Goal: Task Accomplishment & Management: Manage account settings

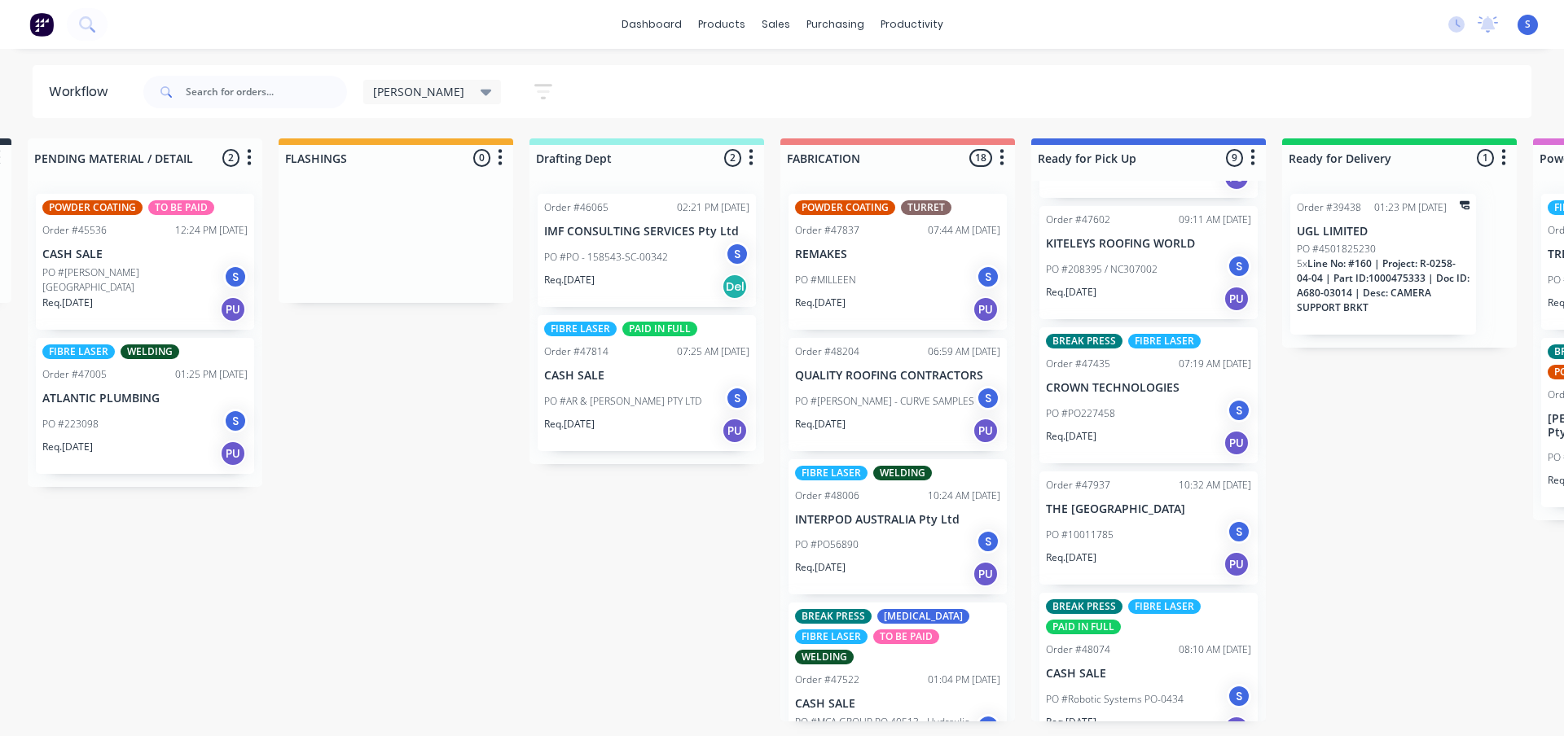
scroll to position [489, 0]
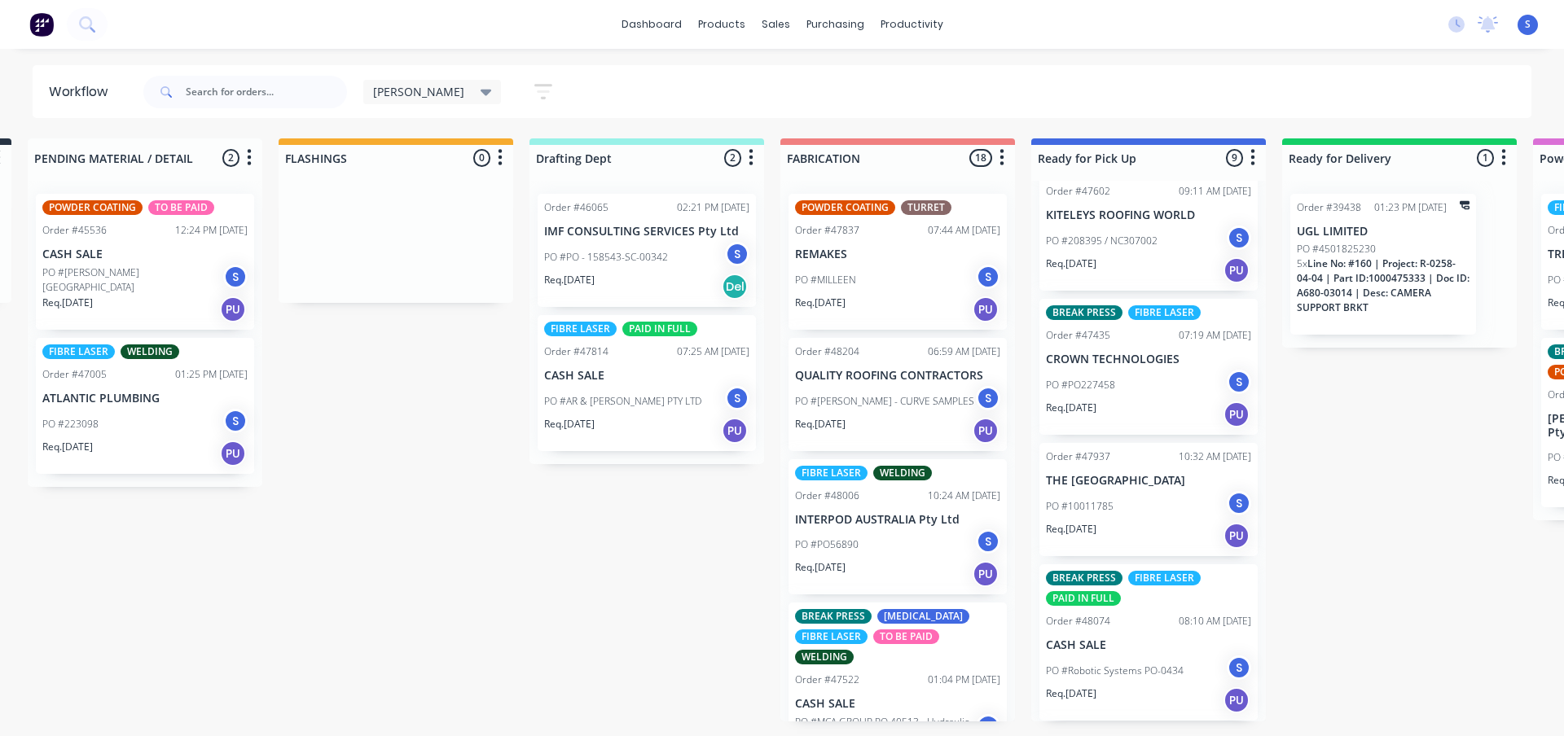
click at [1146, 401] on div "Req. [DATE] PU" at bounding box center [1148, 415] width 205 height 28
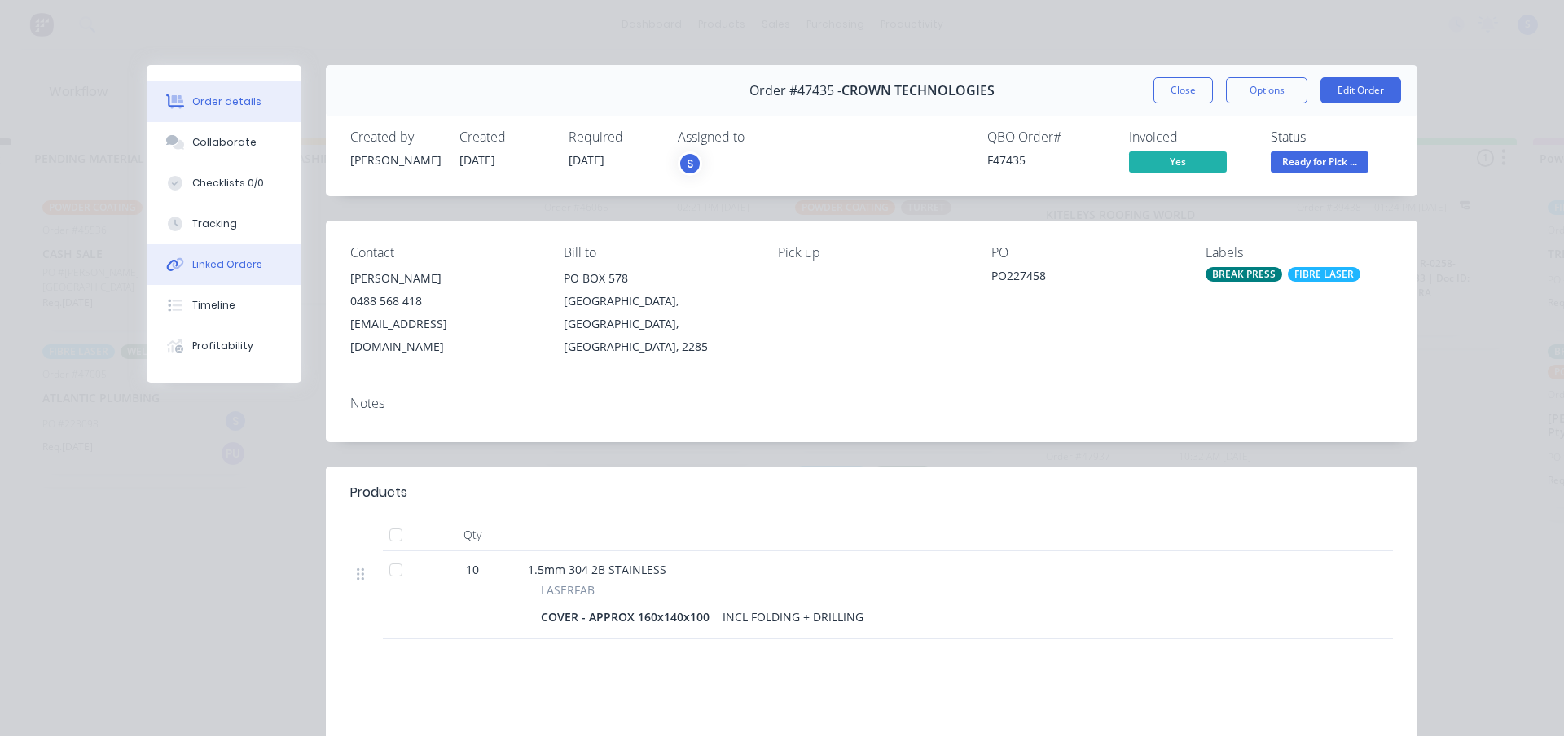
click at [230, 264] on div "Linked Orders" at bounding box center [227, 264] width 70 height 15
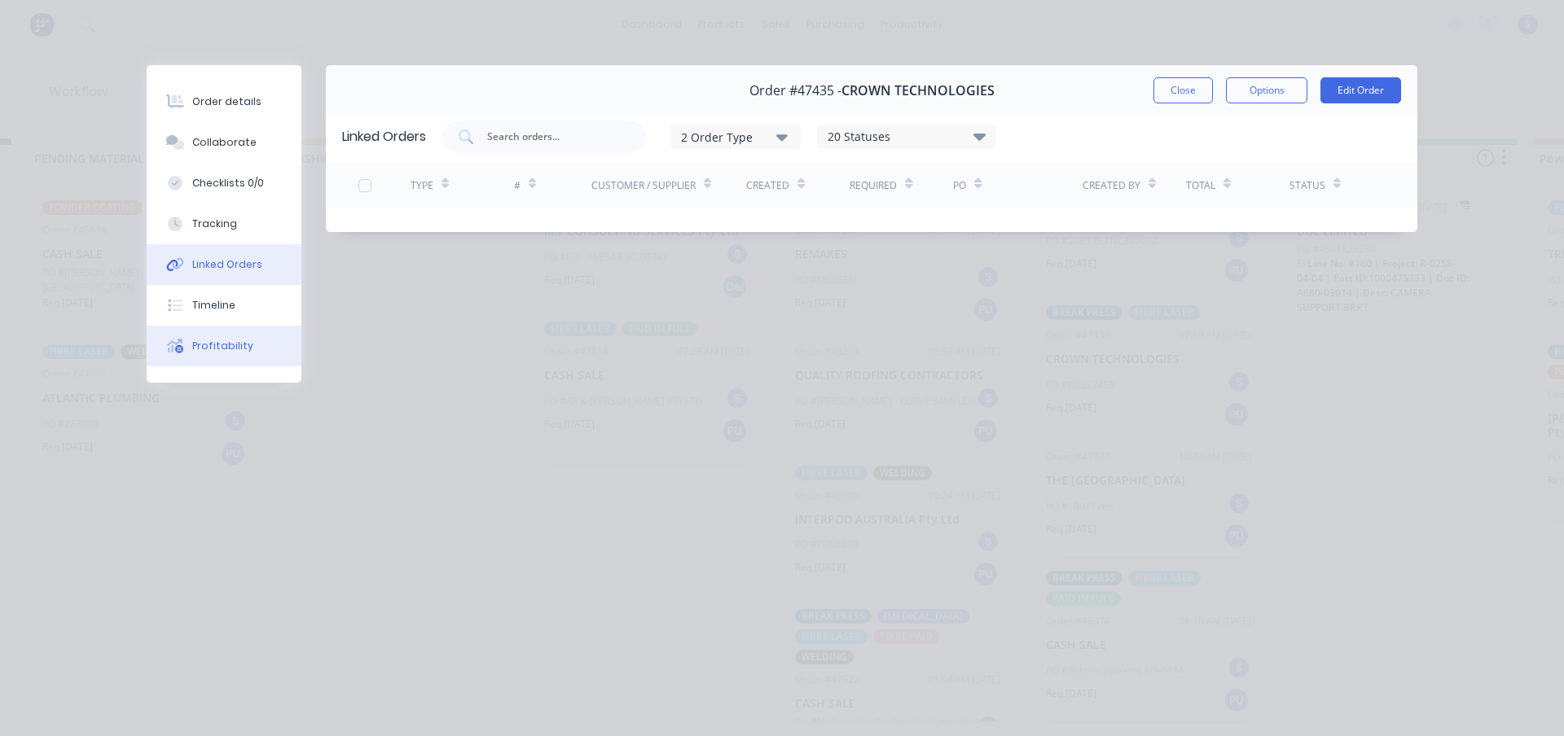
click at [242, 358] on button "Profitability" at bounding box center [224, 346] width 155 height 41
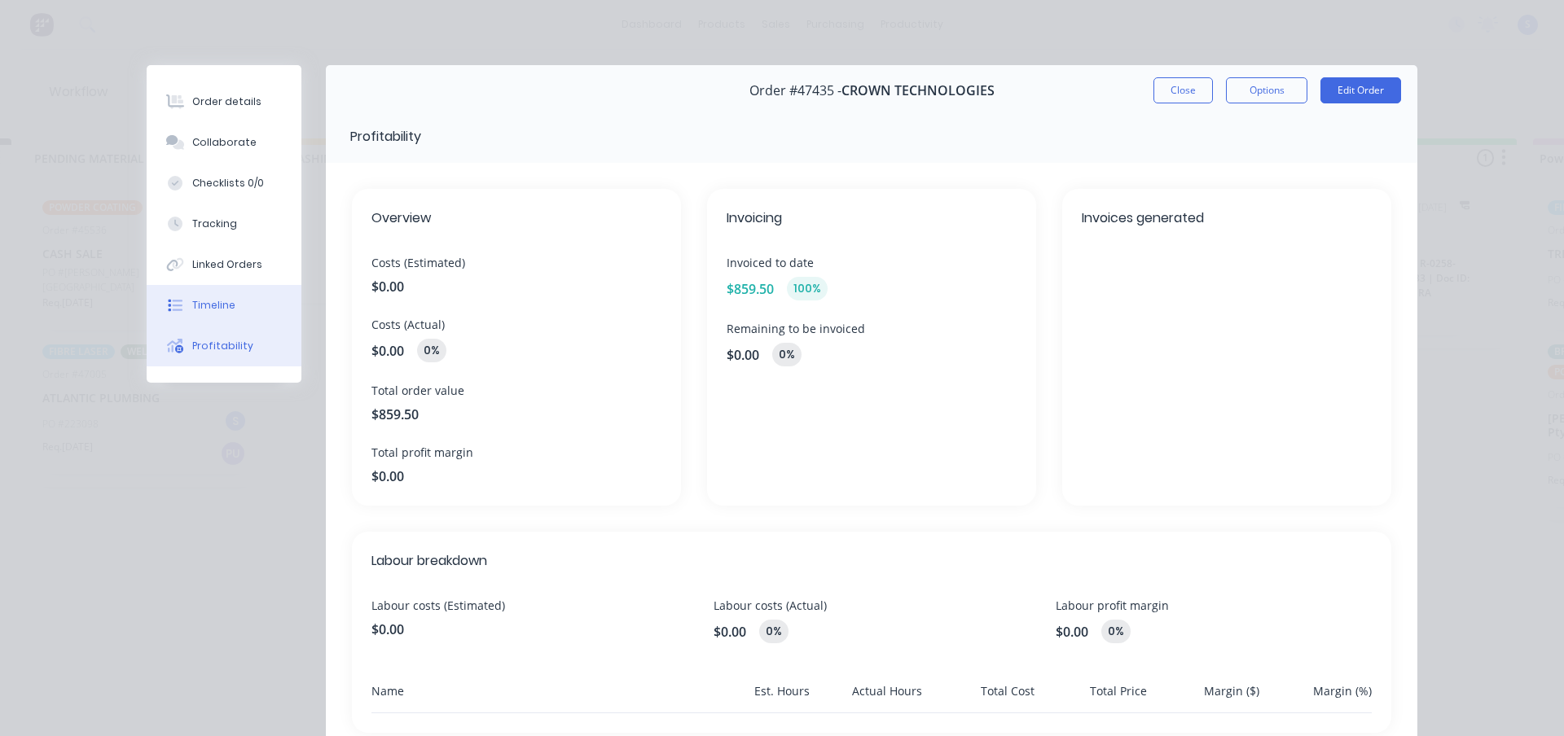
click at [228, 310] on button "Timeline" at bounding box center [224, 305] width 155 height 41
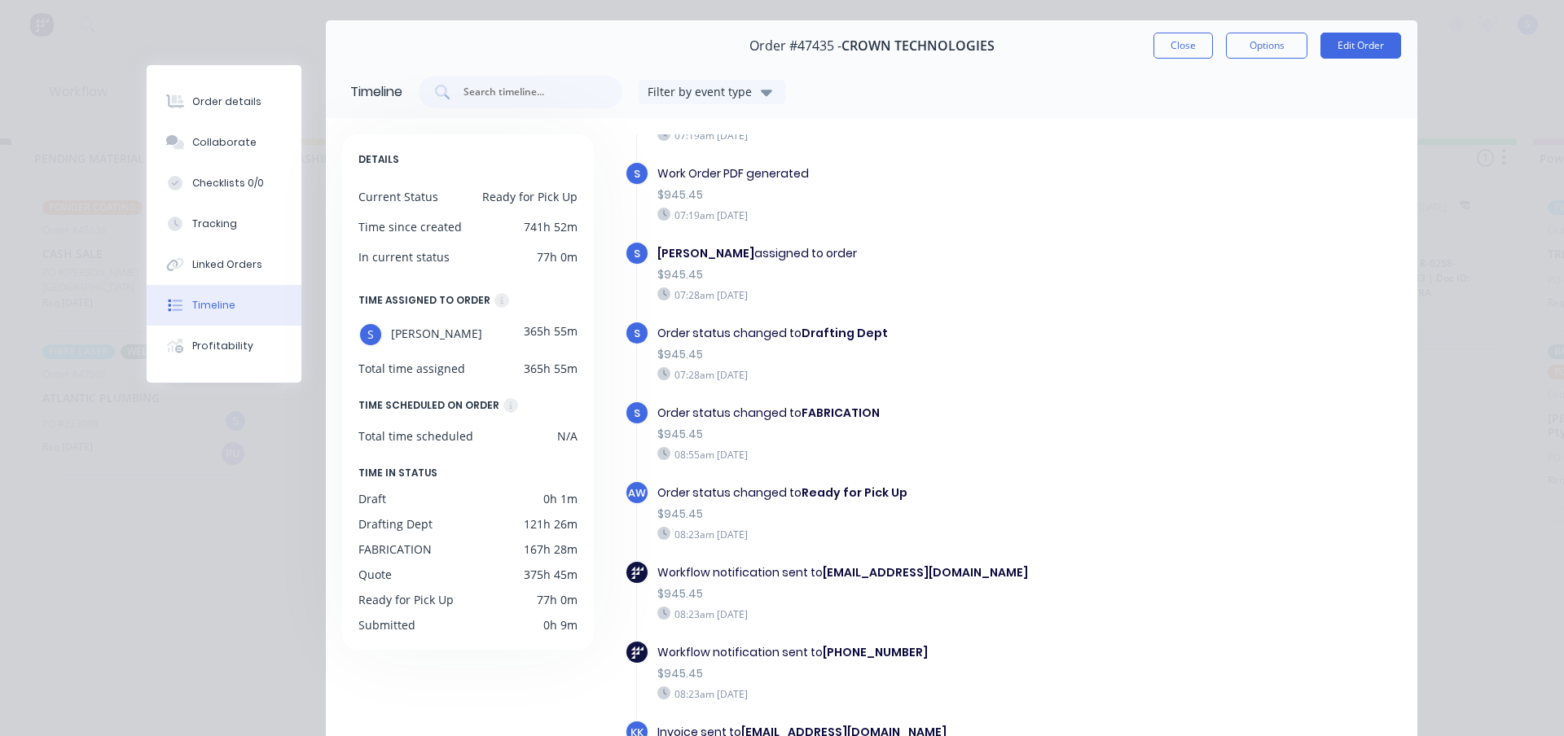
scroll to position [81, 0]
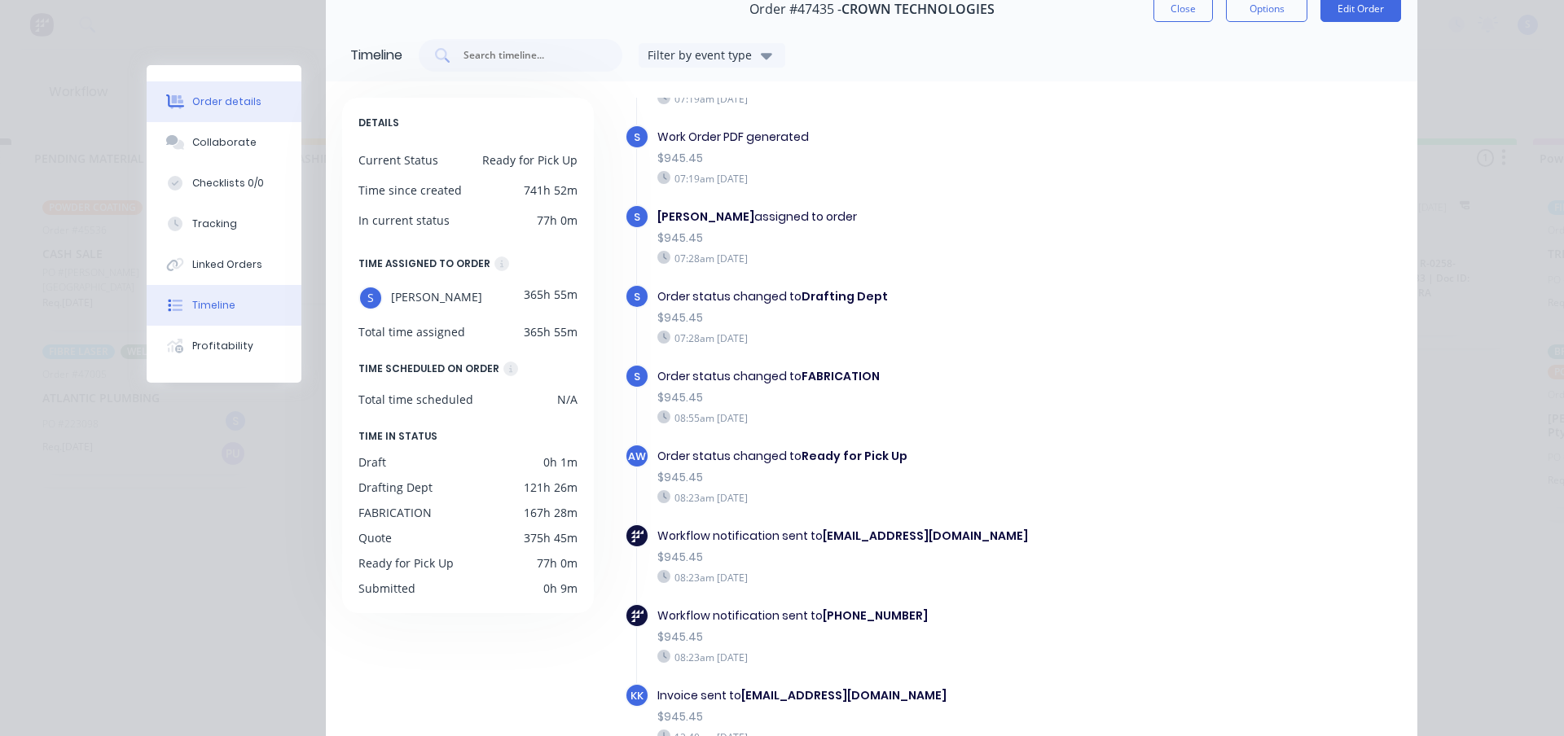
click at [228, 110] on button "Order details" at bounding box center [224, 101] width 155 height 41
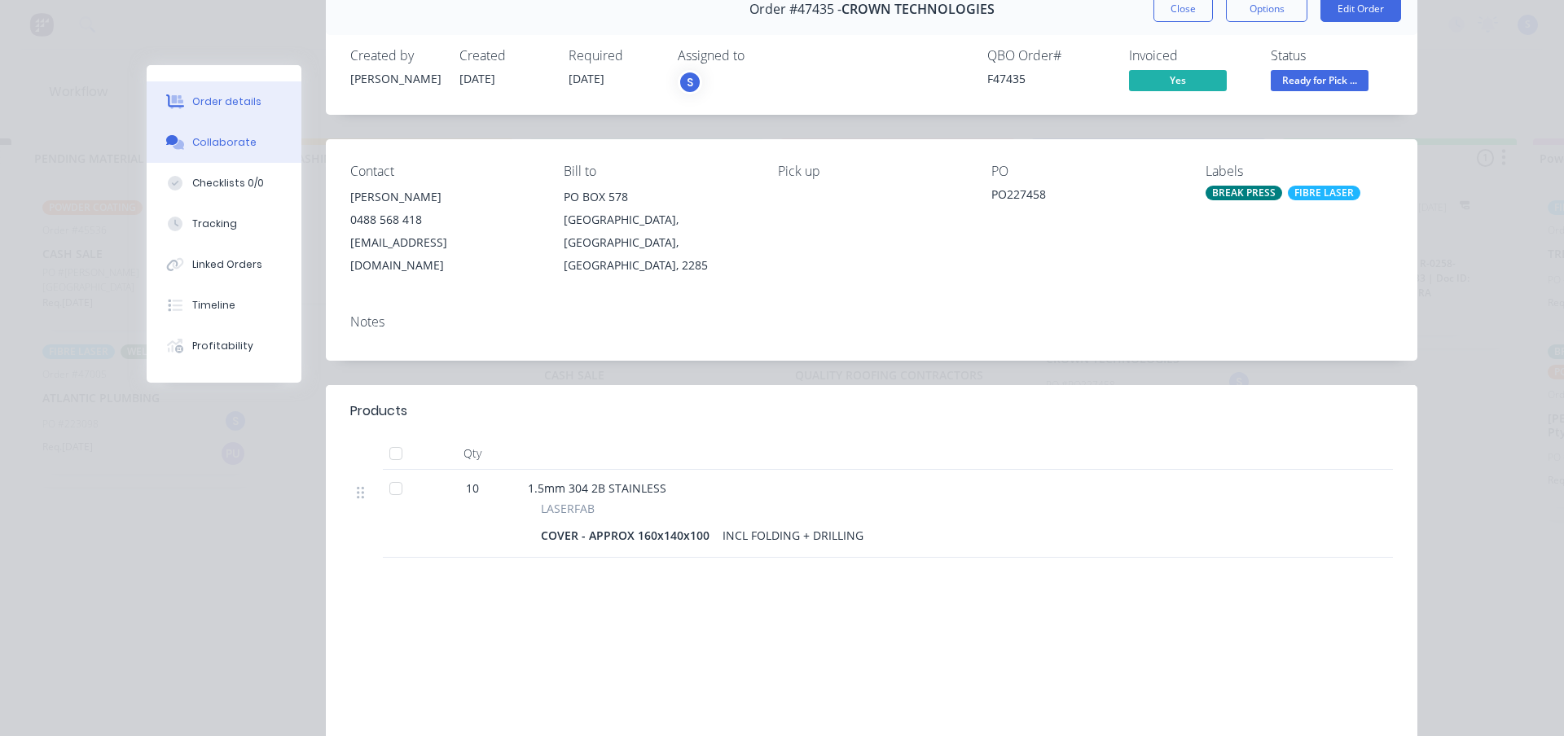
click at [205, 150] on button "Collaborate" at bounding box center [224, 142] width 155 height 41
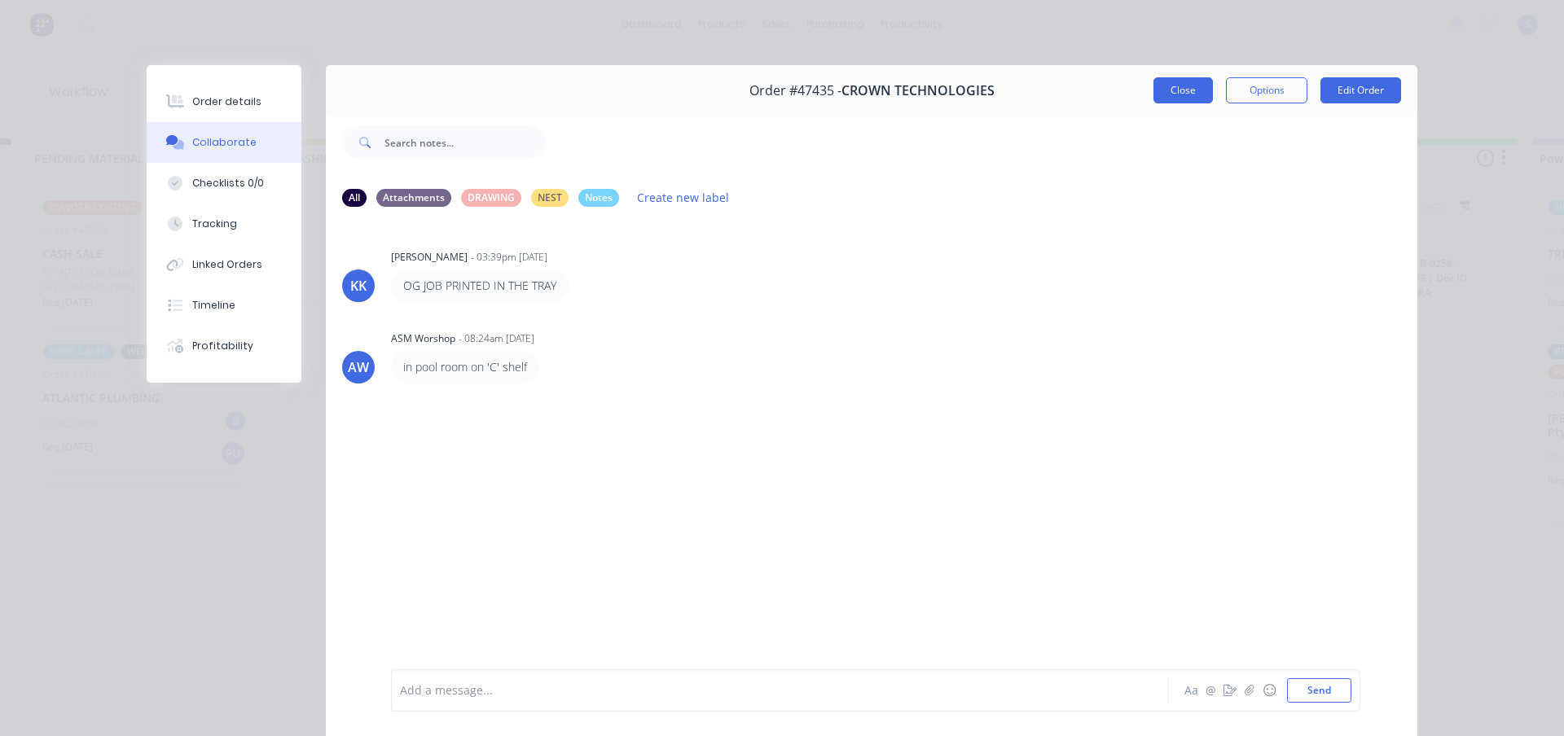
click at [1191, 89] on button "Close" at bounding box center [1182, 90] width 59 height 26
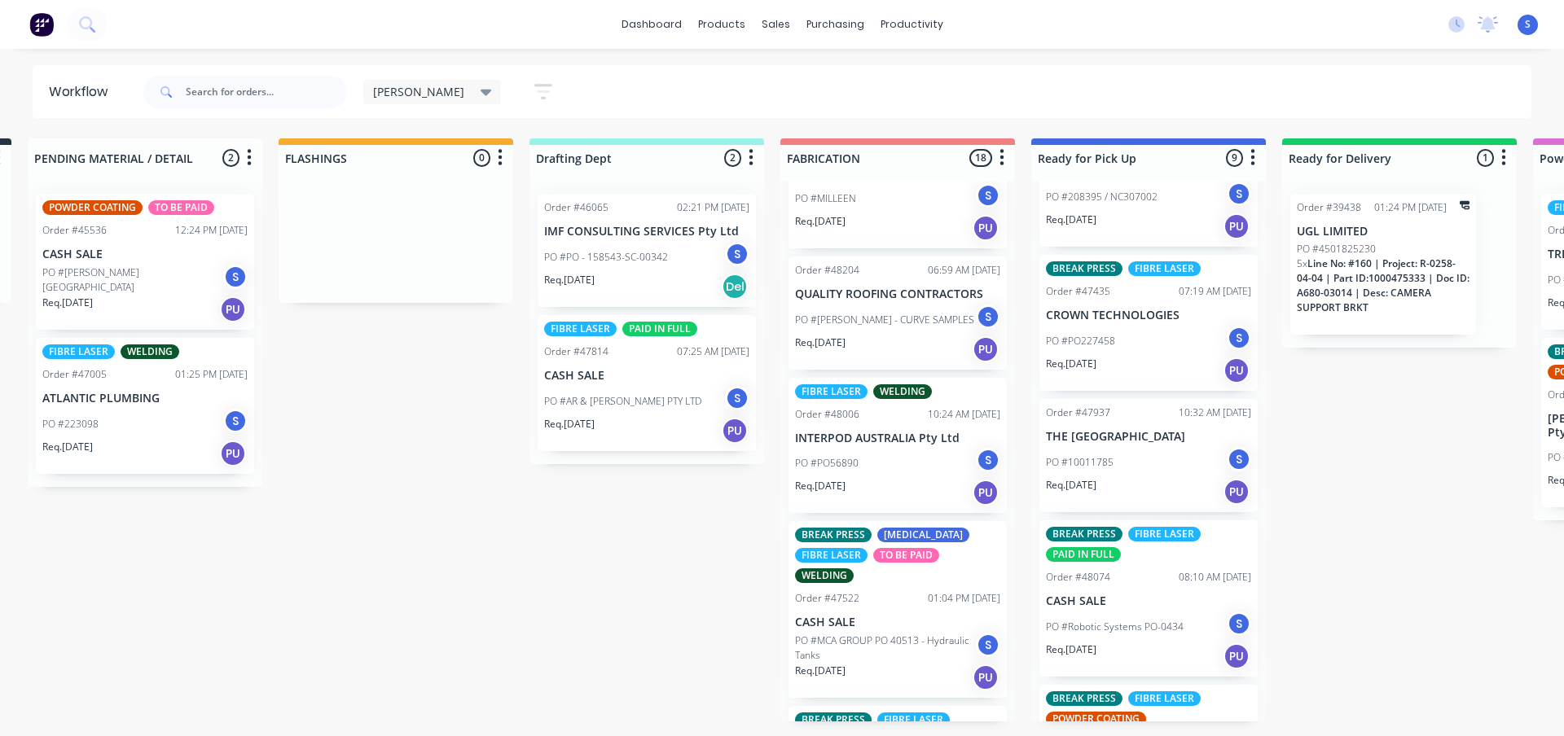
scroll to position [570, 0]
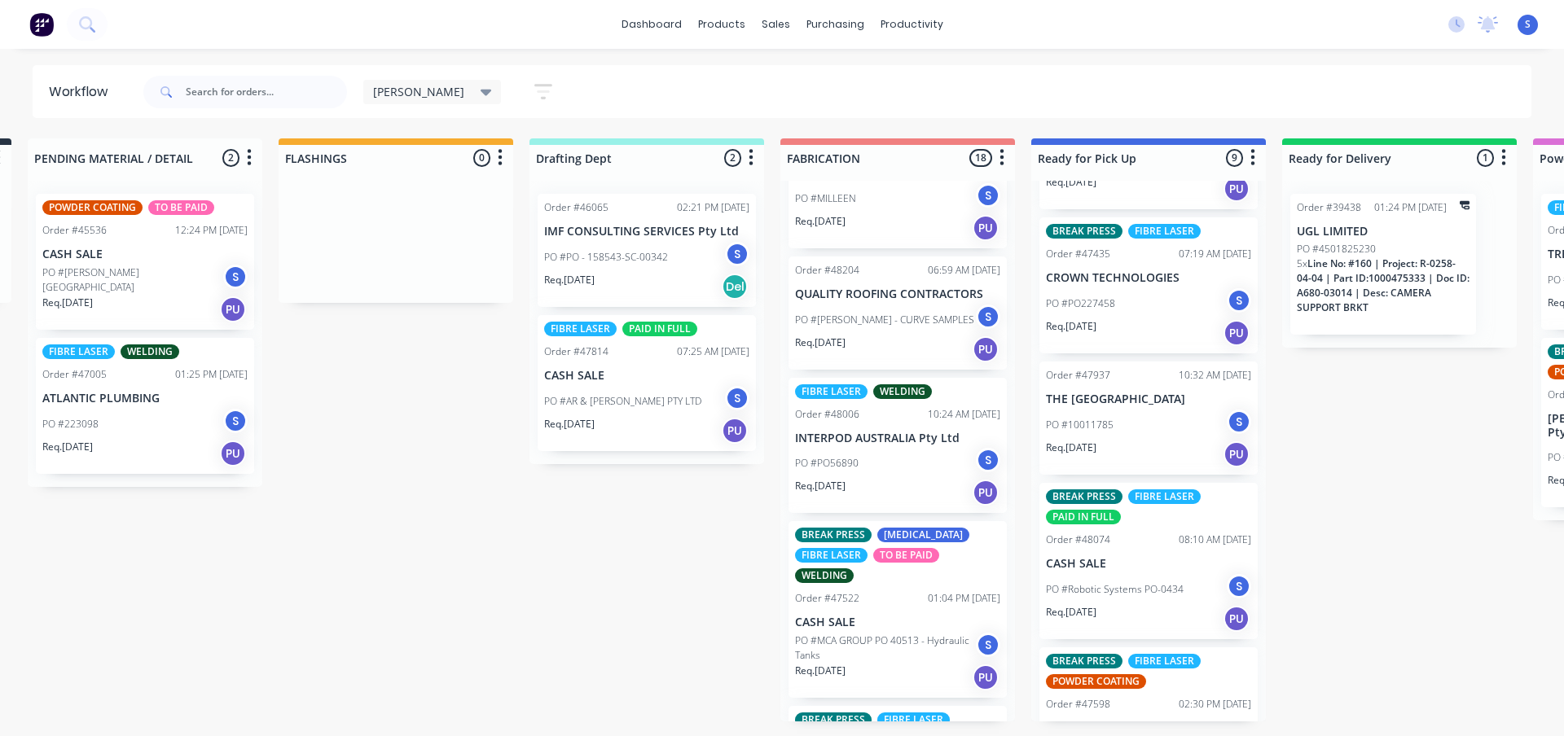
click at [1107, 415] on div "PO #10011785 S" at bounding box center [1148, 425] width 205 height 31
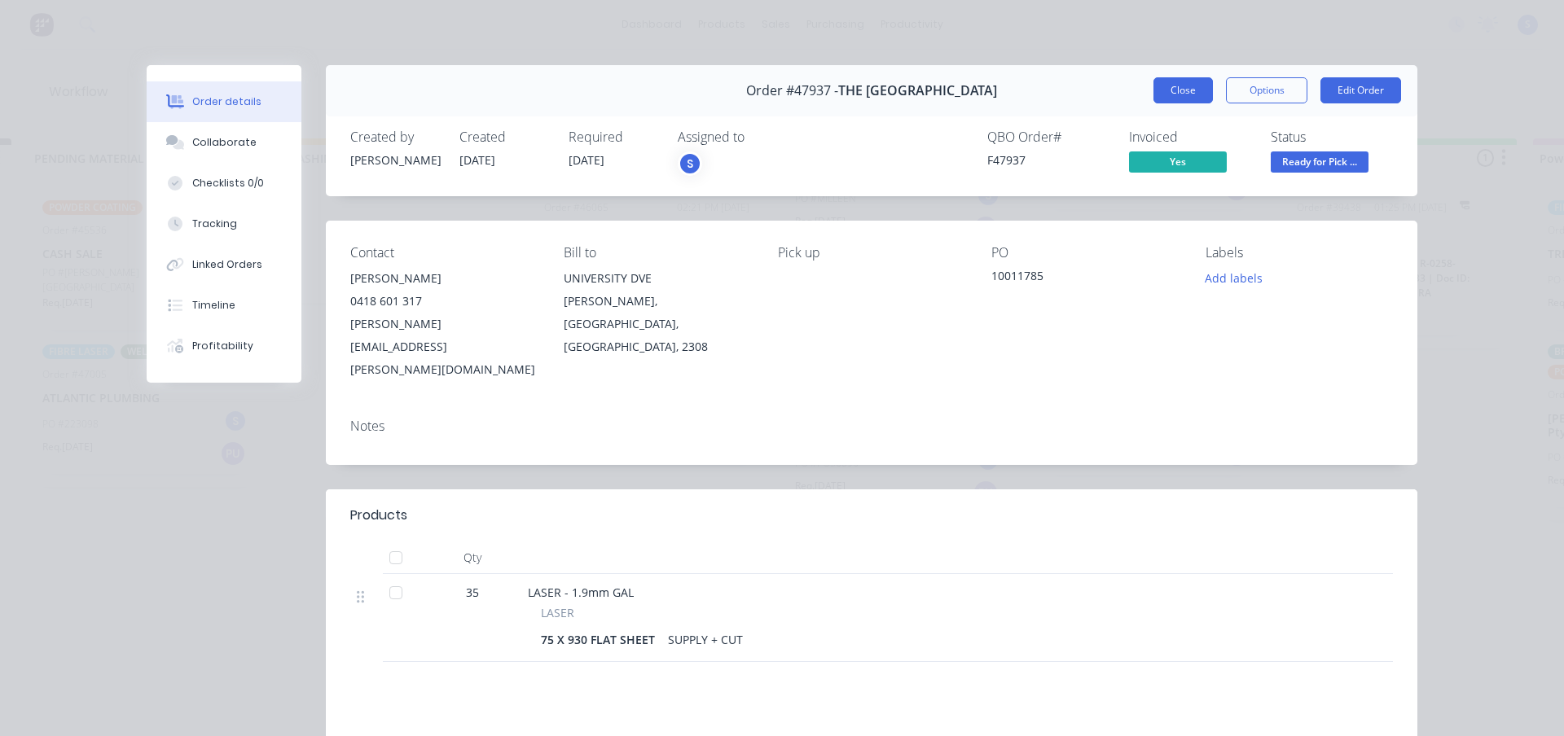
click at [1180, 94] on button "Close" at bounding box center [1182, 90] width 59 height 26
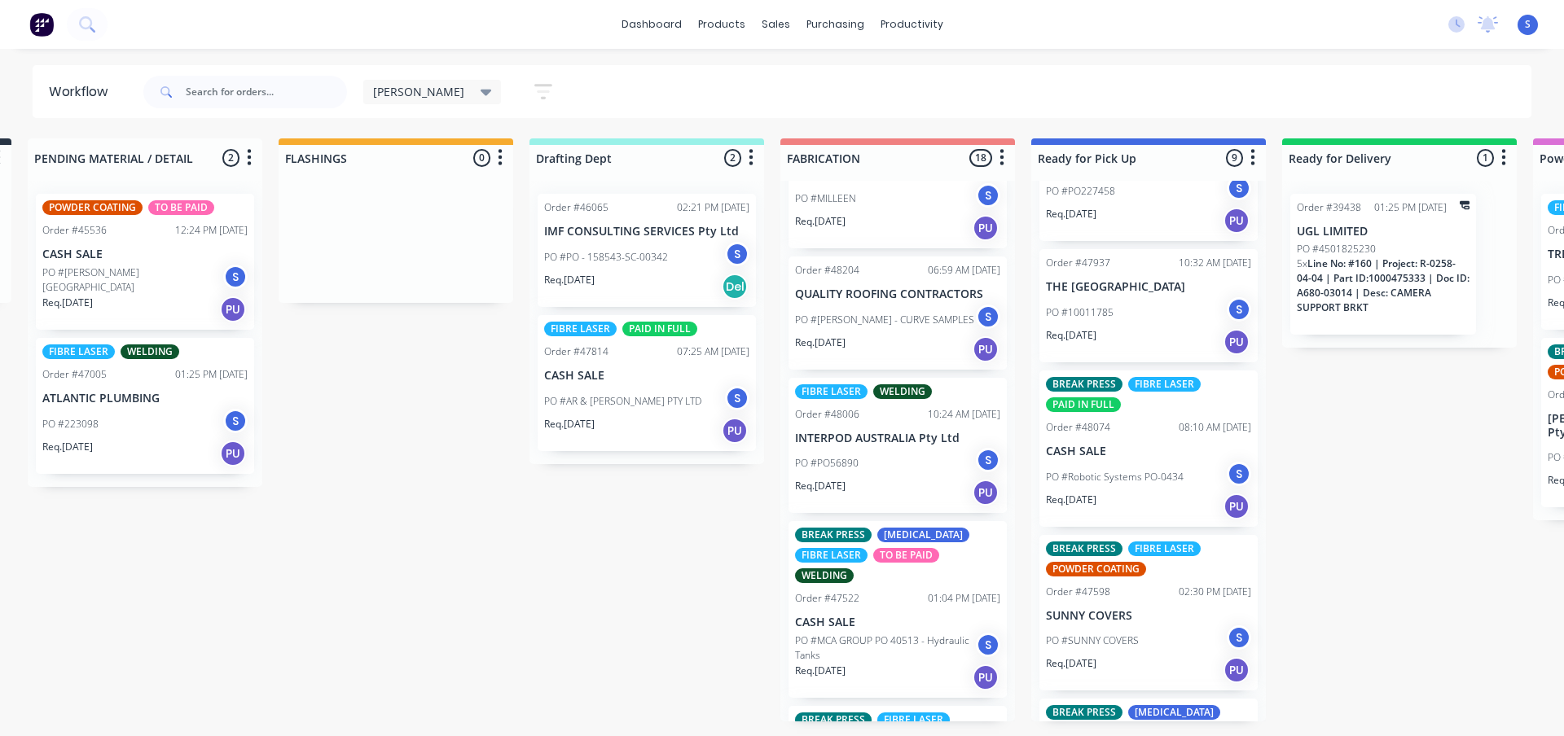
scroll to position [733, 0]
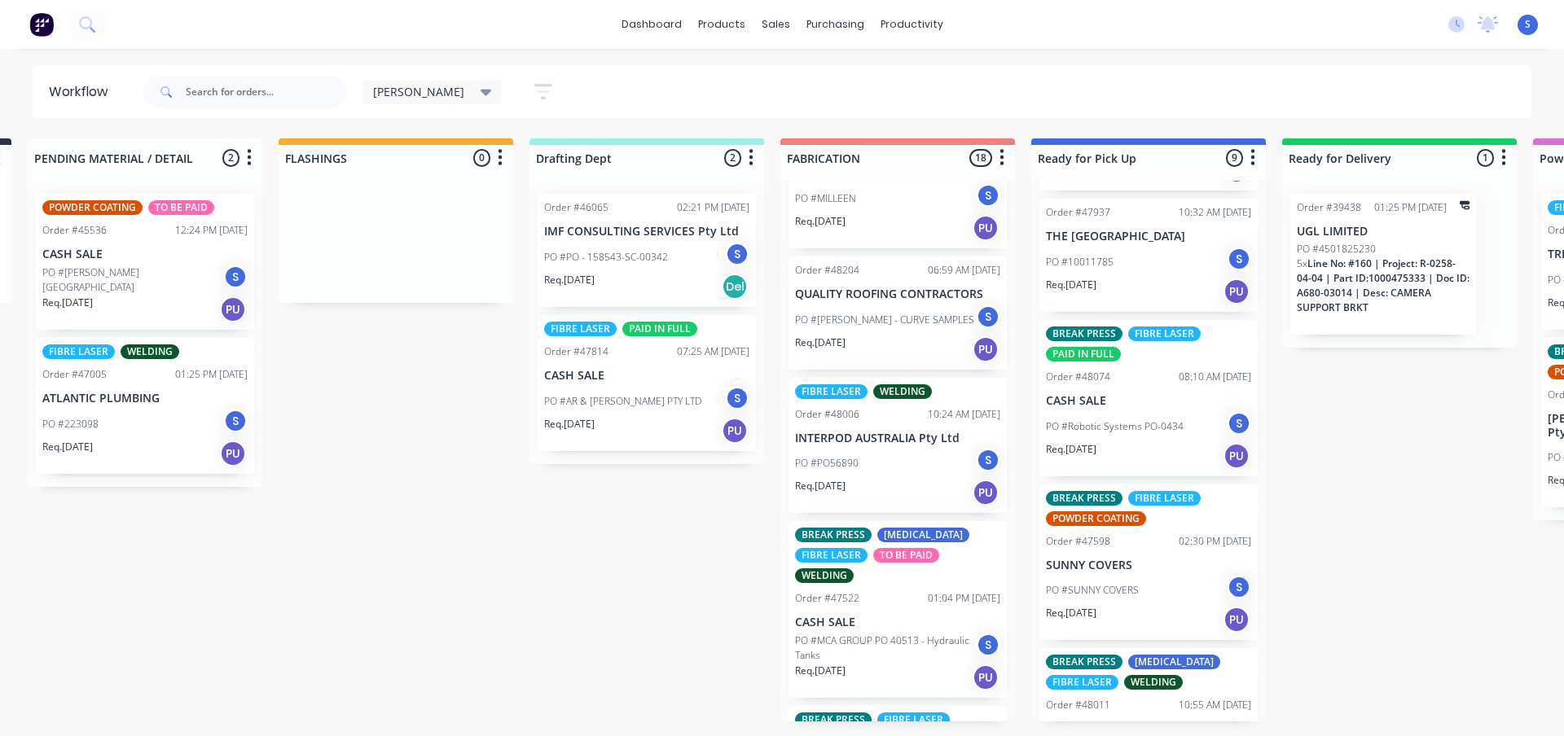
click at [1149, 420] on p "PO #Robotic Systems PO-0434" at bounding box center [1115, 427] width 138 height 15
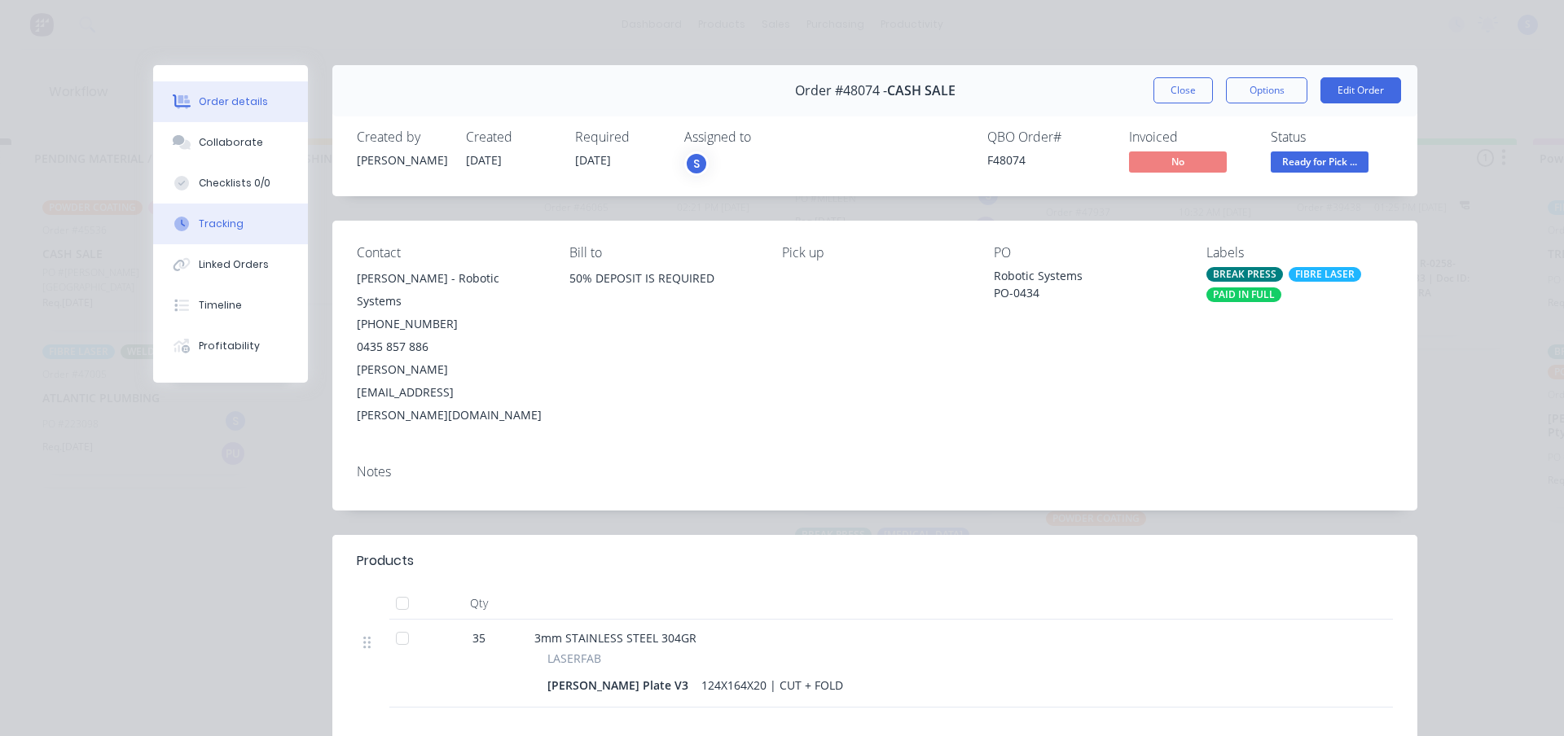
click at [229, 226] on div "Tracking" at bounding box center [221, 224] width 45 height 15
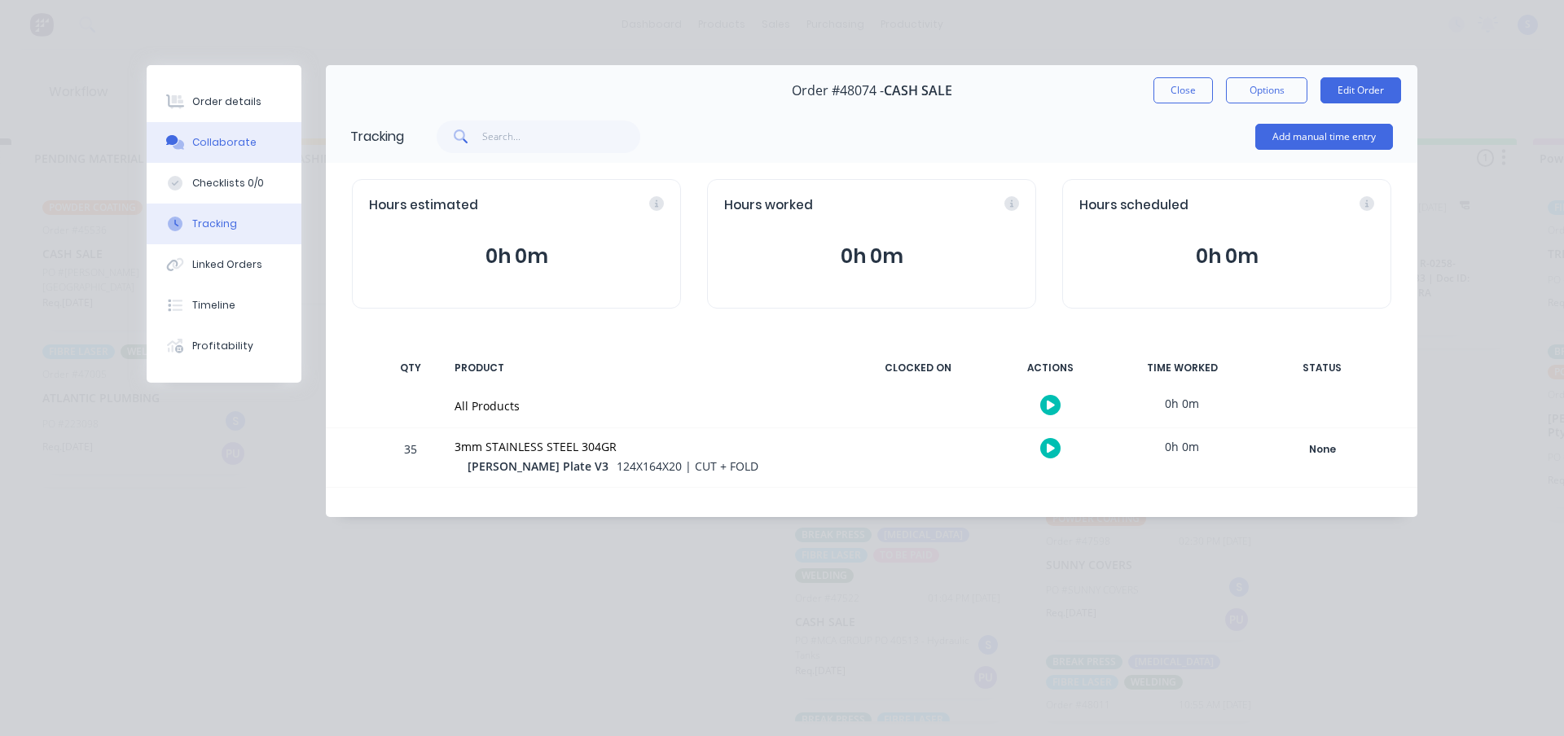
click at [219, 144] on div "Collaborate" at bounding box center [224, 142] width 64 height 15
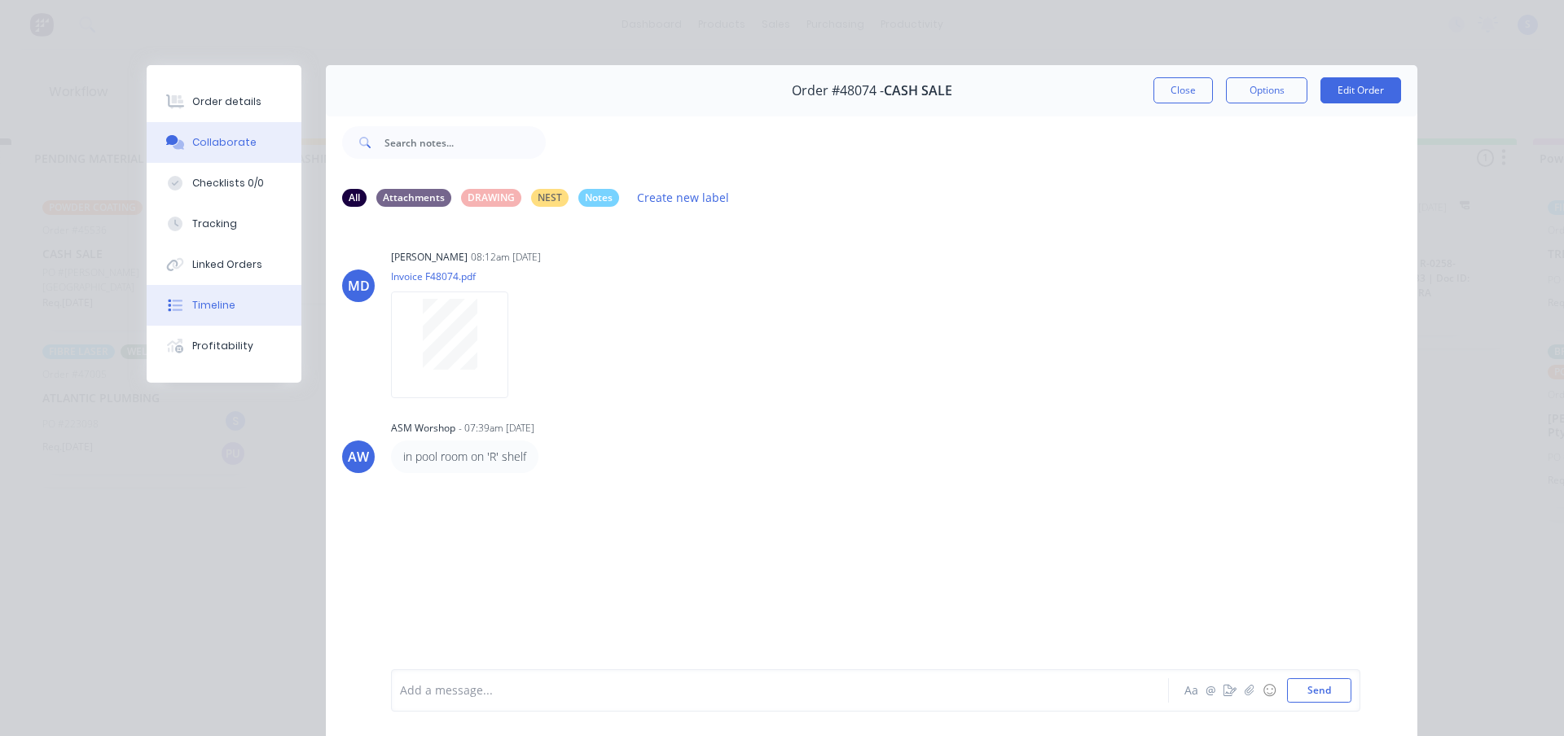
click at [218, 299] on div "Timeline" at bounding box center [213, 305] width 43 height 15
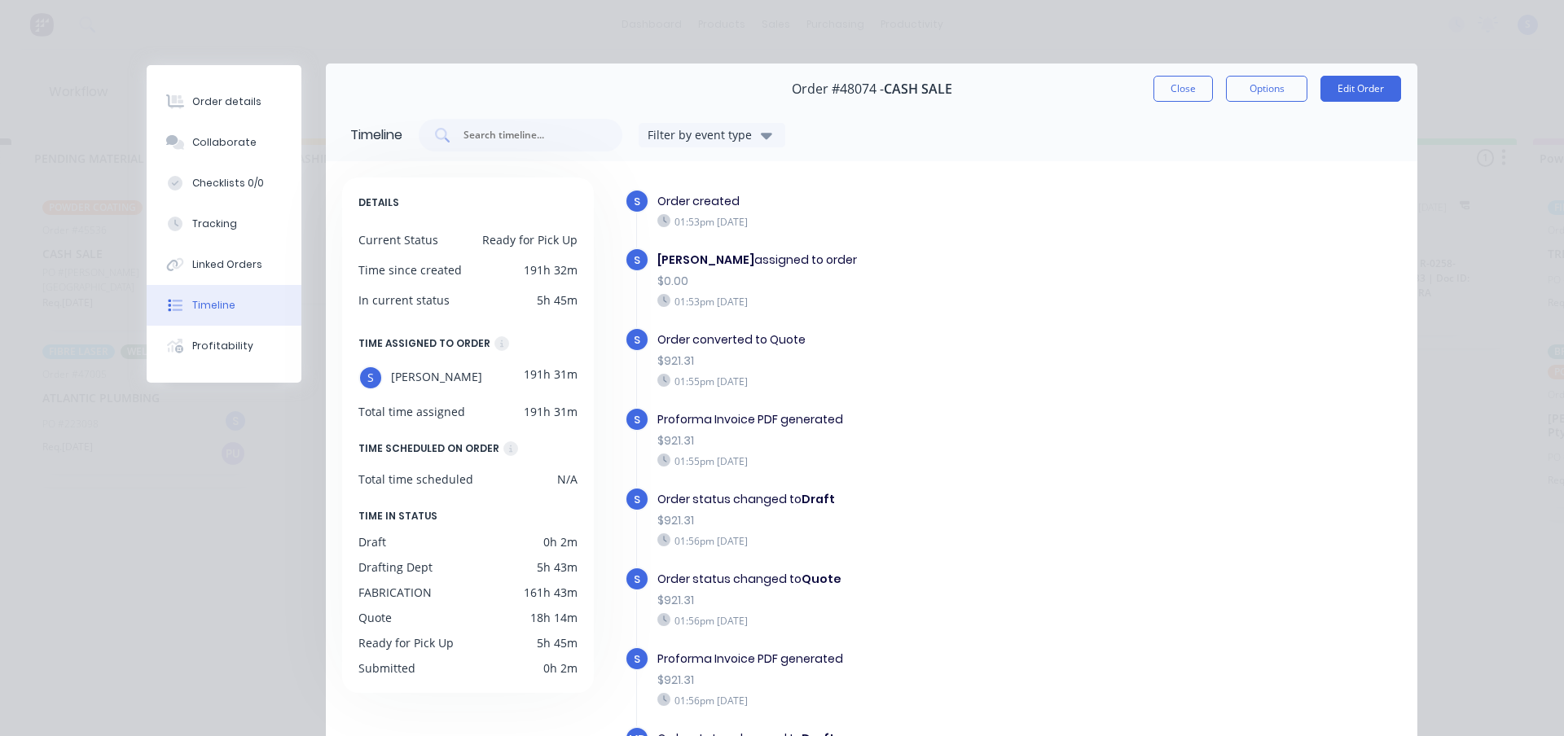
scroll to position [0, 0]
click at [1162, 92] on button "Close" at bounding box center [1182, 90] width 59 height 26
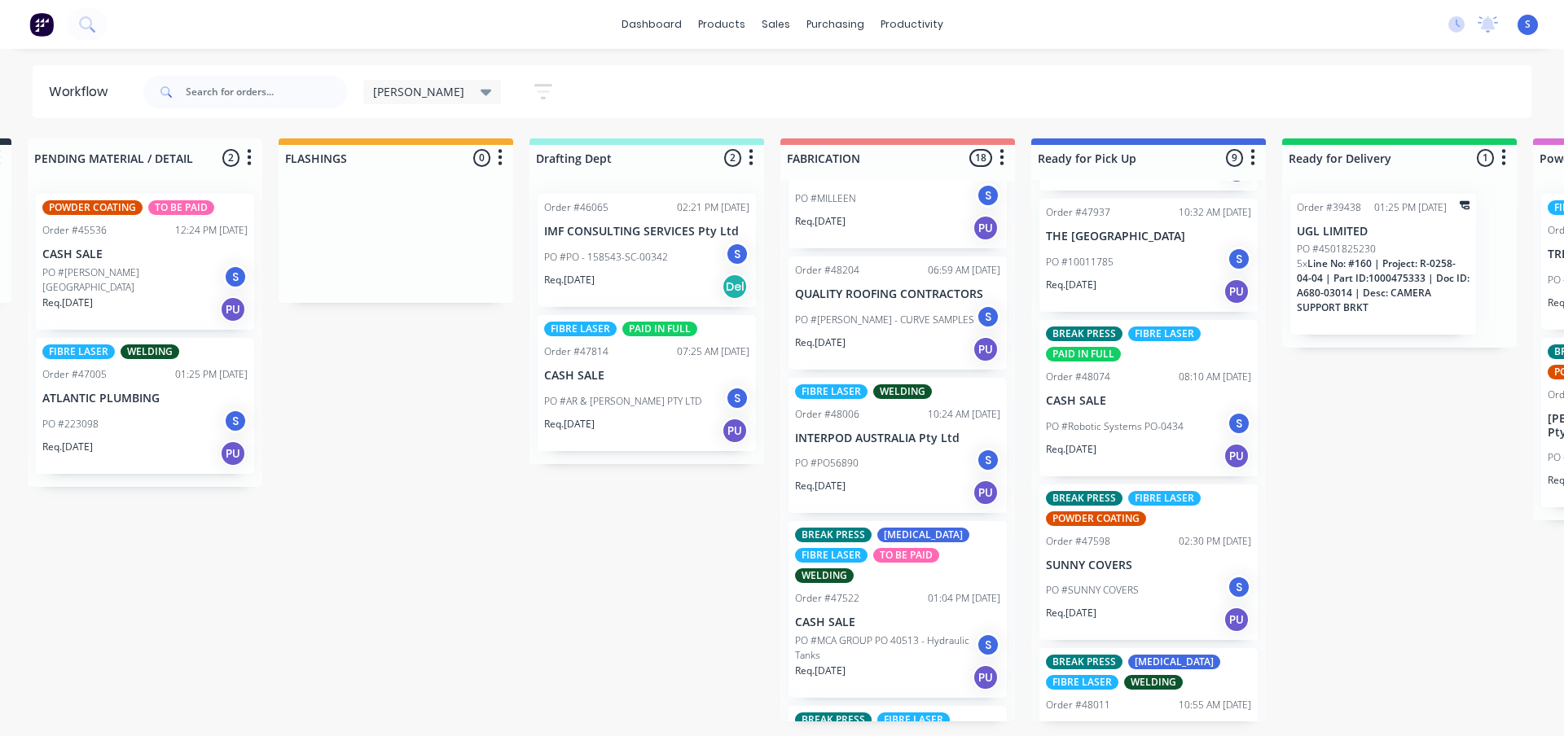
scroll to position [797, 0]
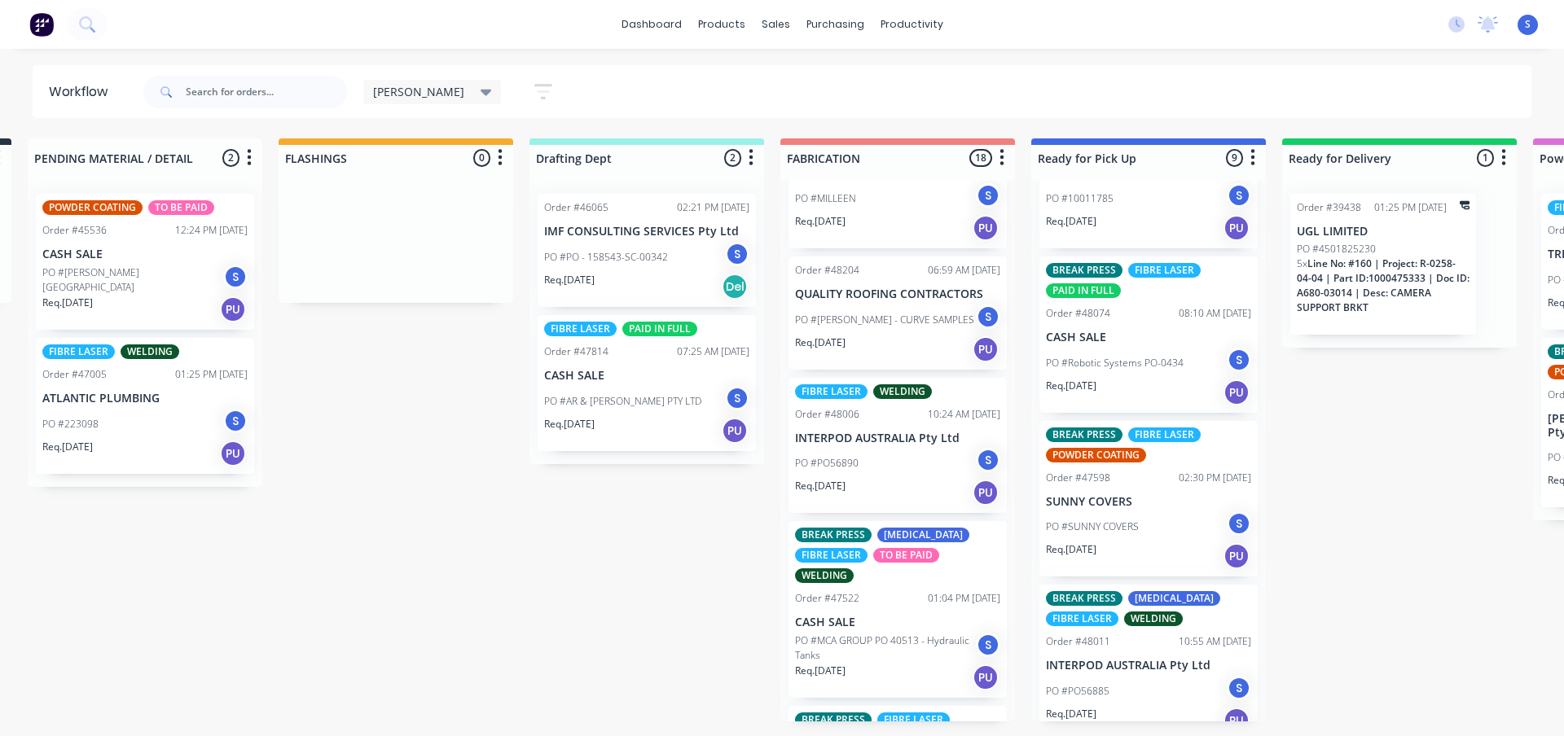
click at [1129, 520] on p "PO #SUNNY COVERS" at bounding box center [1092, 527] width 93 height 15
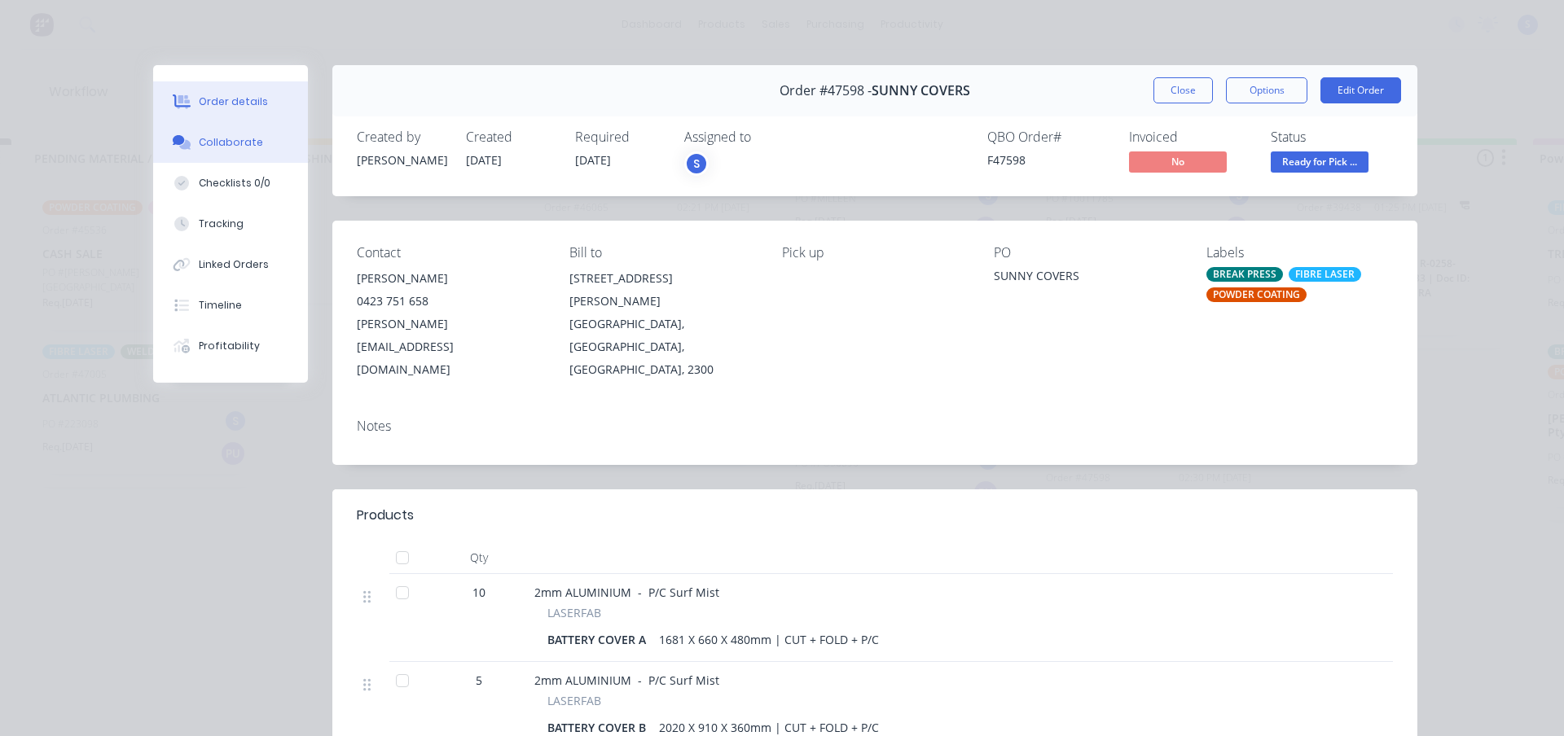
click at [226, 142] on div "Collaborate" at bounding box center [231, 142] width 64 height 15
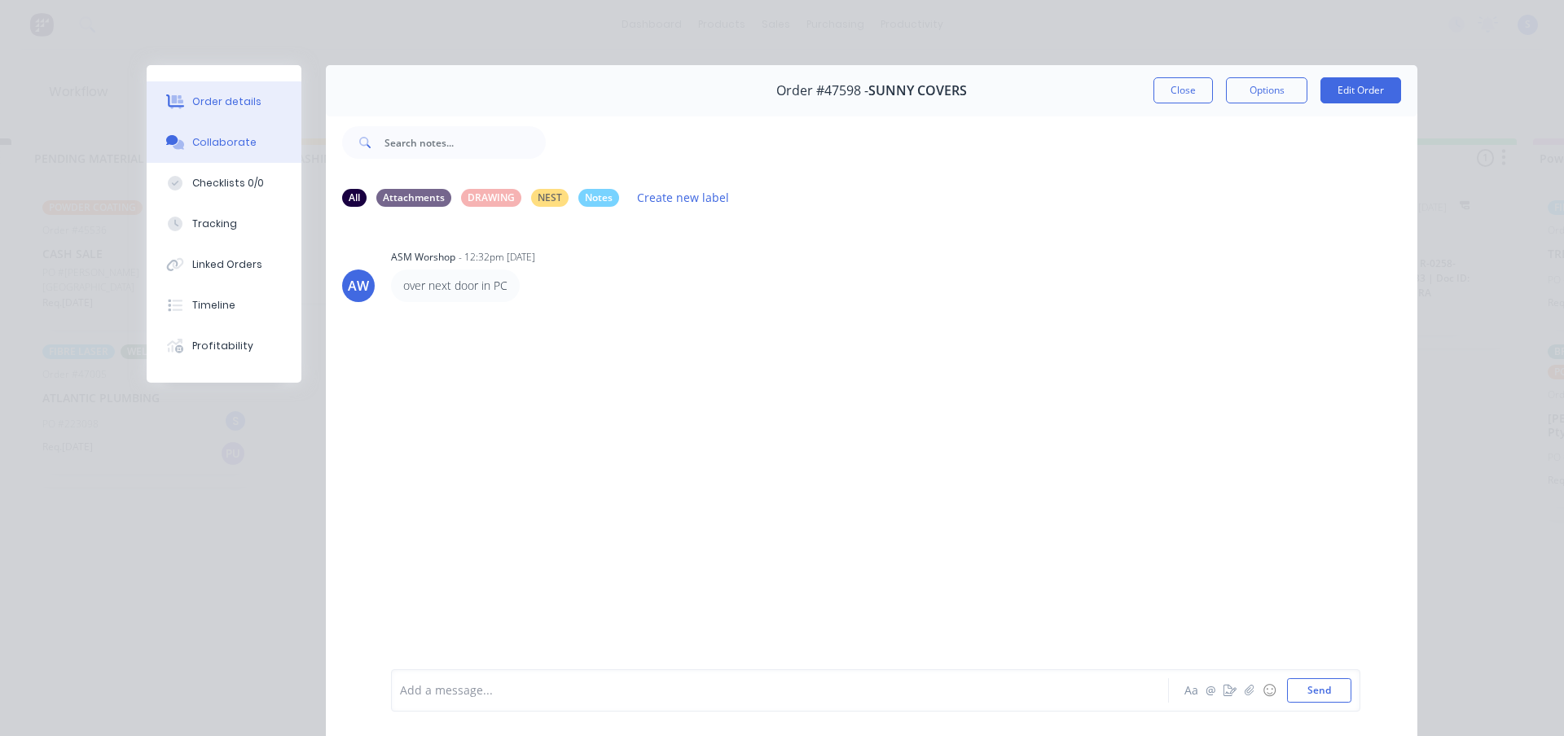
click at [201, 100] on div "Order details" at bounding box center [226, 101] width 69 height 15
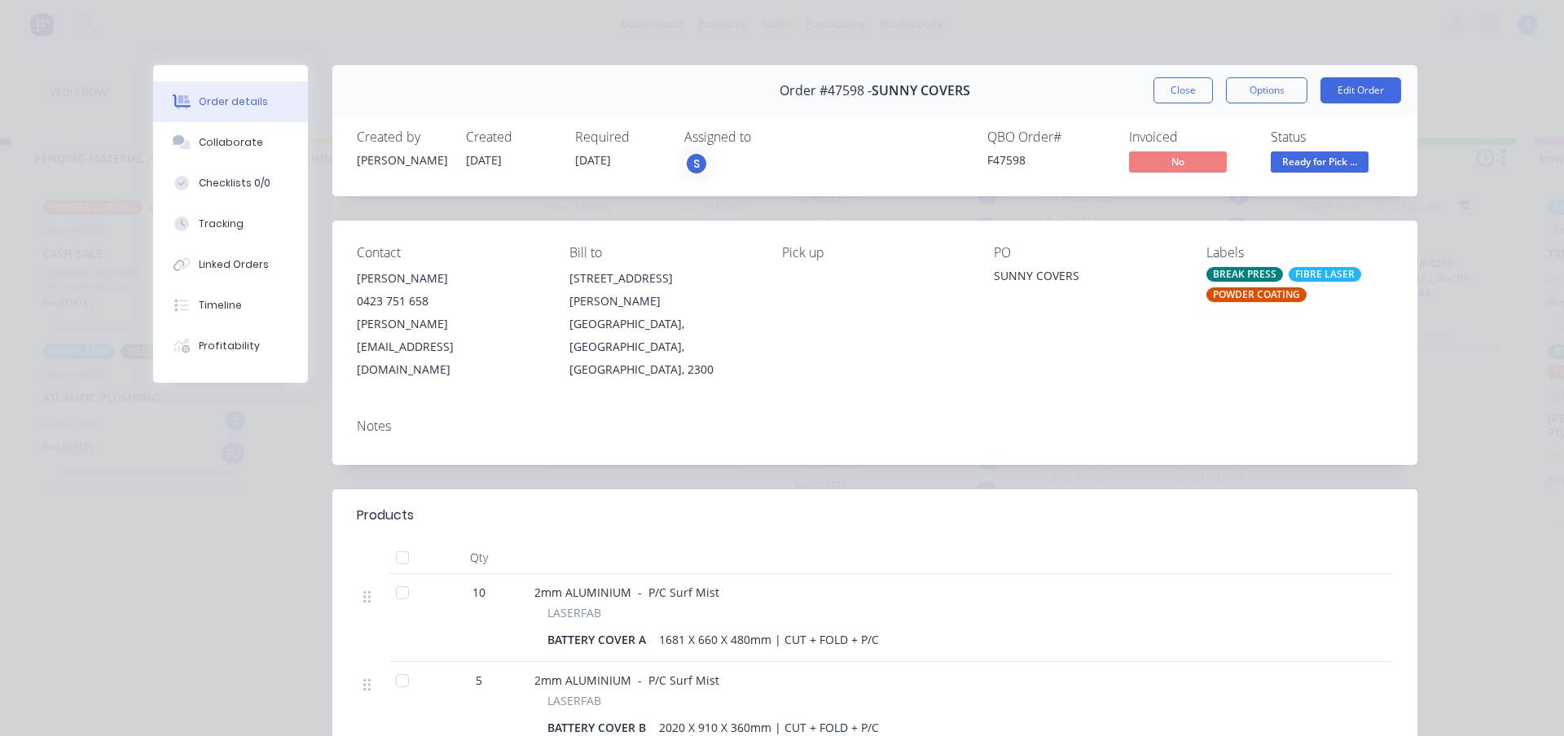
click at [1177, 74] on div "Order #47598 - SUNNY COVERS Close Options Edit Order" at bounding box center [874, 90] width 1085 height 51
click at [1175, 98] on button "Close" at bounding box center [1182, 90] width 59 height 26
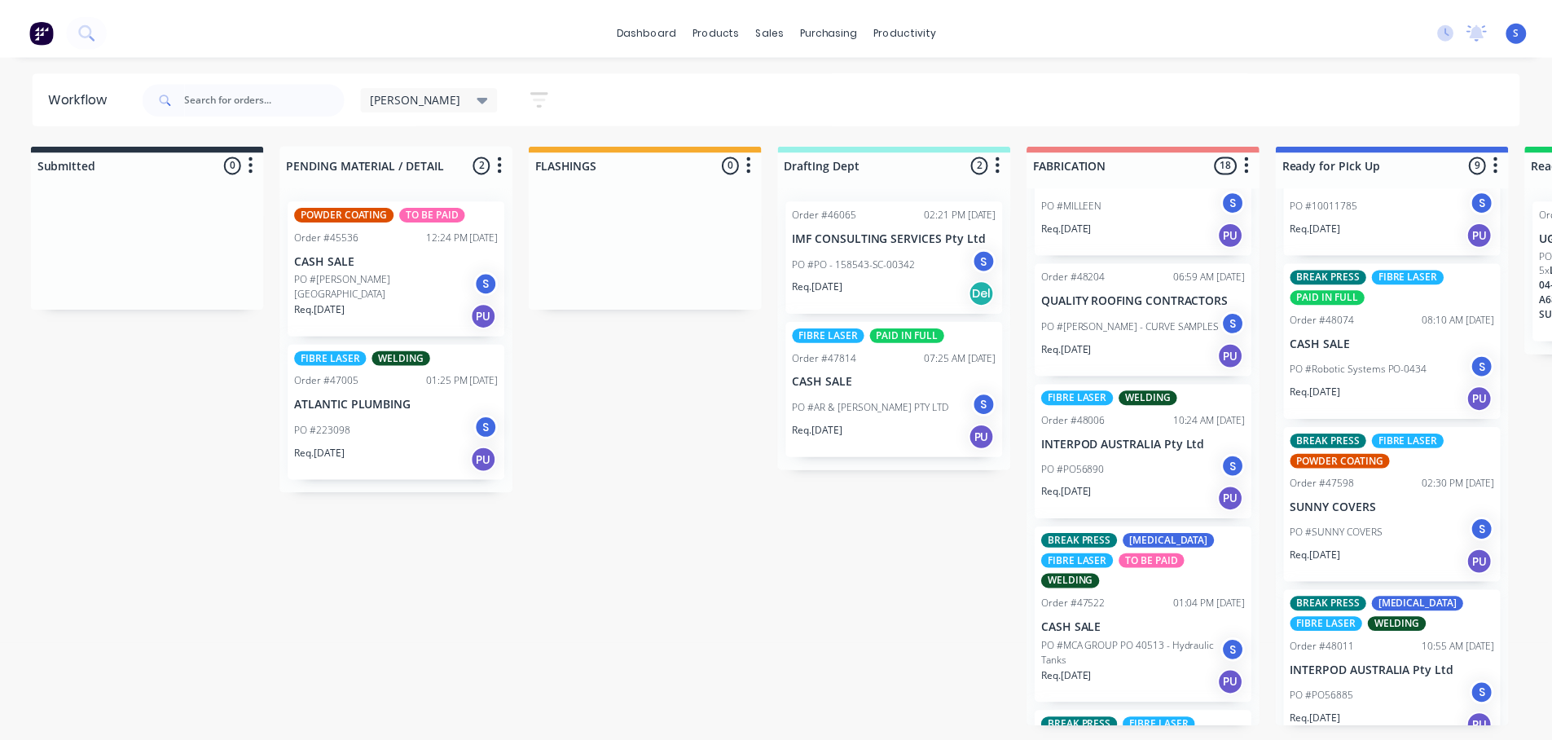
scroll to position [0, 0]
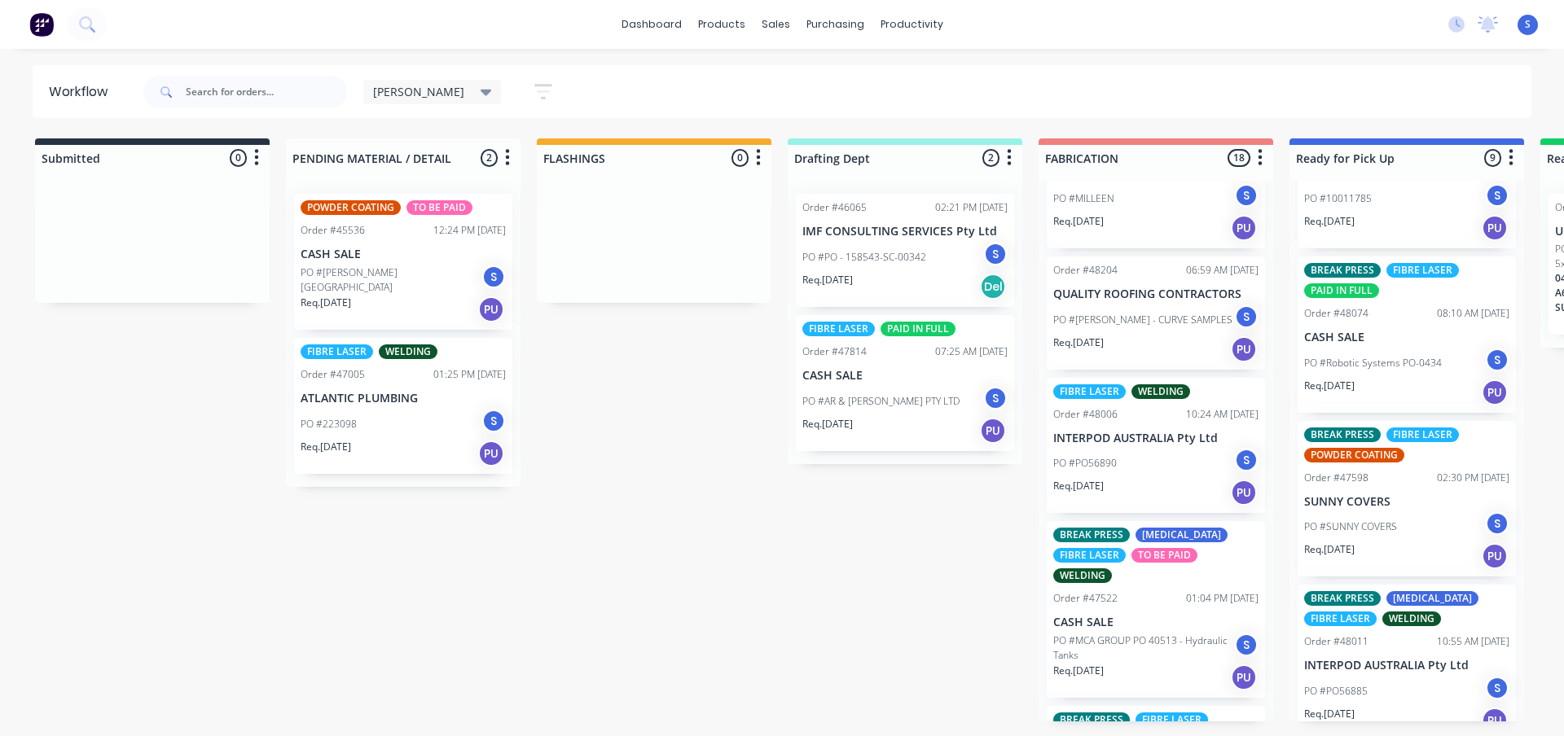
click at [646, 464] on div "Submitted 0 Sort By Created date Required date Order number Customer name Most …" at bounding box center [1346, 429] width 2717 height 583
click at [762, 98] on div "[PERSON_NAME] Save new view None edit [PERSON_NAME] (Default) edit [PERSON_NAME…" at bounding box center [836, 92] width 1392 height 49
click at [644, 401] on div "Submitted 0 Sort By Created date Required date Order number Customer name Most …" at bounding box center [1346, 429] width 2717 height 583
click at [678, 444] on div "Submitted 0 Sort By Created date Required date Order number Customer name Most …" at bounding box center [1346, 429] width 2717 height 583
click at [658, 352] on div "Submitted 0 Sort By Created date Required date Order number Customer name Most …" at bounding box center [1346, 429] width 2717 height 583
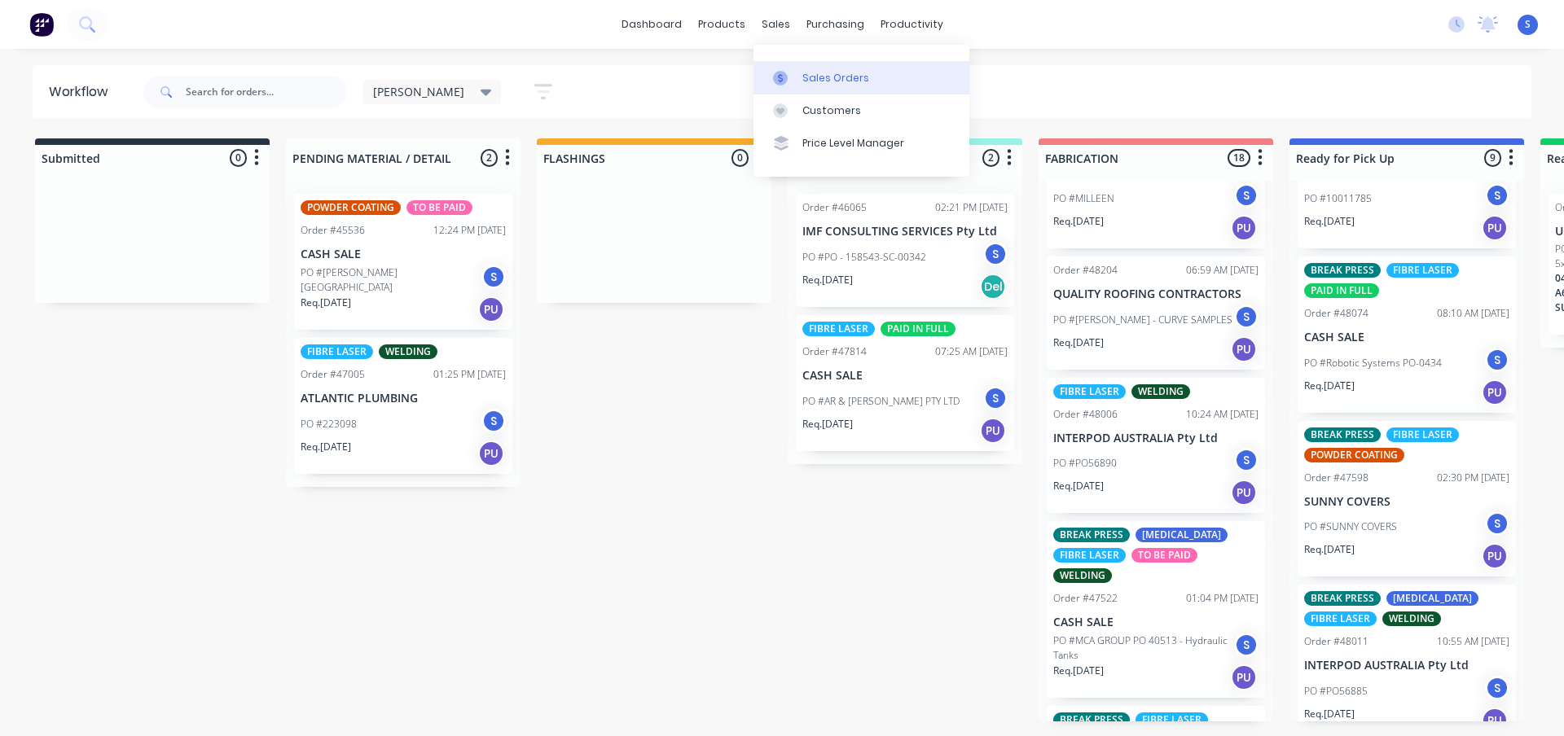
click at [823, 79] on div "Sales Orders" at bounding box center [835, 78] width 67 height 15
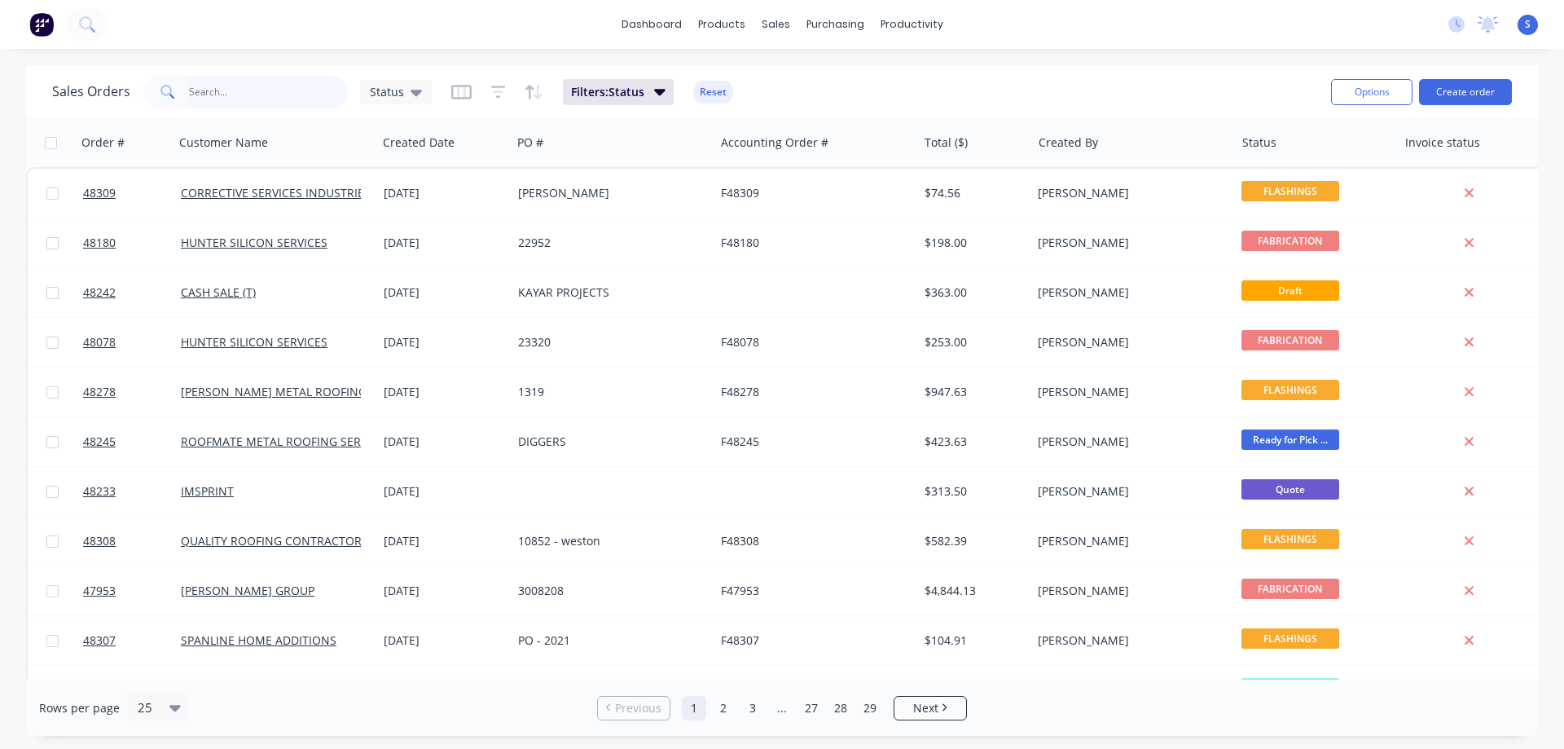
click at [248, 93] on input "text" at bounding box center [268, 92] width 159 height 33
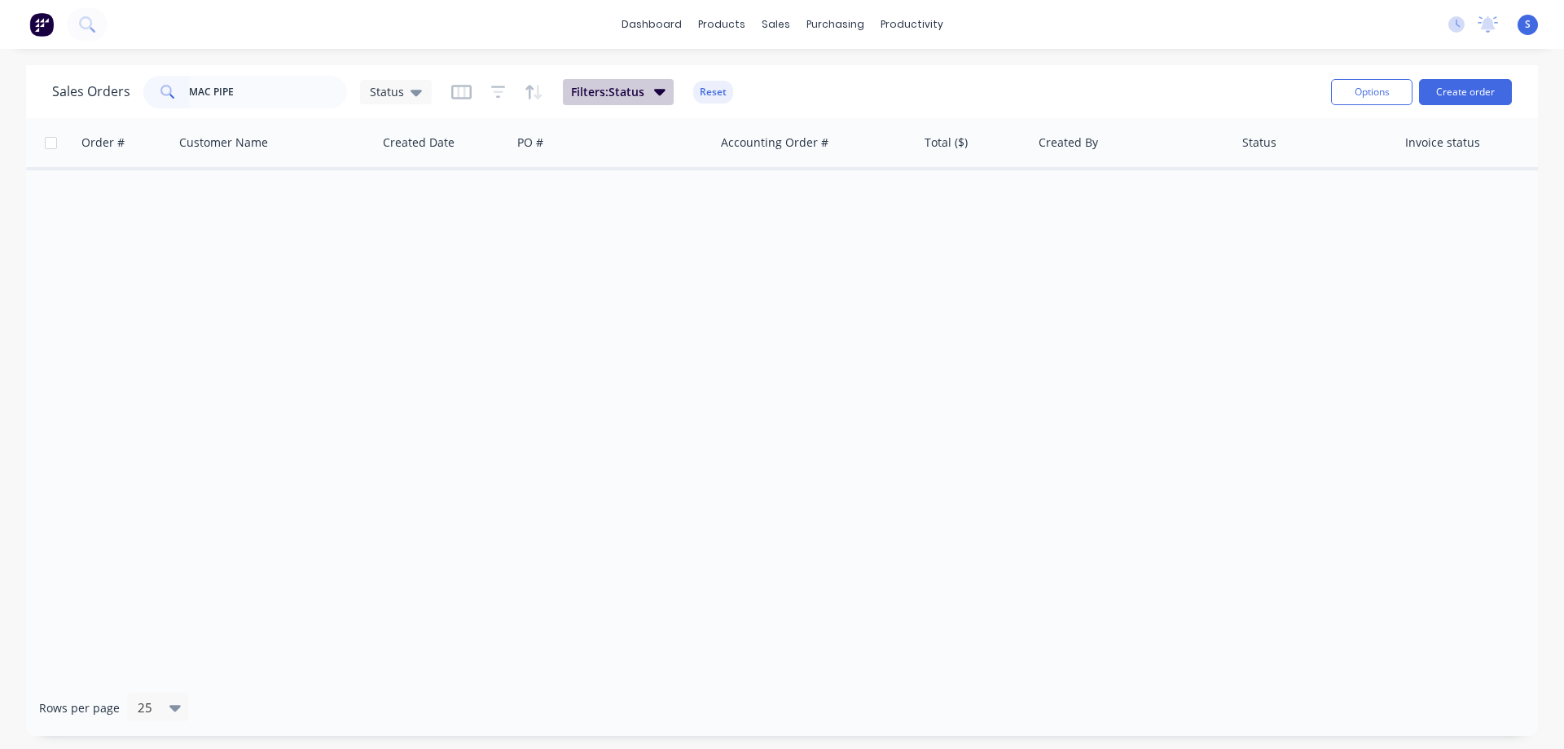
click at [610, 100] on button "Filters: Status" at bounding box center [618, 92] width 111 height 26
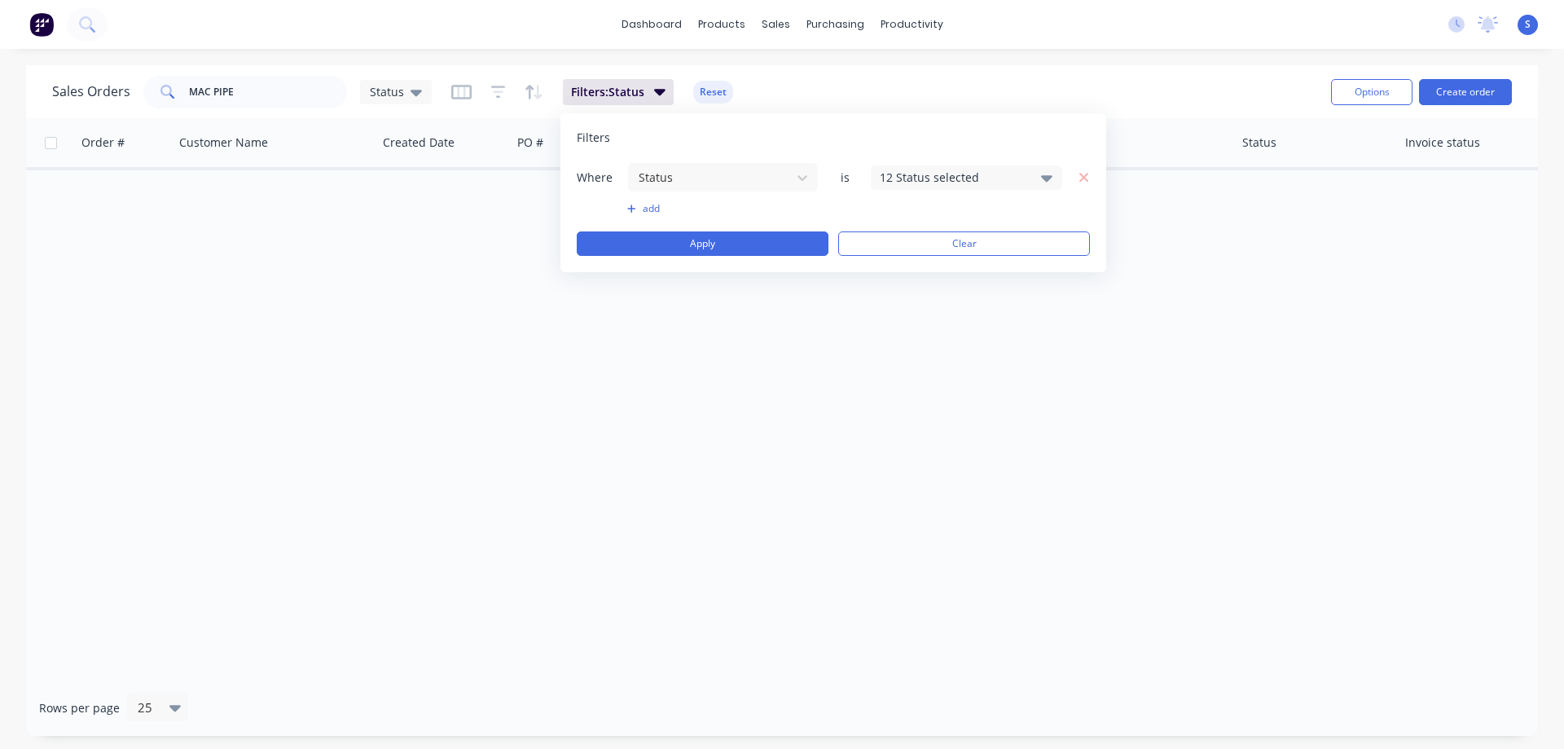
click at [940, 182] on div "12 Status selected" at bounding box center [953, 177] width 147 height 17
click at [899, 305] on div at bounding box center [897, 299] width 33 height 33
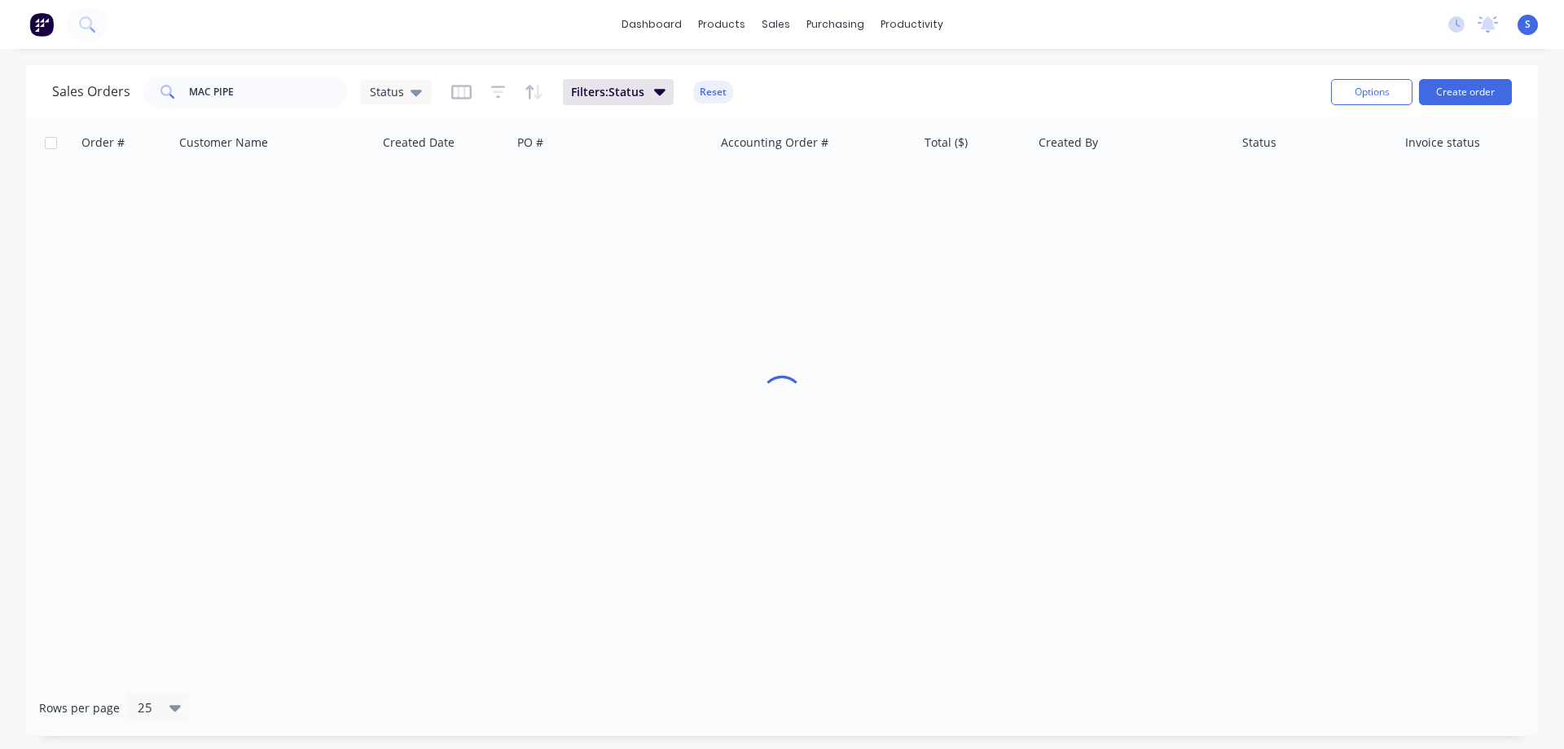
click at [1014, 64] on div "dashboard products sales purchasing productivity dashboard products Product Cat…" at bounding box center [782, 374] width 1564 height 749
drag, startPoint x: 245, startPoint y: 91, endPoint x: 90, endPoint y: 93, distance: 154.8
click at [90, 93] on div "Sales Orders MAC PIPE Status" at bounding box center [242, 92] width 380 height 33
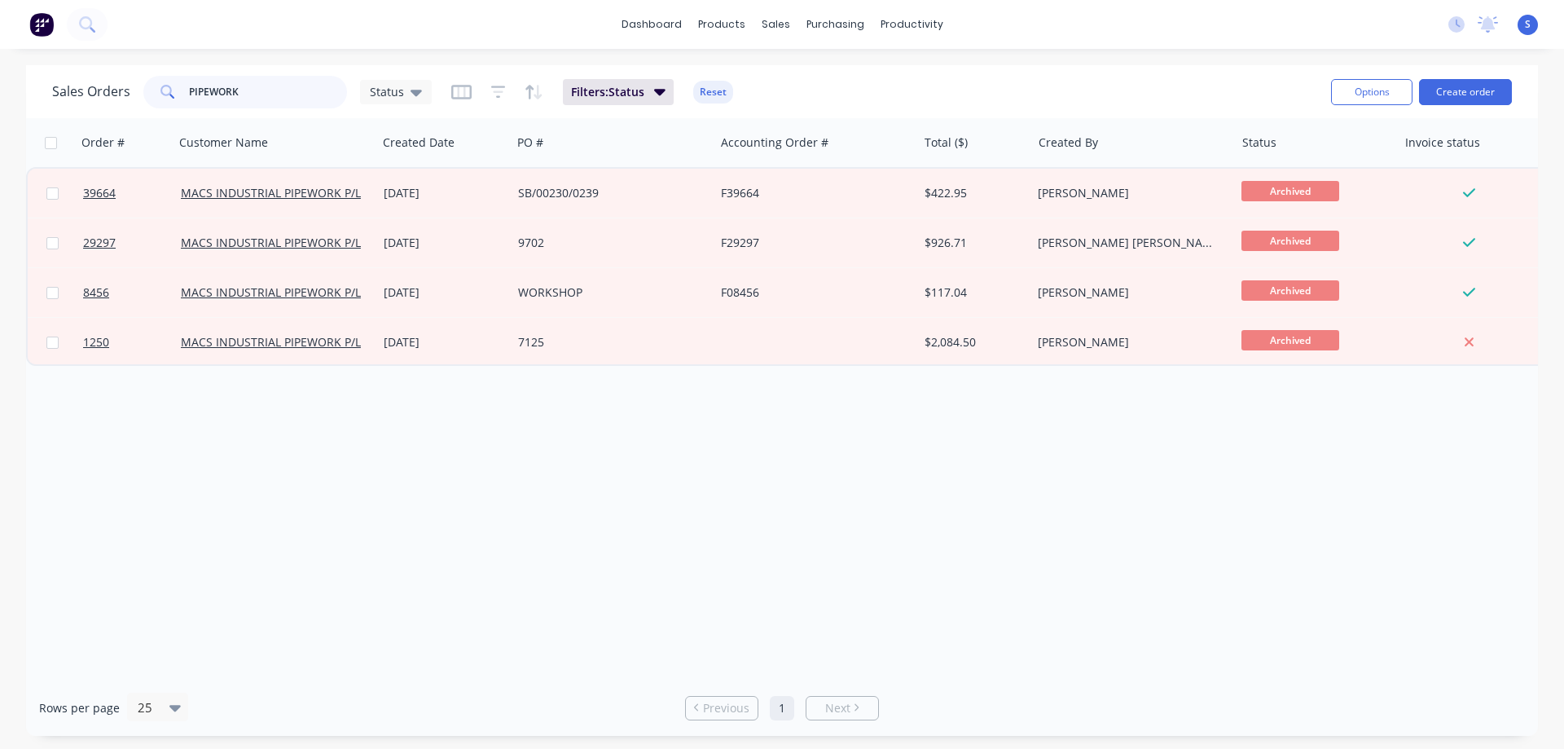
type input "PIPEWORK"
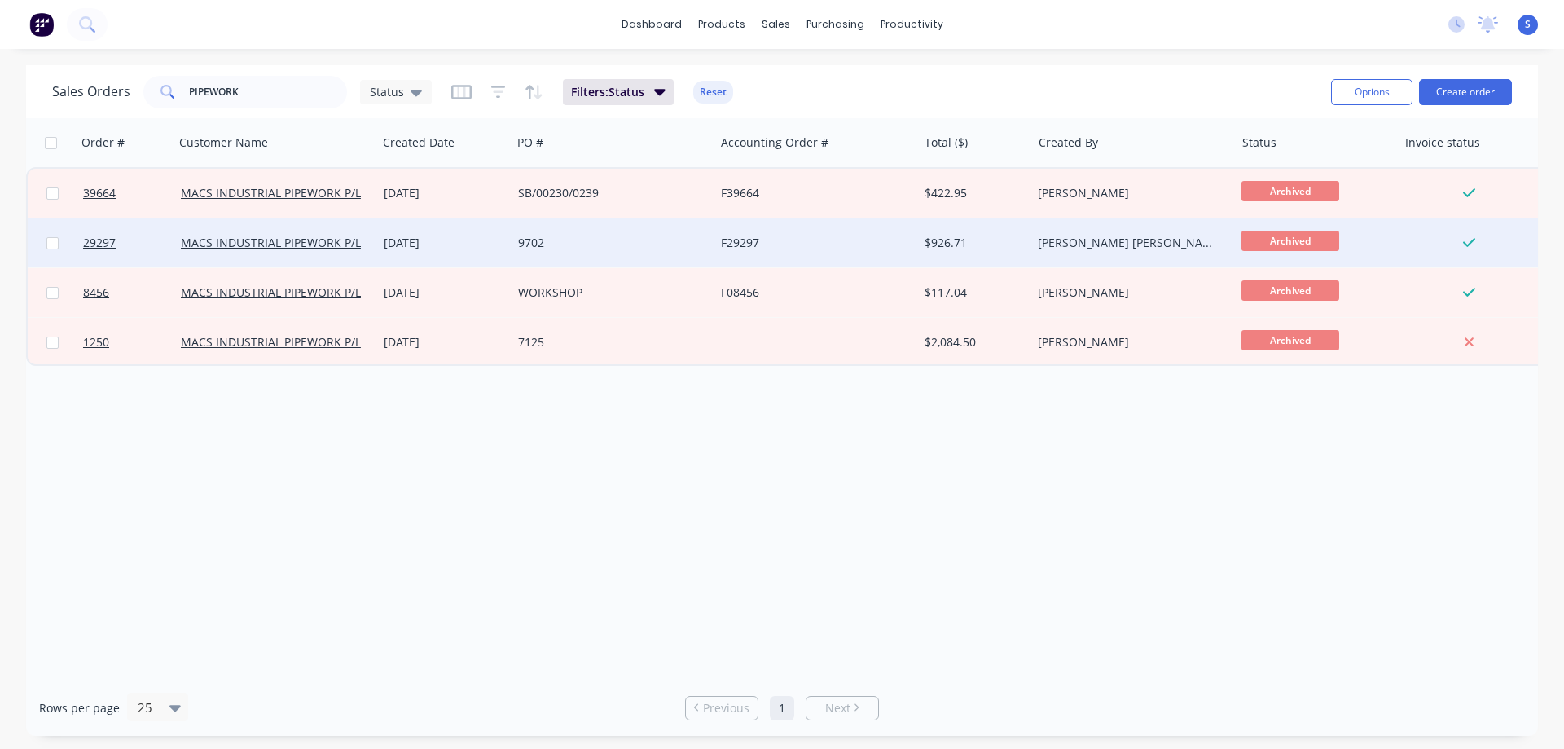
click at [806, 238] on div "F29297" at bounding box center [811, 243] width 181 height 16
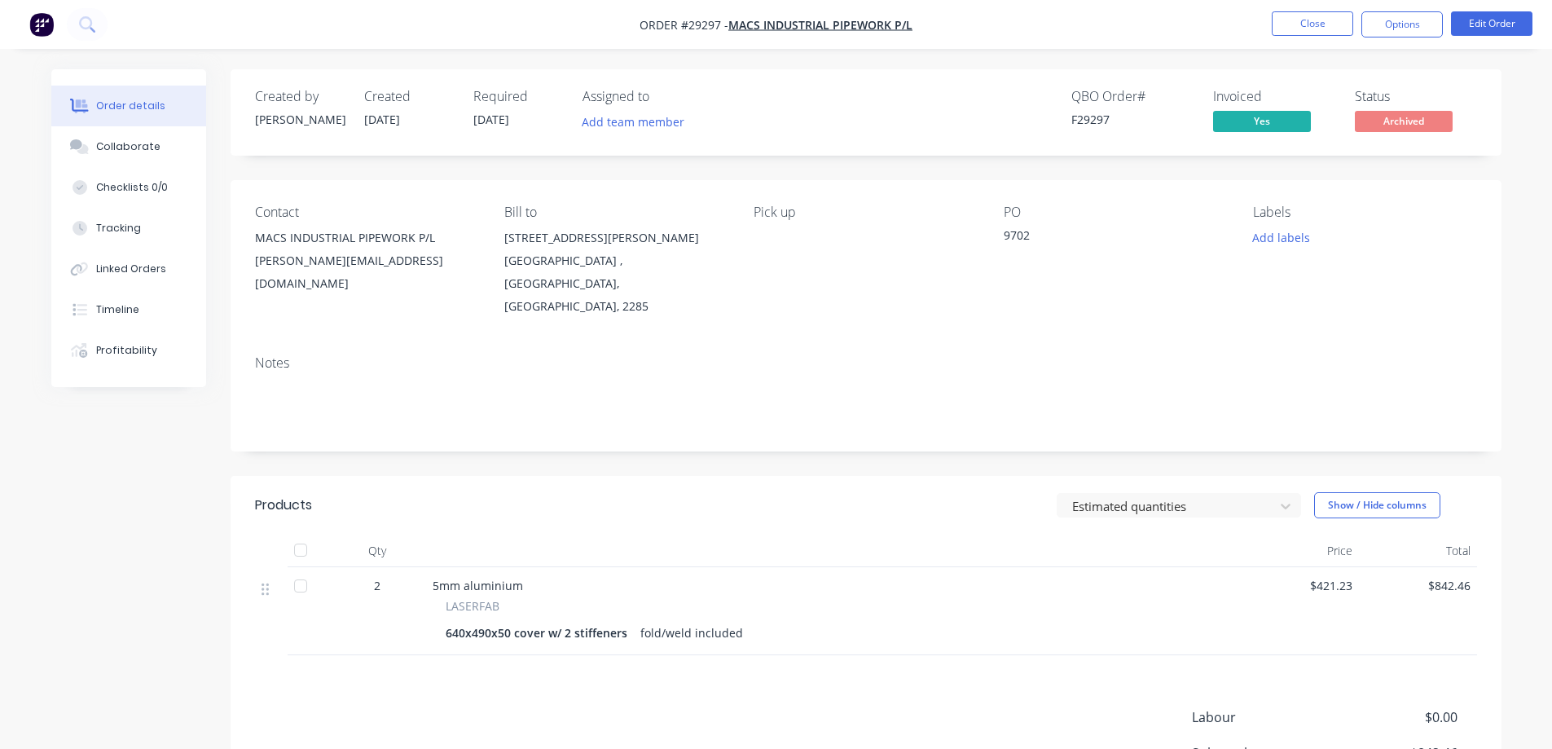
click at [707, 24] on span "Order #29297 -" at bounding box center [683, 24] width 89 height 15
copy span "29297"
click at [1316, 27] on button "Close" at bounding box center [1312, 23] width 81 height 24
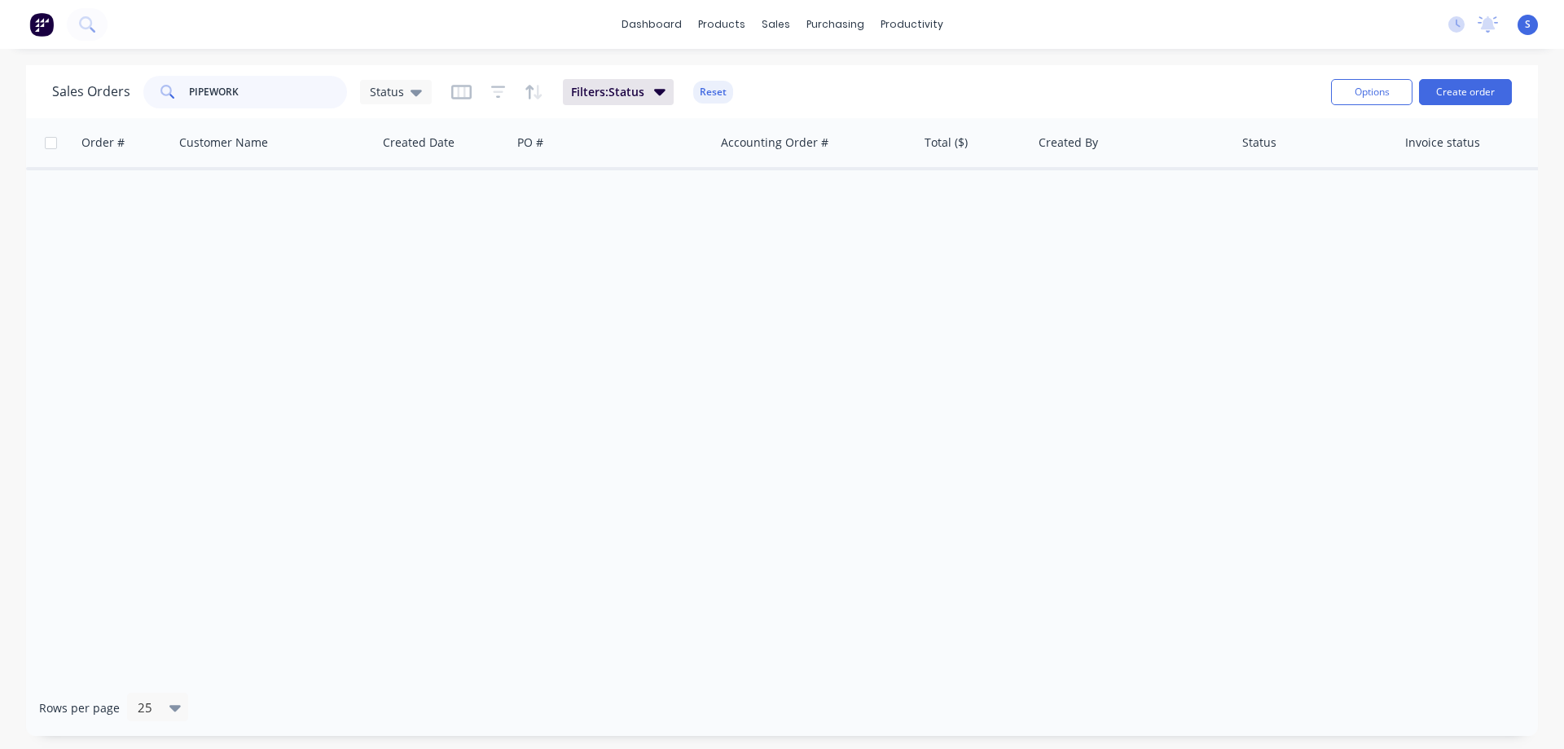
drag, startPoint x: 264, startPoint y: 92, endPoint x: 11, endPoint y: 114, distance: 253.5
click at [107, 111] on div "Sales Orders PIPEWORK Status Filters: Status Reset" at bounding box center [685, 92] width 1266 height 40
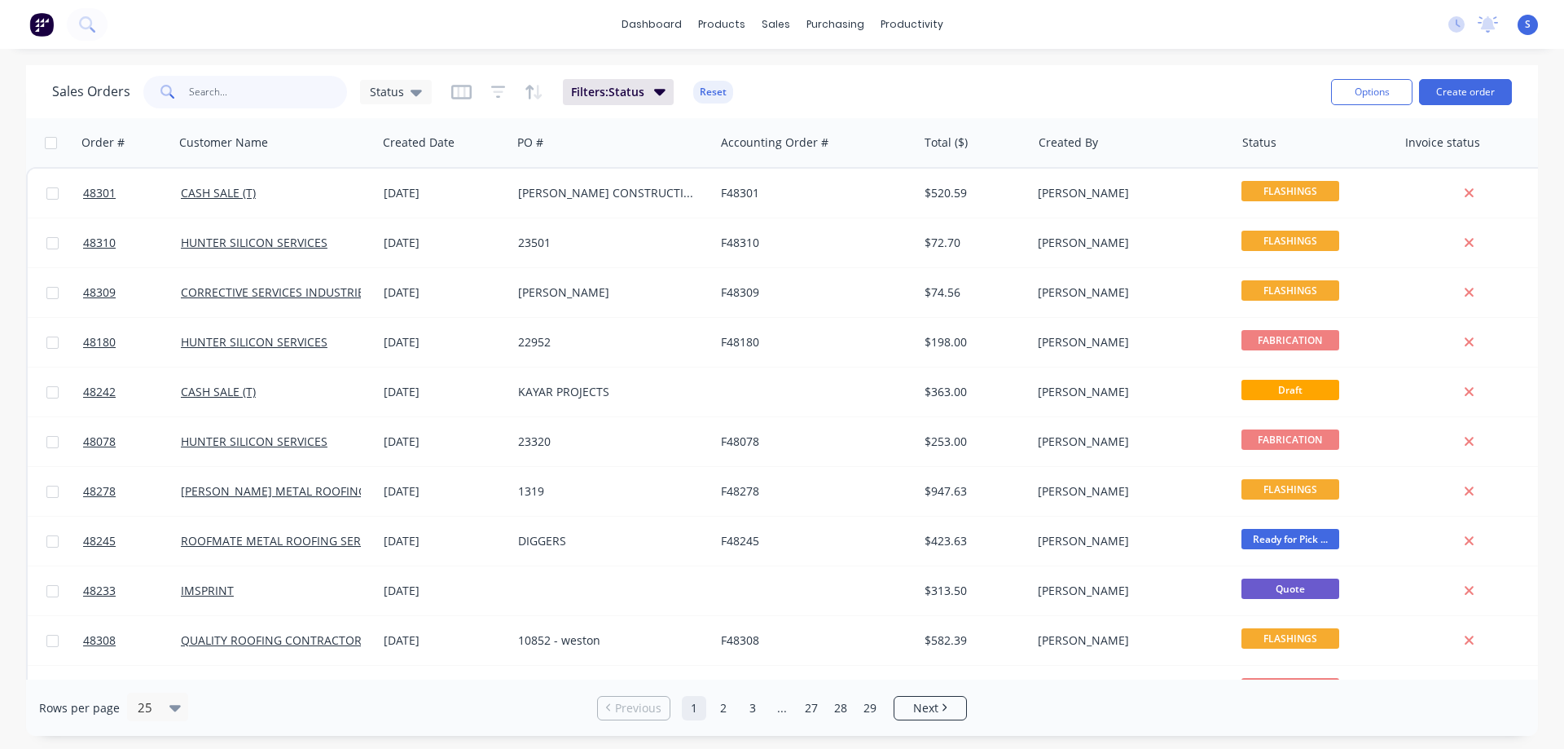
click at [259, 96] on input "text" at bounding box center [268, 92] width 159 height 33
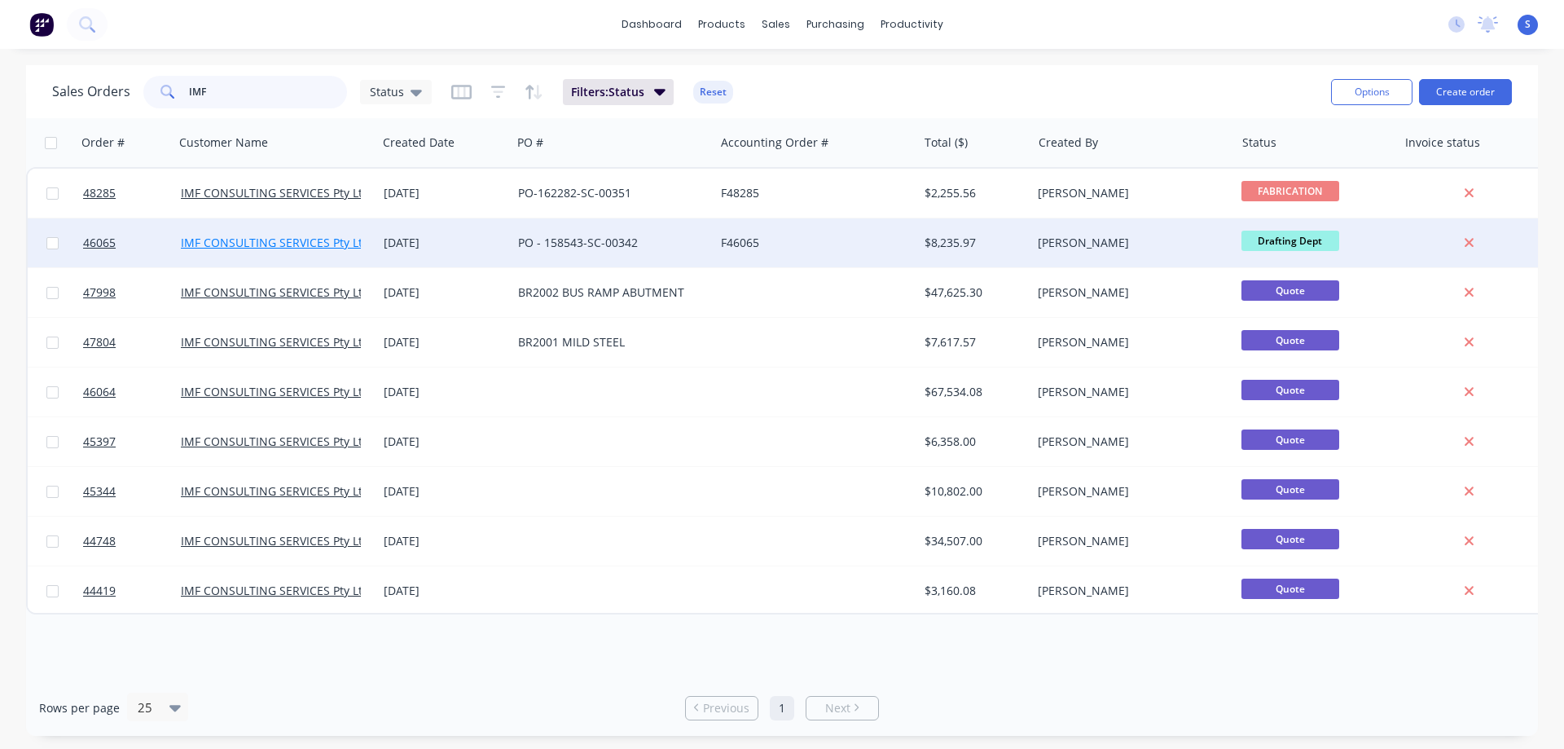
type input "IMF"
click at [271, 238] on link "IMF CONSULTING SERVICES Pty Ltd" at bounding box center [275, 242] width 189 height 15
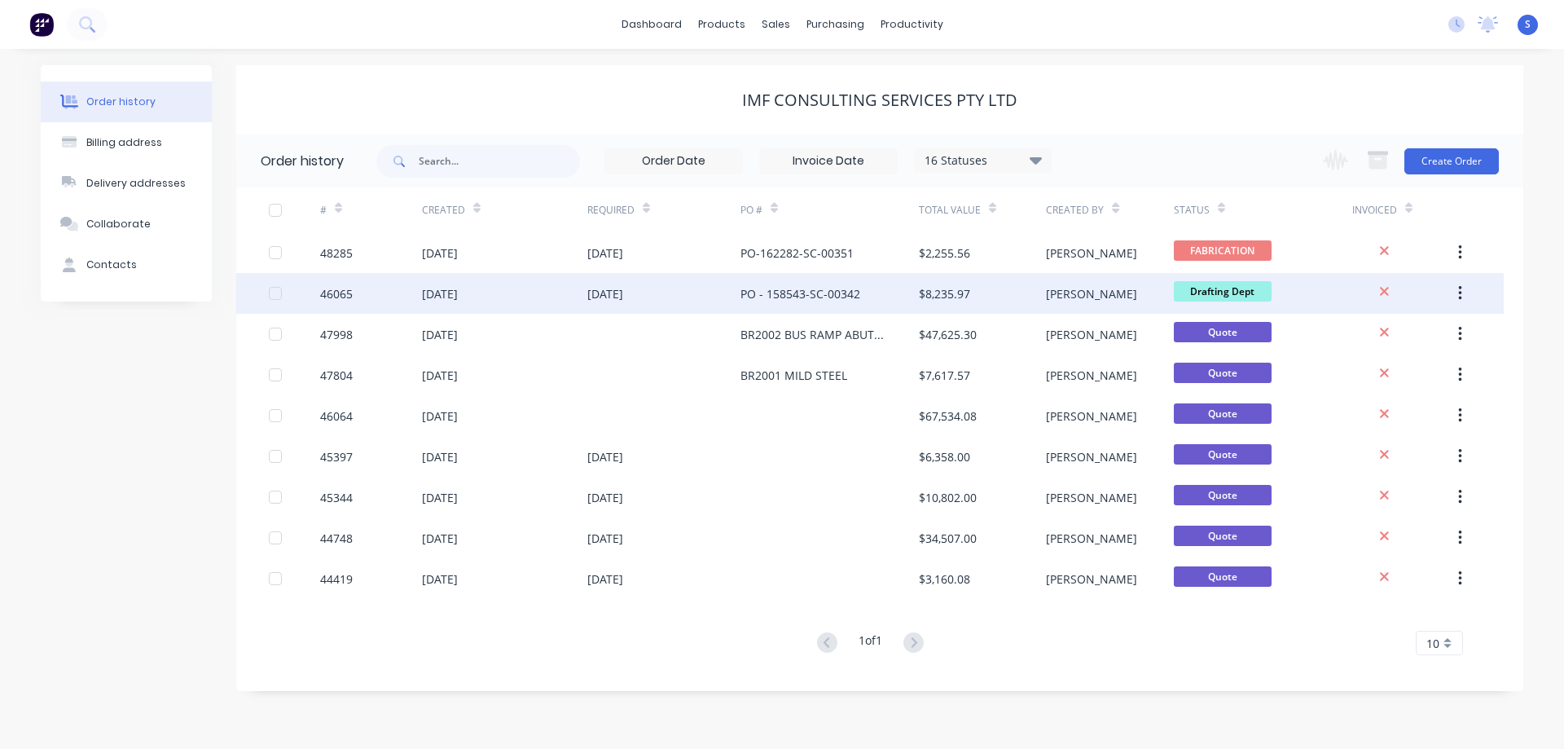
click at [568, 300] on div "[DATE]" at bounding box center [504, 293] width 165 height 41
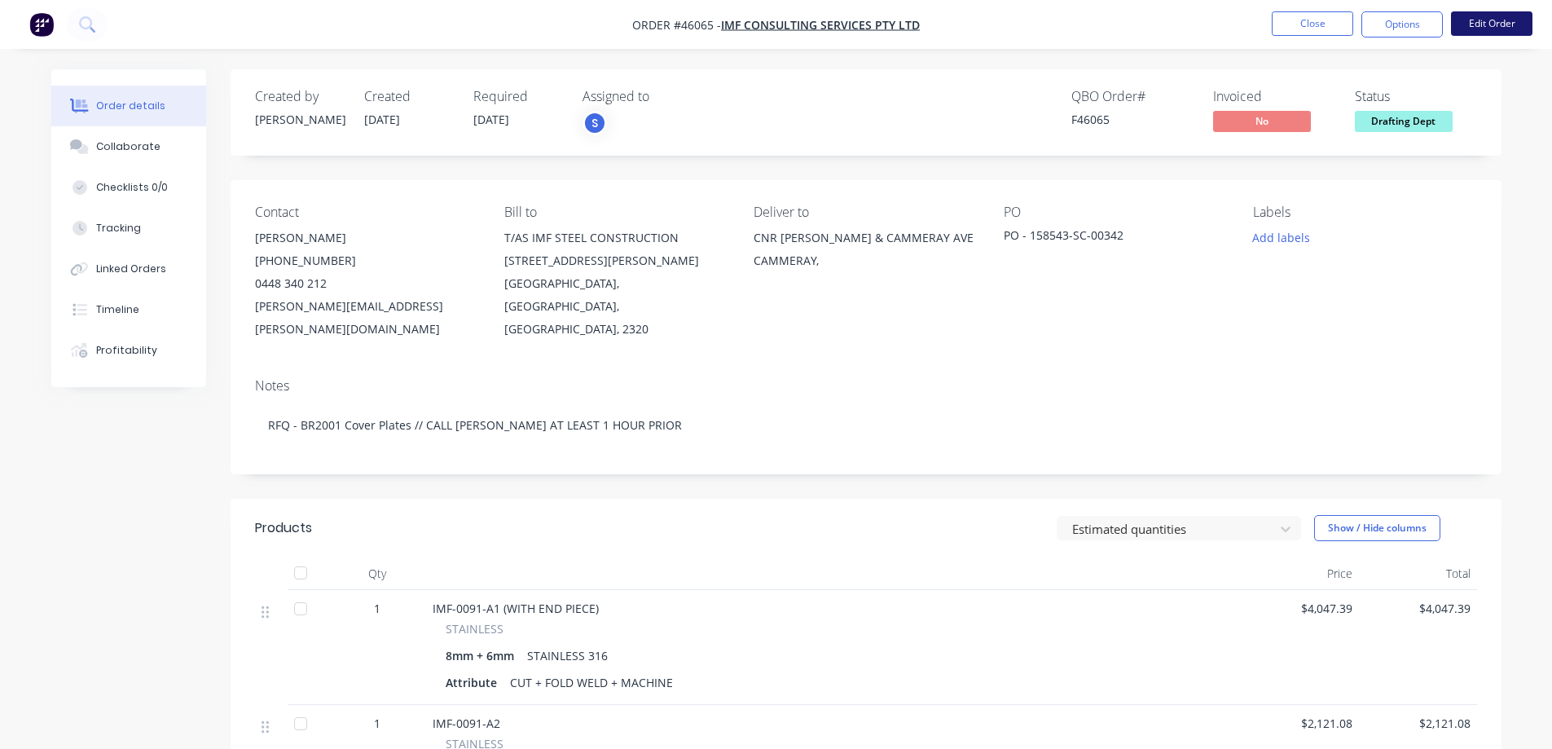
click at [1476, 29] on button "Edit Order" at bounding box center [1491, 23] width 81 height 24
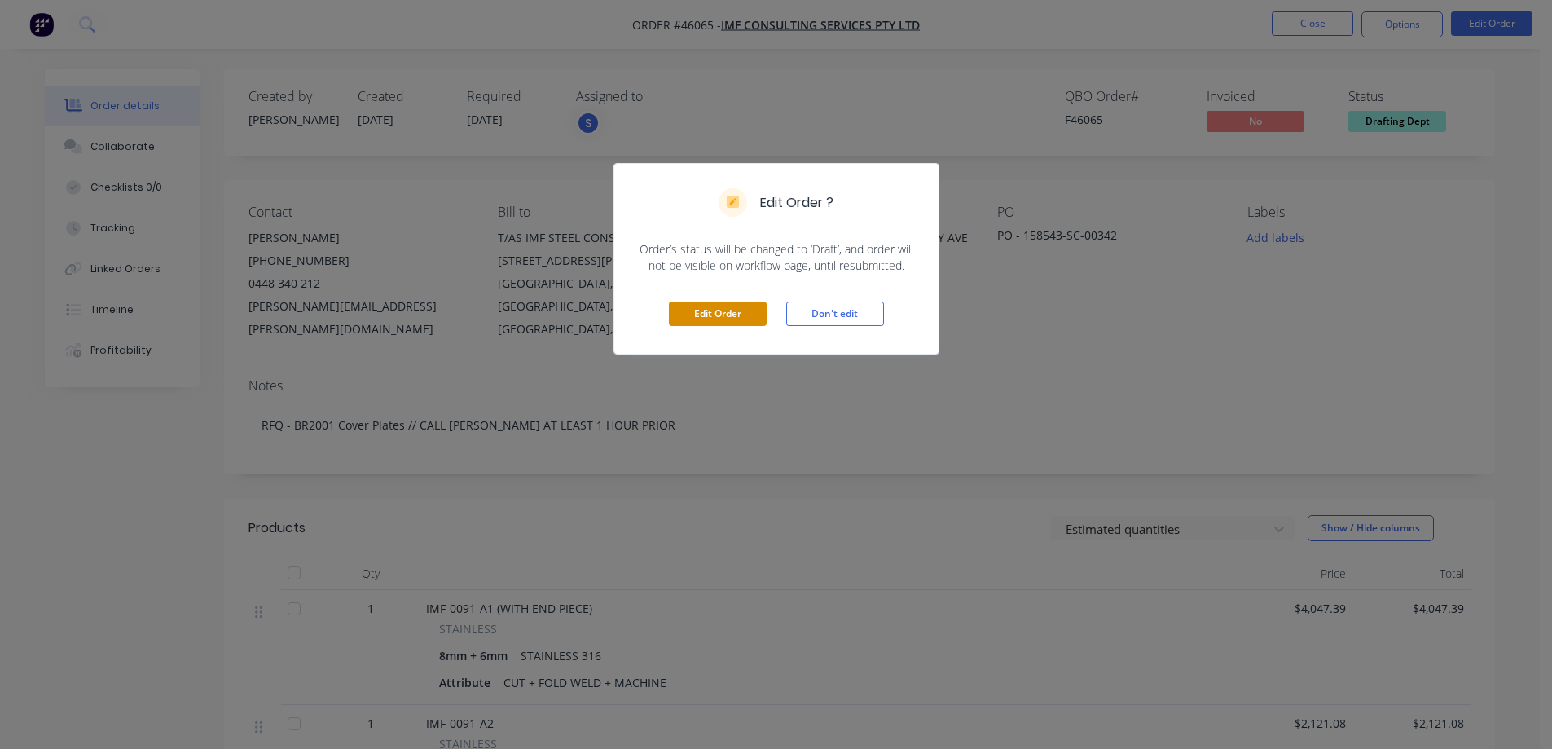
click at [708, 317] on button "Edit Order" at bounding box center [718, 313] width 98 height 24
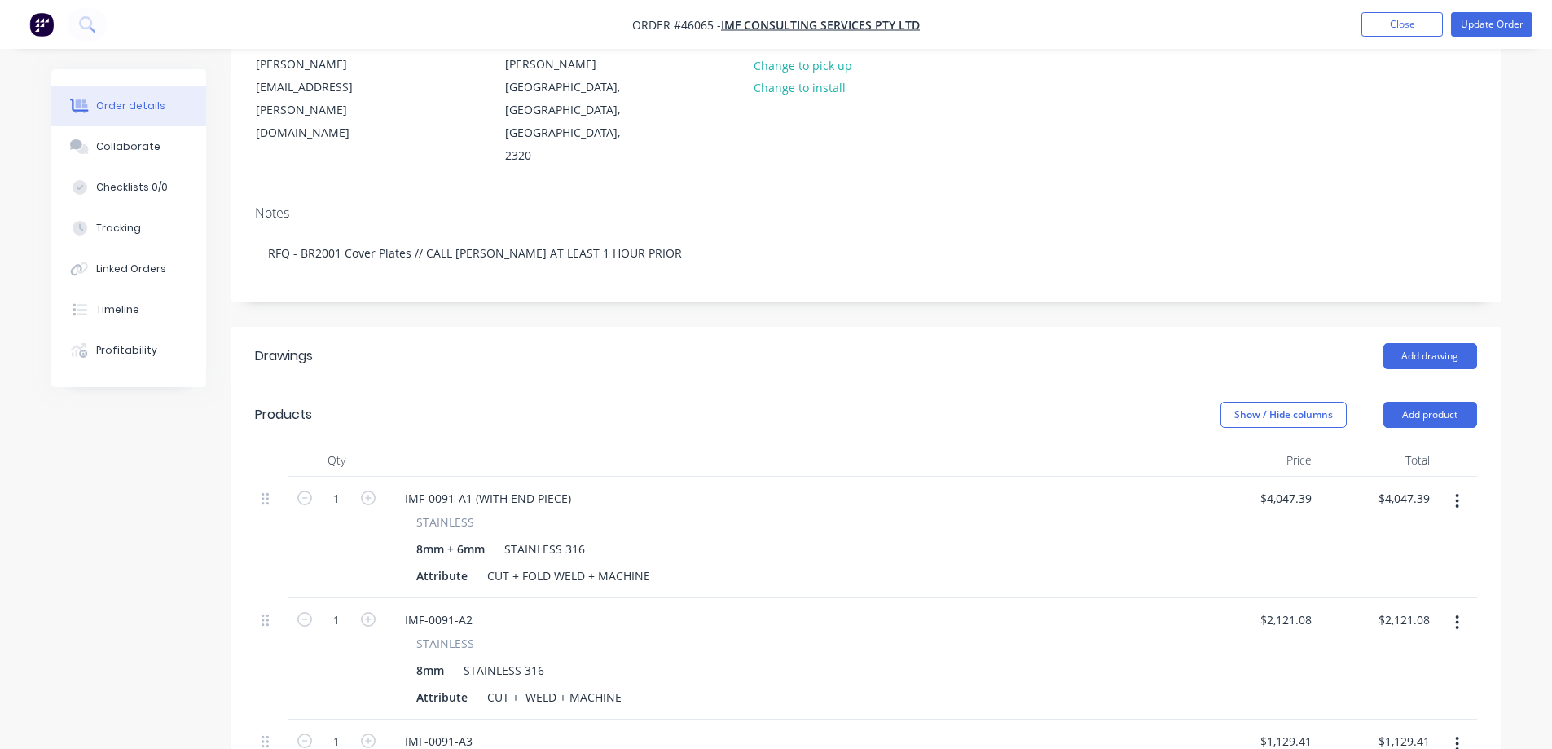
scroll to position [244, 0]
click at [549, 563] on div "CUT + FOLD WELD + MACHINE" at bounding box center [569, 575] width 176 height 24
click at [444, 563] on div "Attribute" at bounding box center [442, 575] width 64 height 24
click at [432, 563] on div "Attribute" at bounding box center [442, 575] width 64 height 24
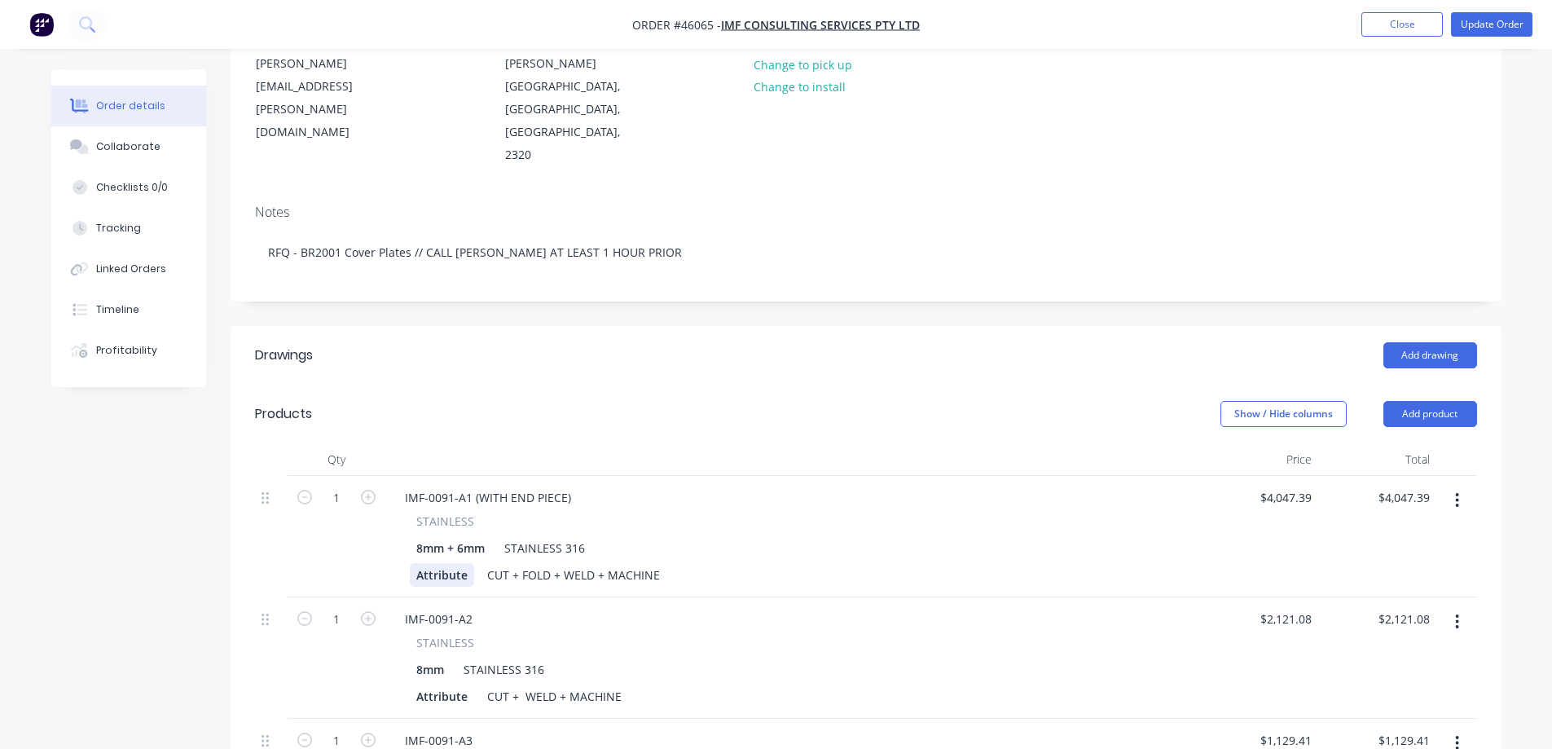
click at [432, 563] on div "Attribute" at bounding box center [442, 575] width 64 height 24
click at [459, 563] on div "P1001 +P1003 + P1004" at bounding box center [478, 575] width 136 height 24
click at [174, 541] on div "Created by [PERSON_NAME] Created [DATE] Required [DATE] Assigned to S QBO Order…" at bounding box center [776, 609] width 1450 height 1569
drag, startPoint x: 546, startPoint y: 530, endPoint x: 296, endPoint y: 537, distance: 250.2
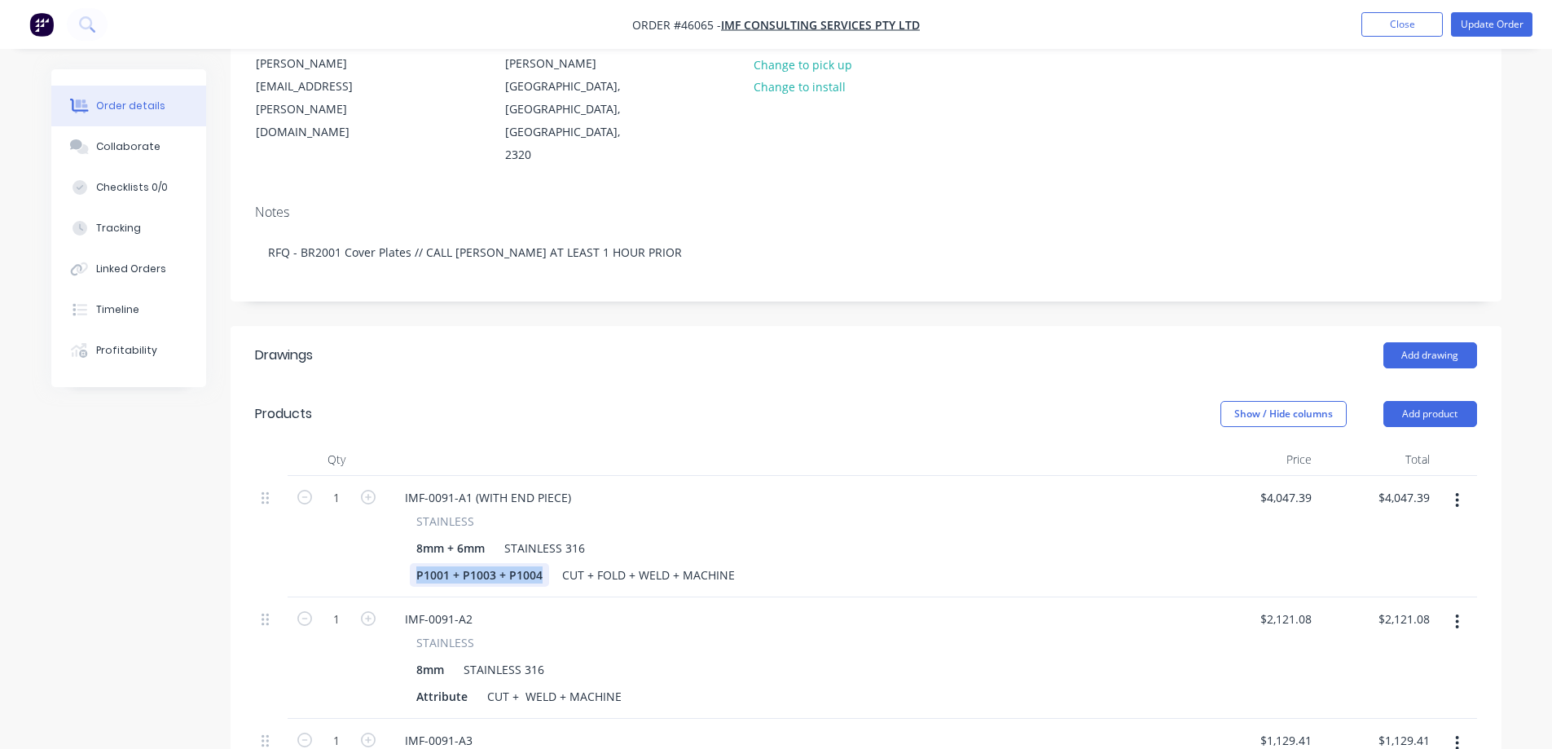
click at [296, 537] on div "1 IMF-0091-A1 (WITH END PIECE) STAINLESS 8mm + 6mm STAINLESS 316 P1001 + P1003 …" at bounding box center [866, 536] width 1222 height 121
click at [458, 684] on div "Attribute" at bounding box center [442, 696] width 64 height 24
click at [556, 563] on div "CUT + FOLD + WELD + MACHINE" at bounding box center [649, 575] width 186 height 24
click at [595, 563] on div "5237X325 | CUT + FOLD + WELD + MACHINE" at bounding box center [681, 575] width 251 height 24
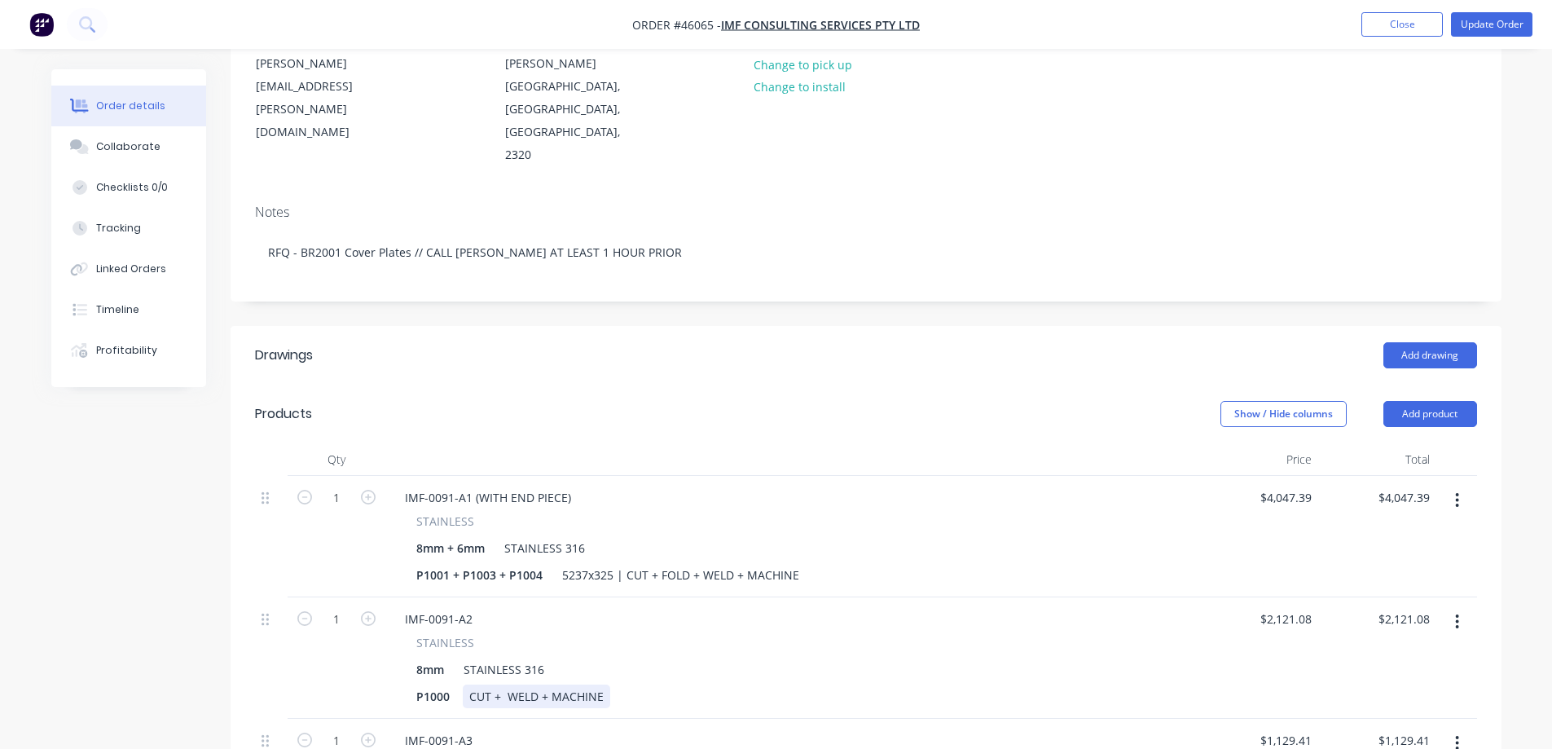
click at [468, 684] on div "CUT + WELD + MACHINE" at bounding box center [536, 696] width 147 height 24
click at [609, 563] on div "5237x325 | CUT + FOLD + WELD + MACHINE" at bounding box center [681, 575] width 250 height 24
click at [468, 684] on div "CUT + WELD + MACHINE" at bounding box center [536, 696] width 147 height 24
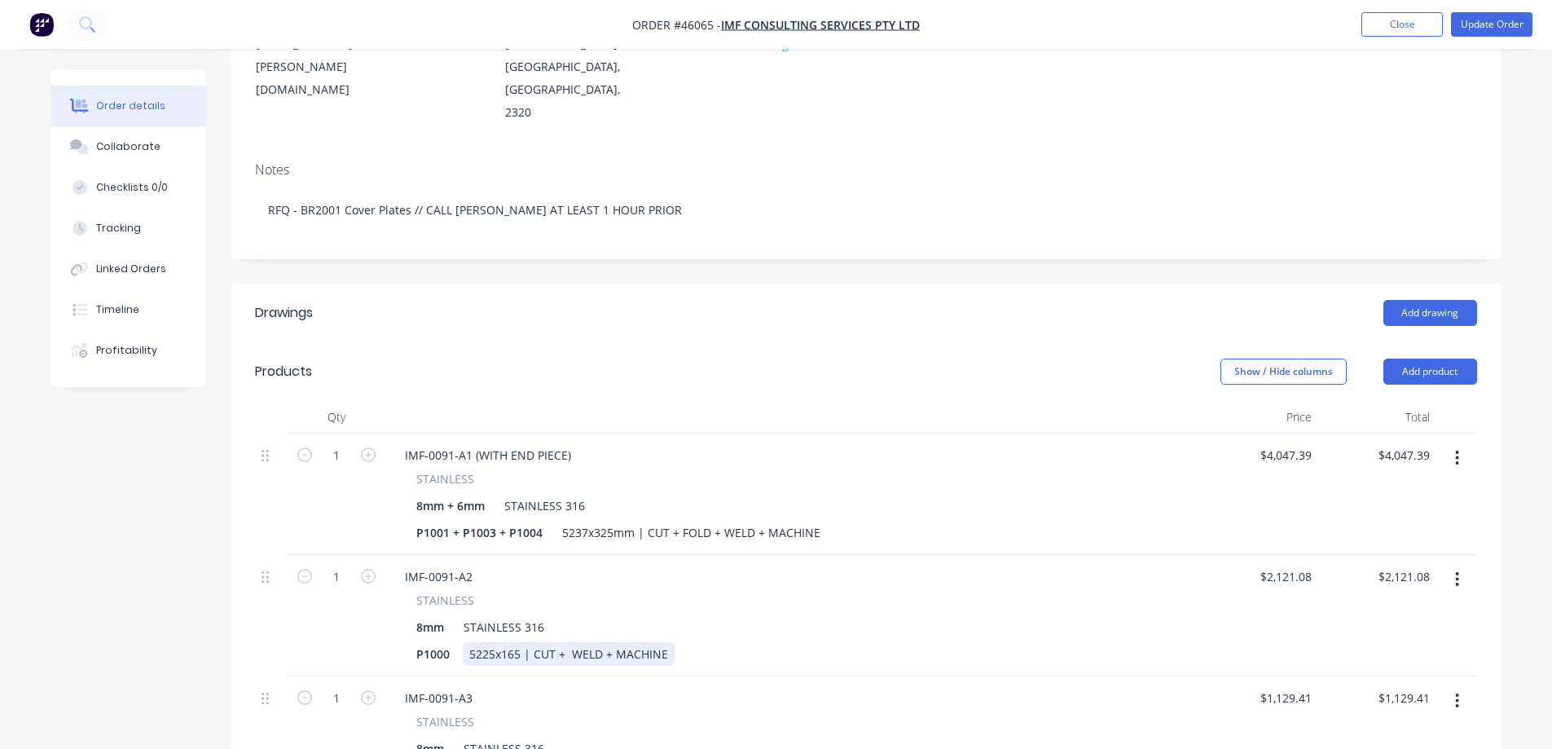
scroll to position [326, 0]
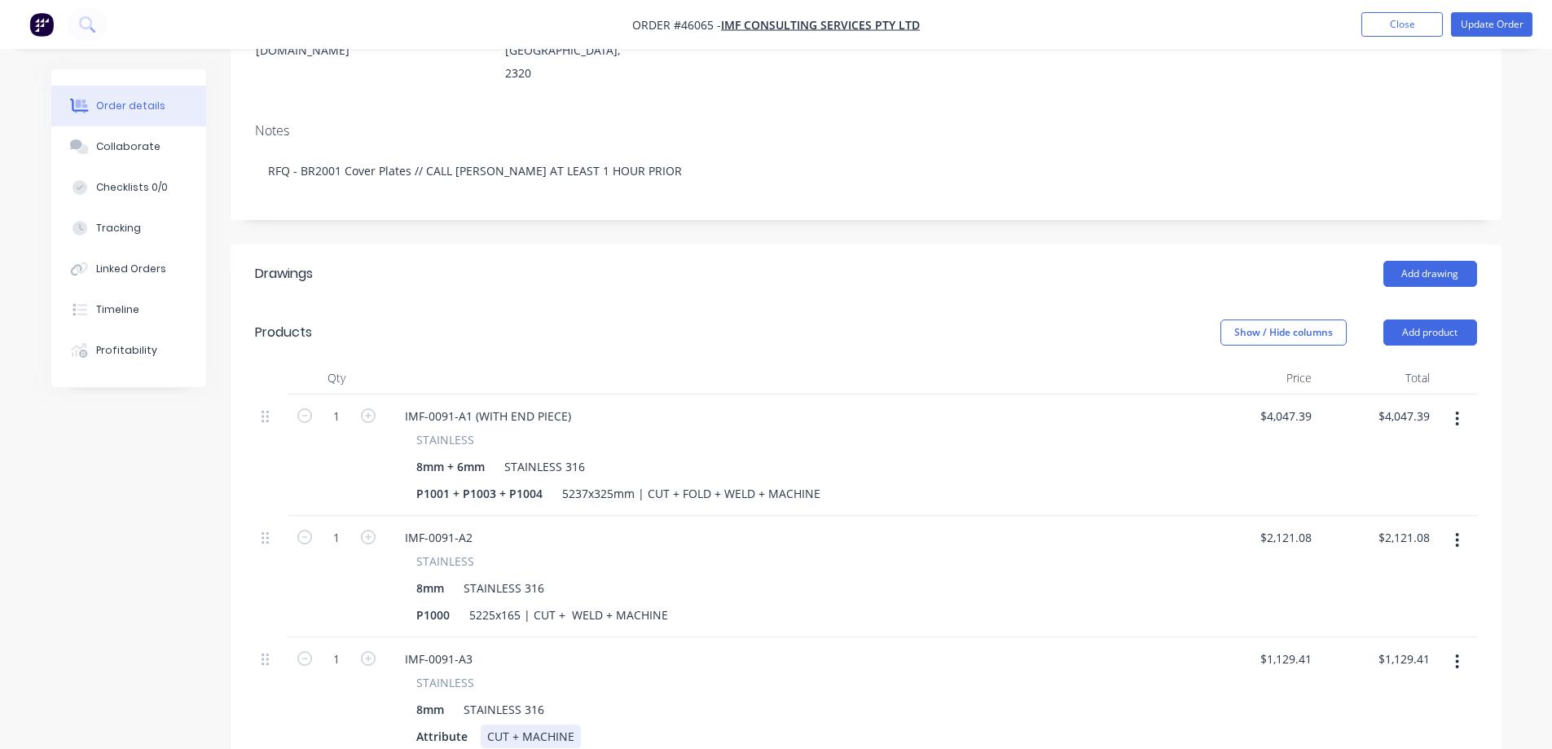
click at [484, 724] on div "CUT + MACHINE" at bounding box center [531, 736] width 100 height 24
click at [644, 603] on div "5225x165 | CUT + WELD + MACHINE" at bounding box center [569, 615] width 212 height 24
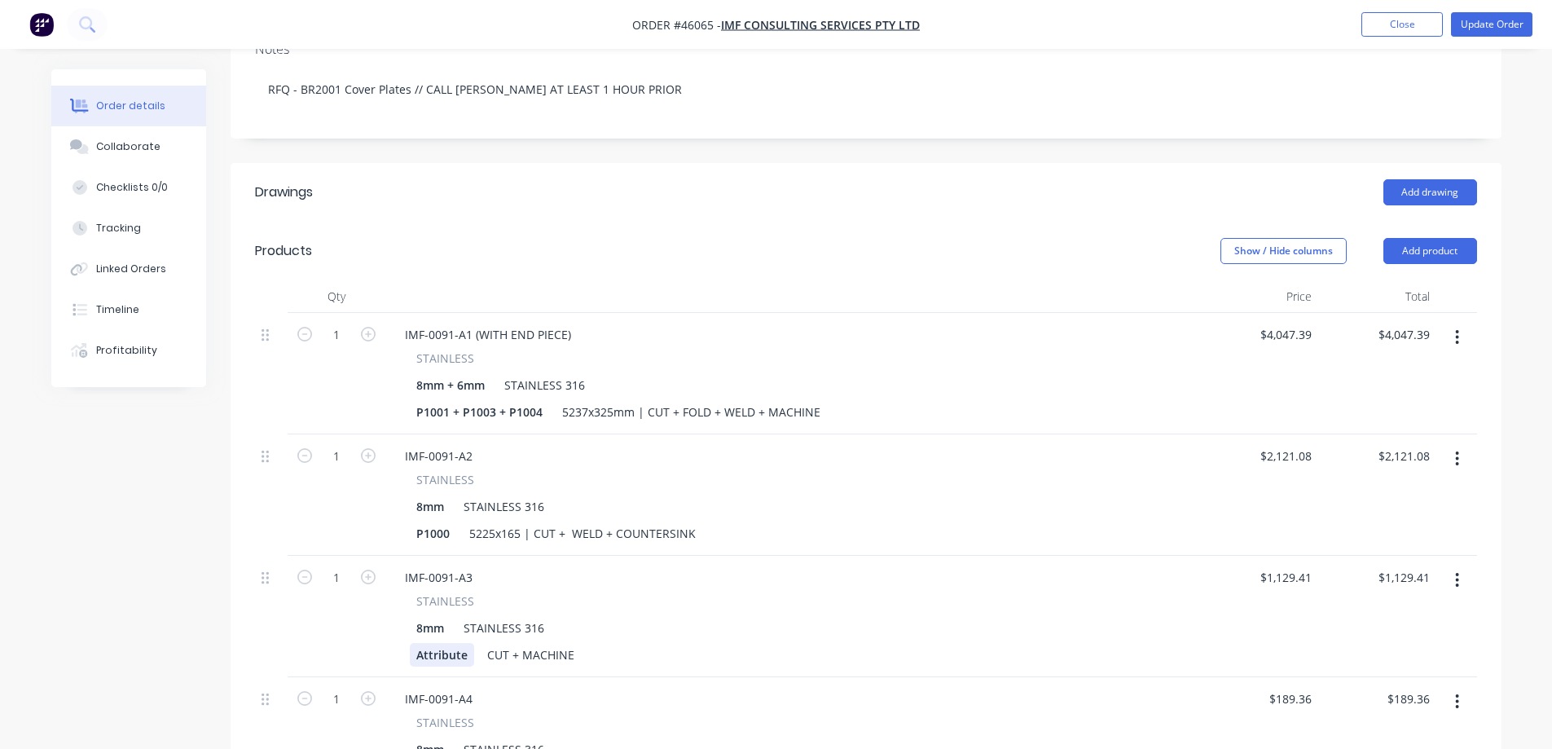
click at [432, 643] on div "Attribute" at bounding box center [442, 655] width 64 height 24
click at [482, 643] on div "CUT + MACHINE" at bounding box center [531, 655] width 100 height 24
click at [455, 643] on div "Attribute" at bounding box center [442, 655] width 64 height 24
click at [458, 643] on div "Attribute" at bounding box center [442, 655] width 64 height 24
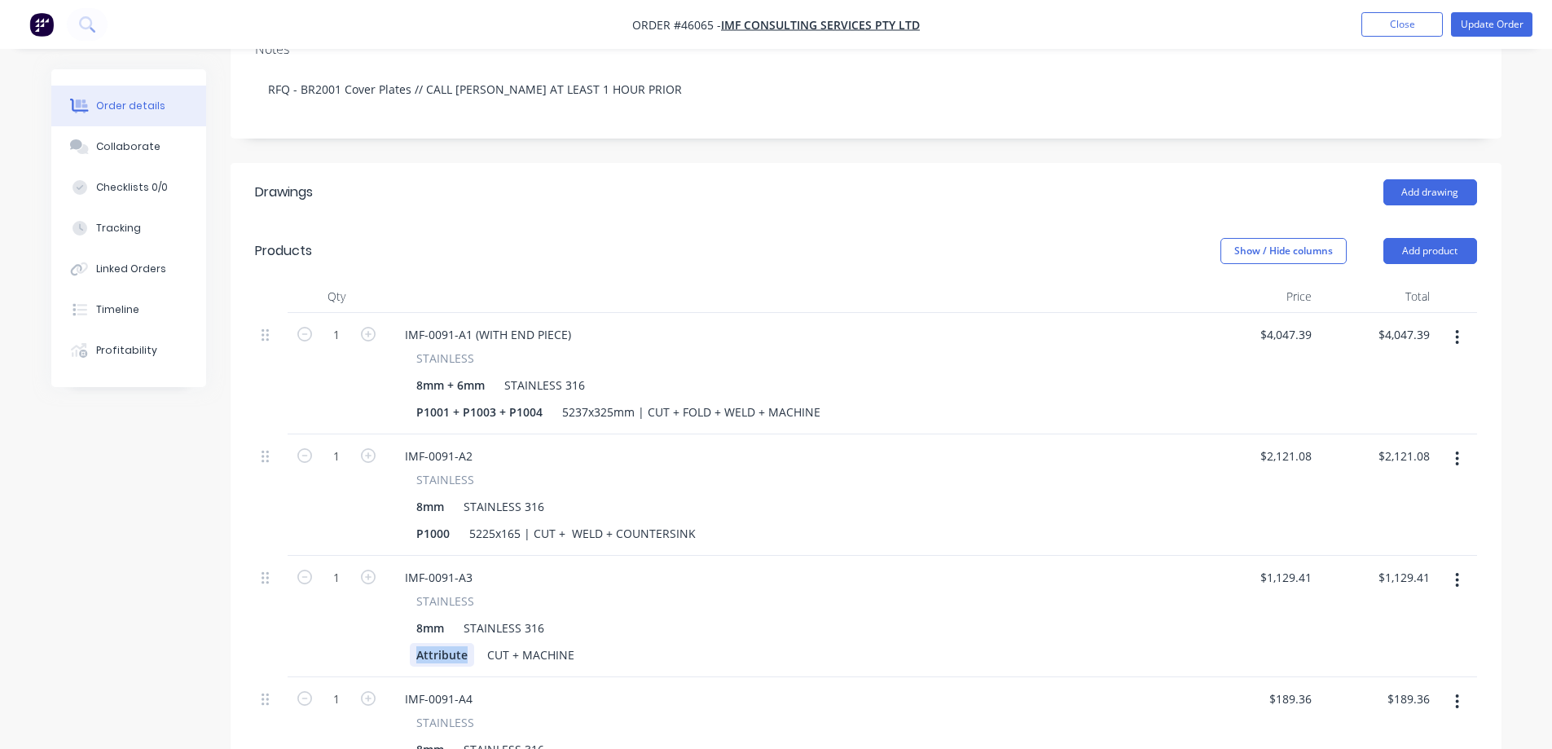
click at [458, 643] on div "Attribute" at bounding box center [442, 655] width 64 height 24
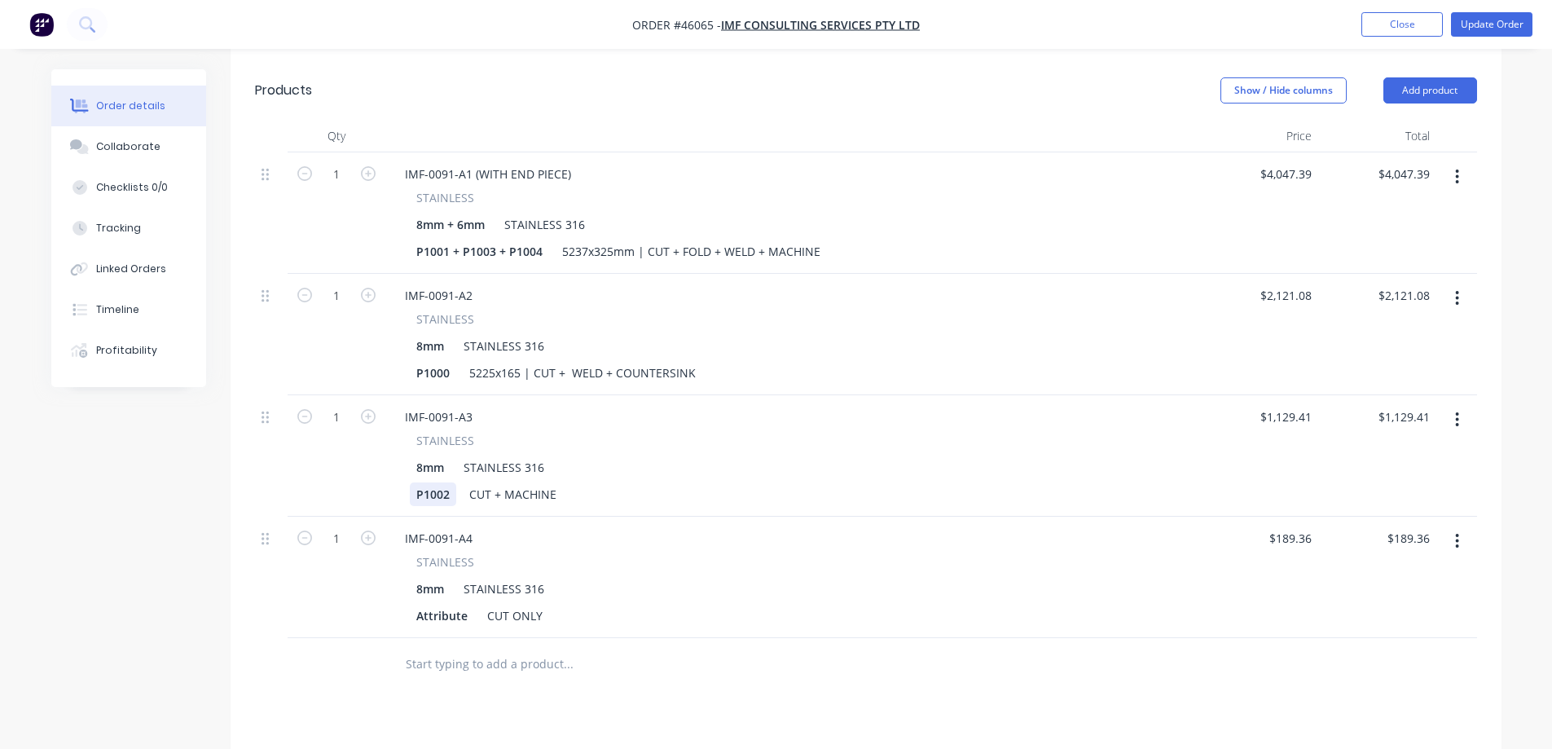
scroll to position [570, 0]
click at [429, 601] on div "Attribute" at bounding box center [442, 613] width 64 height 24
click at [300, 581] on div "1" at bounding box center [337, 574] width 98 height 121
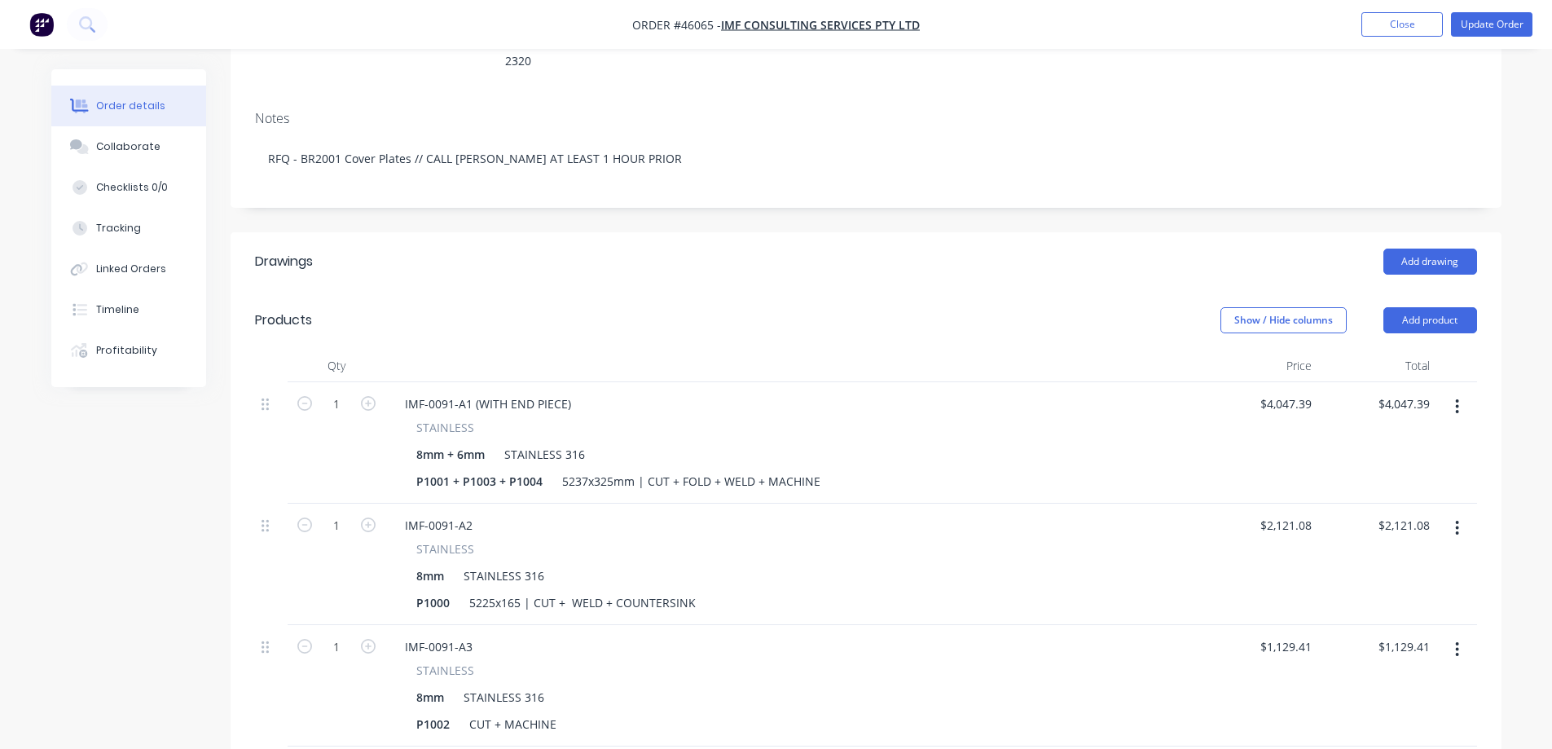
scroll to position [326, 0]
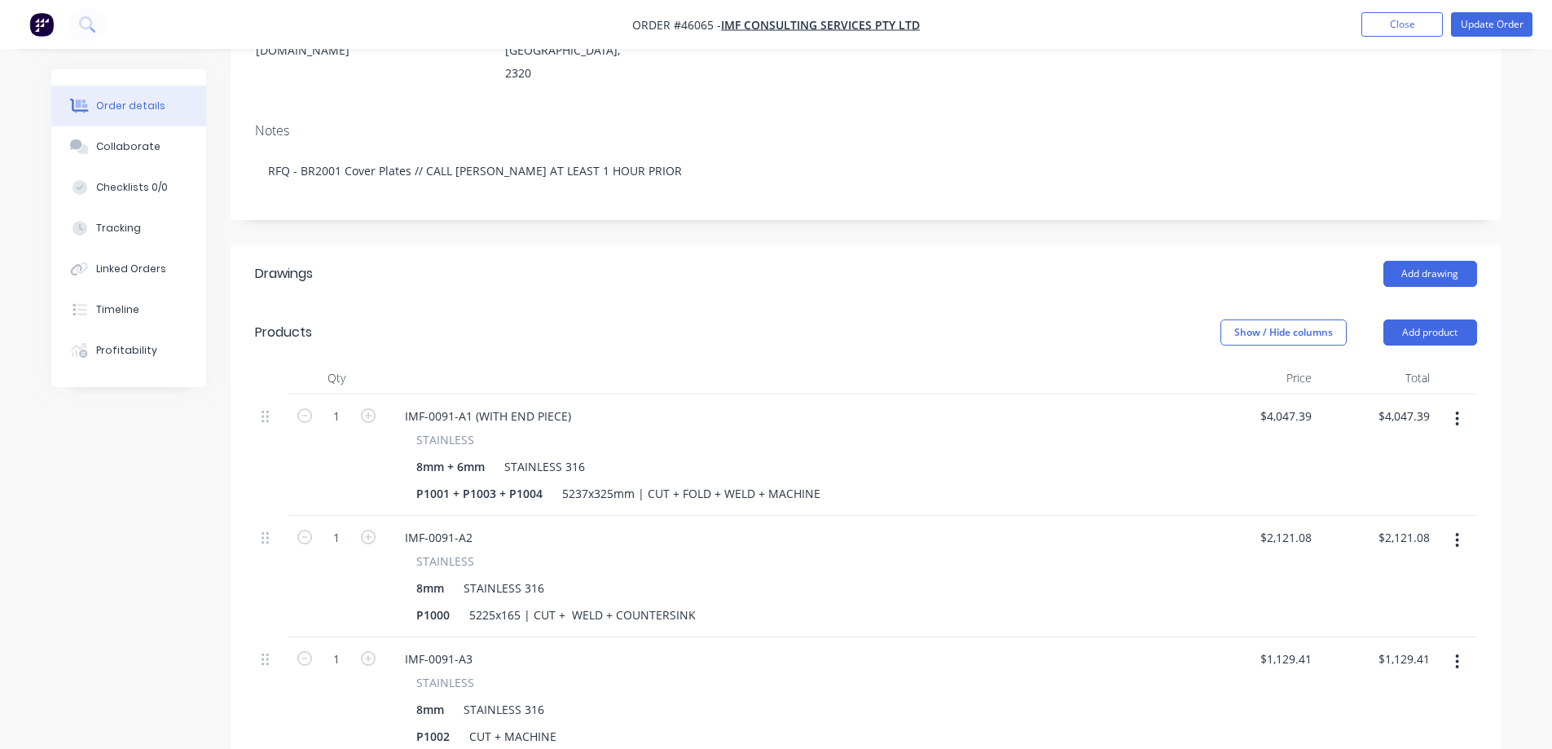
click at [143, 507] on div "Created by [PERSON_NAME] Created [DATE] Required [DATE] Assigned to S QBO Order…" at bounding box center [776, 527] width 1450 height 1569
click at [1388, 29] on button "Close" at bounding box center [1401, 24] width 81 height 24
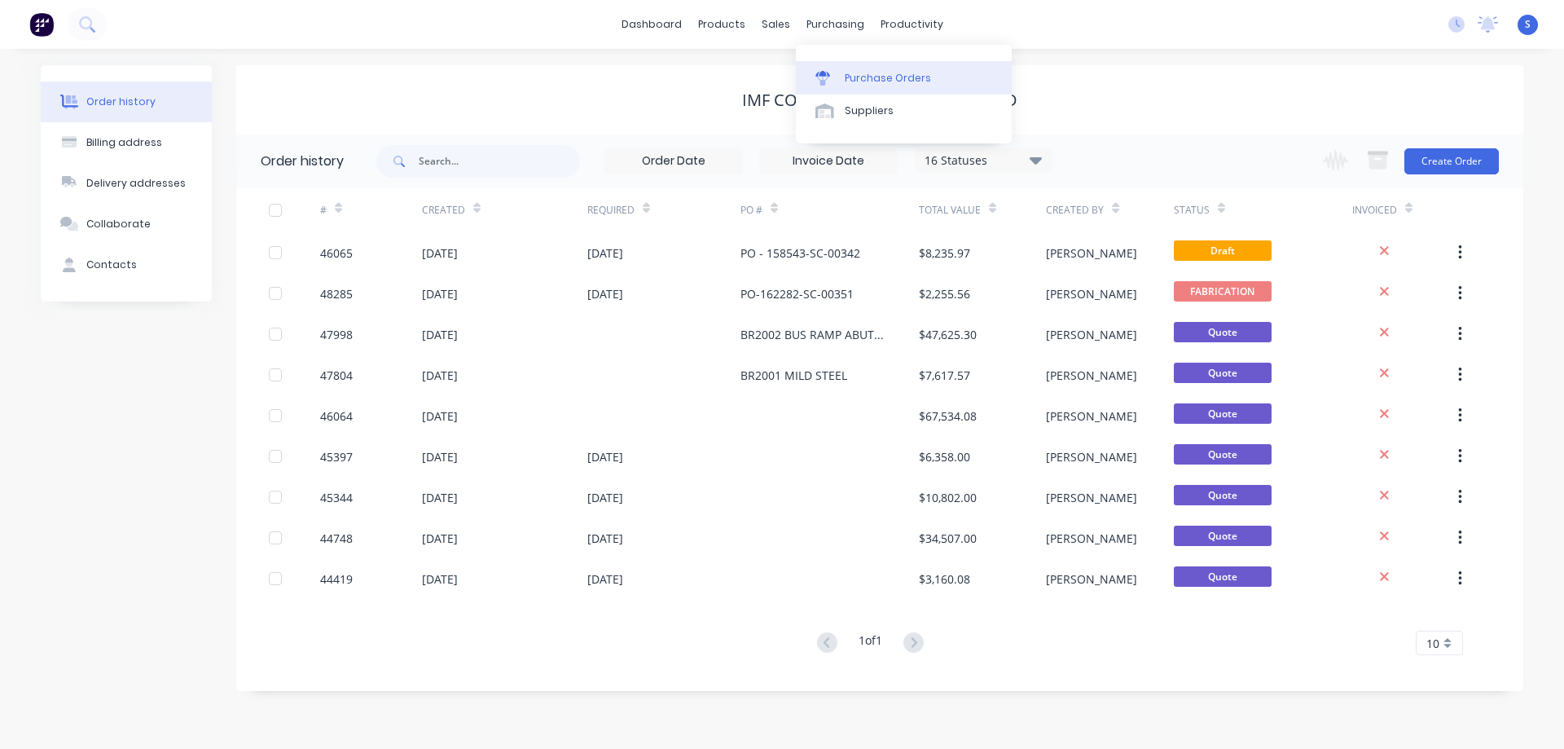
click at [879, 74] on div "Purchase Orders" at bounding box center [888, 78] width 86 height 15
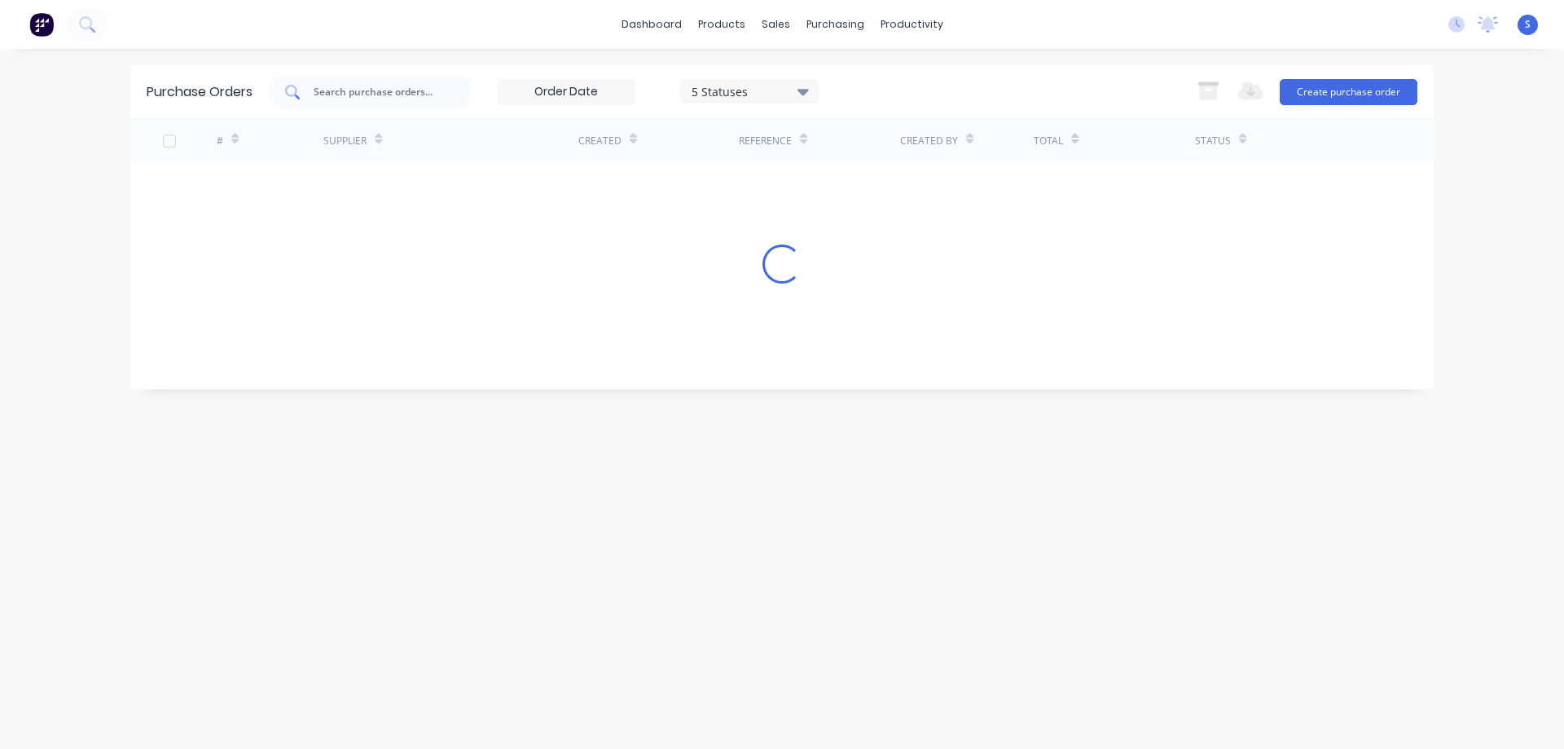
click at [393, 84] on input "text" at bounding box center [379, 92] width 135 height 16
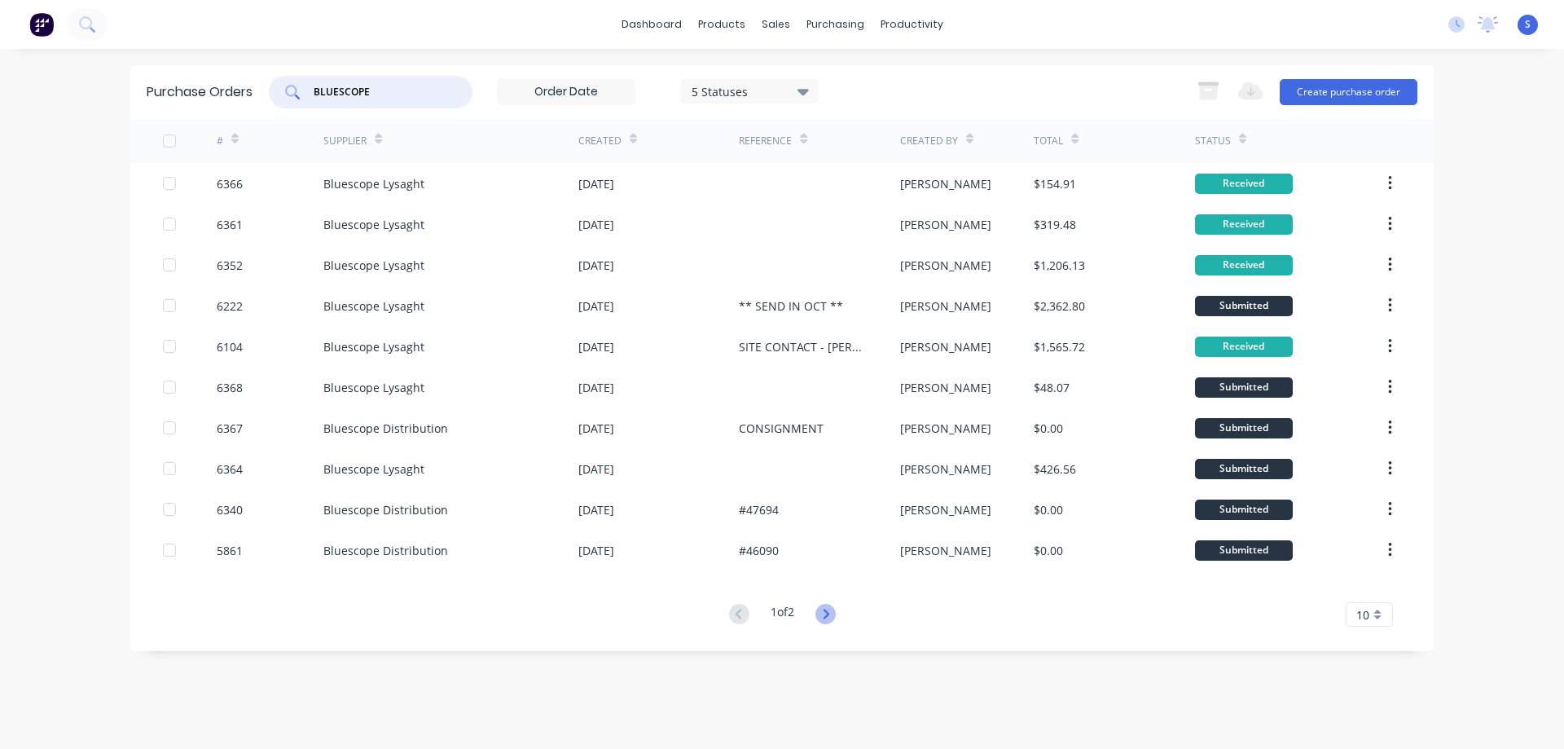
type input "BLUESCOPE"
click at [835, 612] on icon at bounding box center [825, 614] width 20 height 20
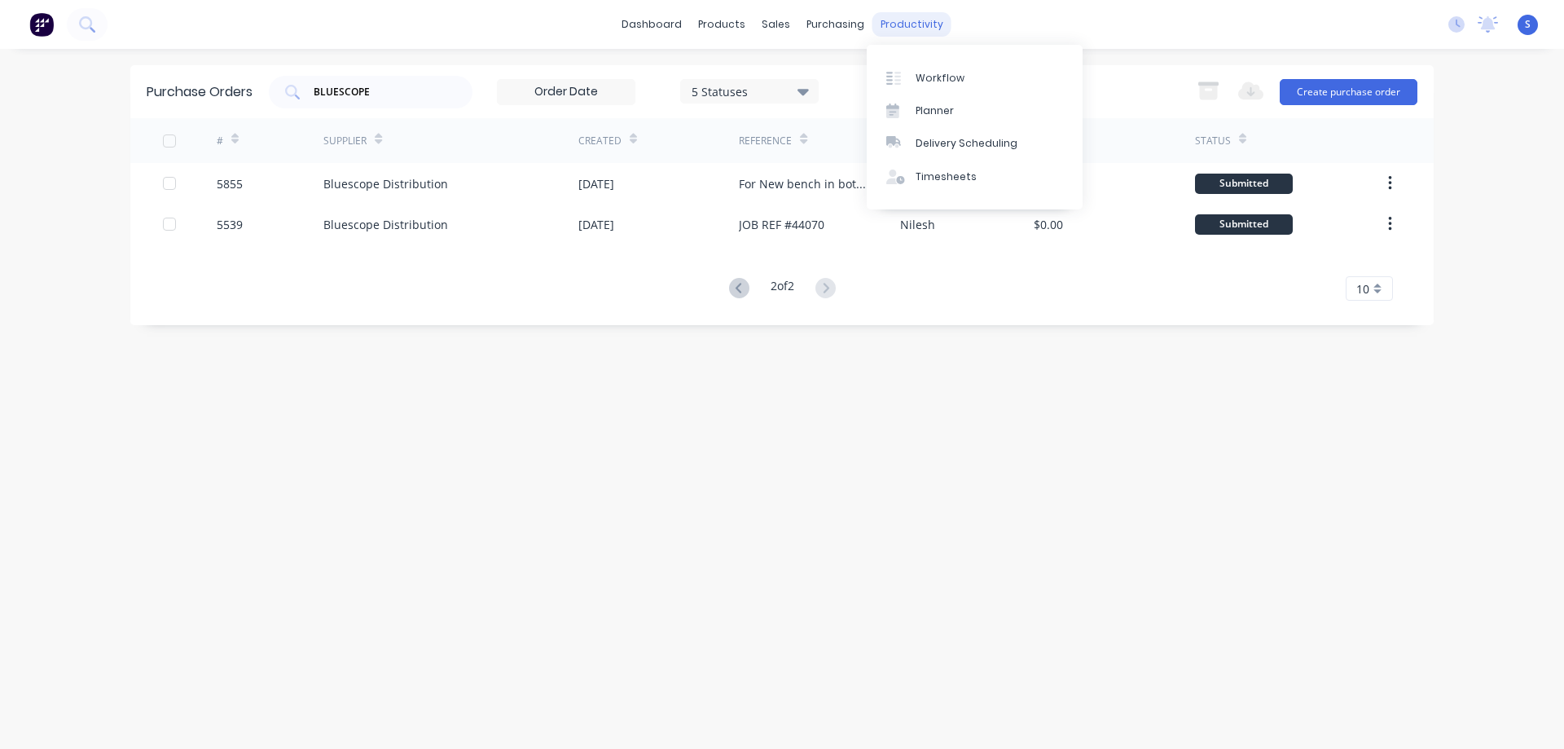
click at [927, 19] on div "productivity" at bounding box center [911, 24] width 79 height 24
click at [944, 76] on div "Workflow" at bounding box center [940, 78] width 49 height 15
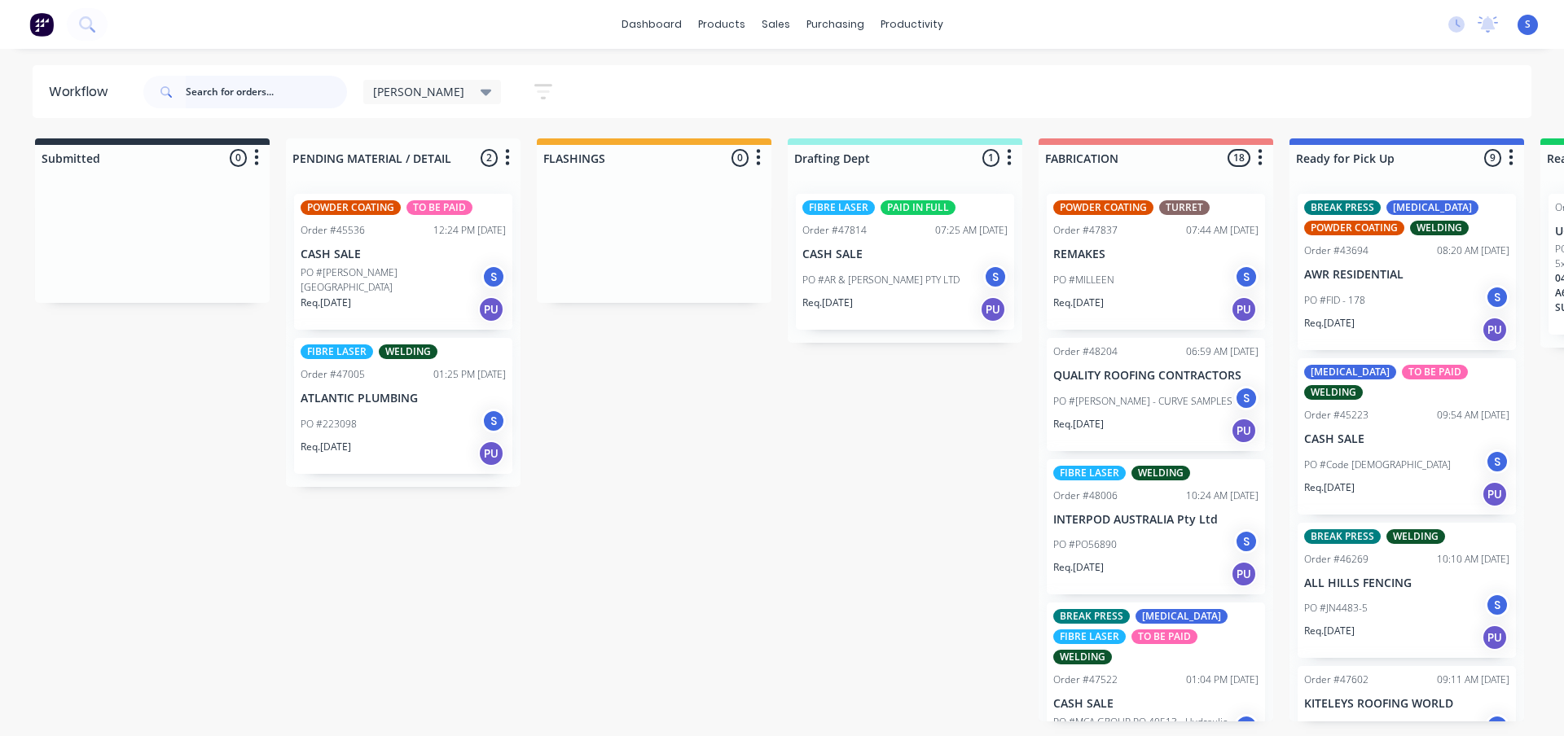
click at [257, 90] on input "text" at bounding box center [266, 92] width 161 height 33
type input "MCA"
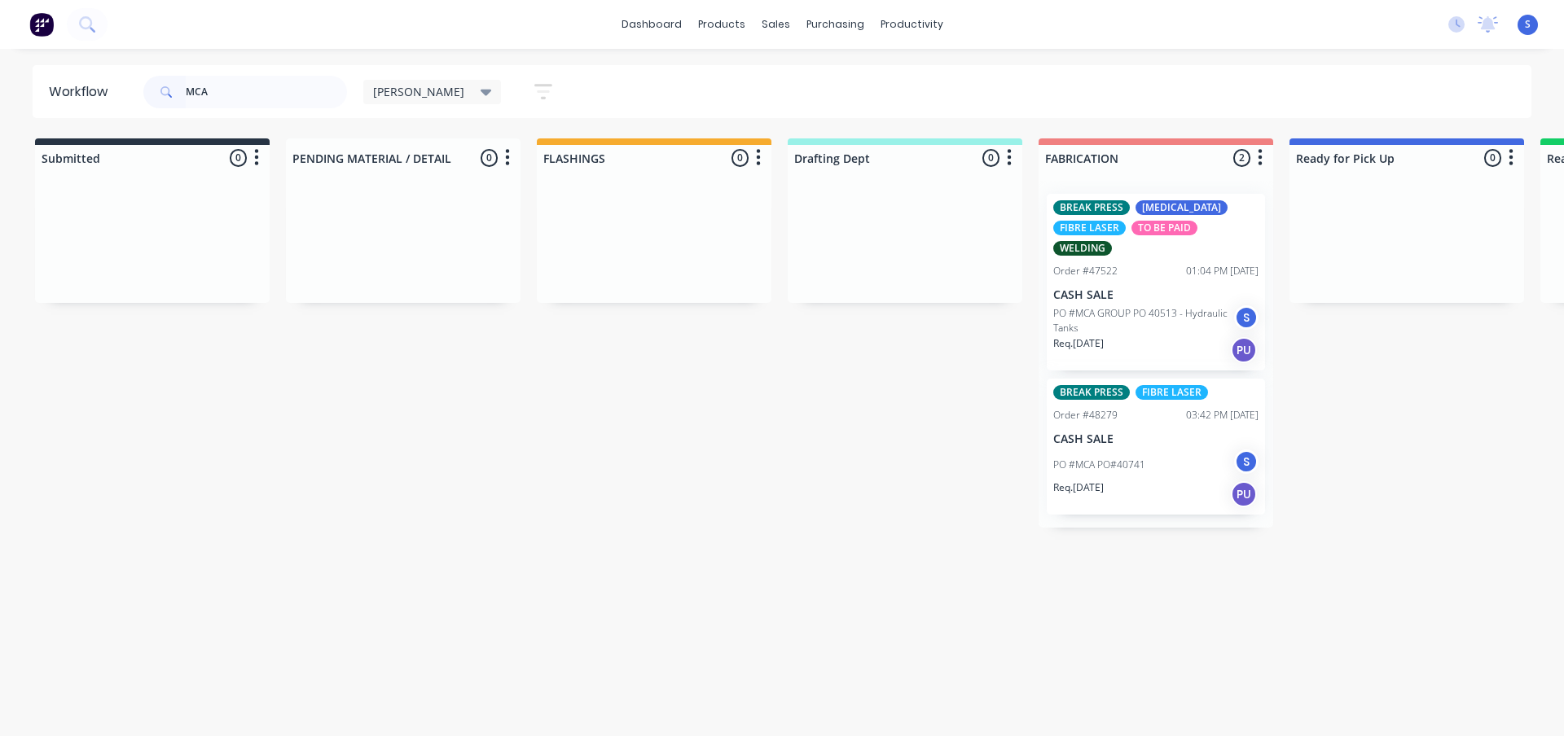
click at [1146, 304] on div "BREAK PRESS [MEDICAL_DATA] FIBRE LASER TO BE PAID WELDING Order #47522 01:04 PM…" at bounding box center [1156, 282] width 218 height 177
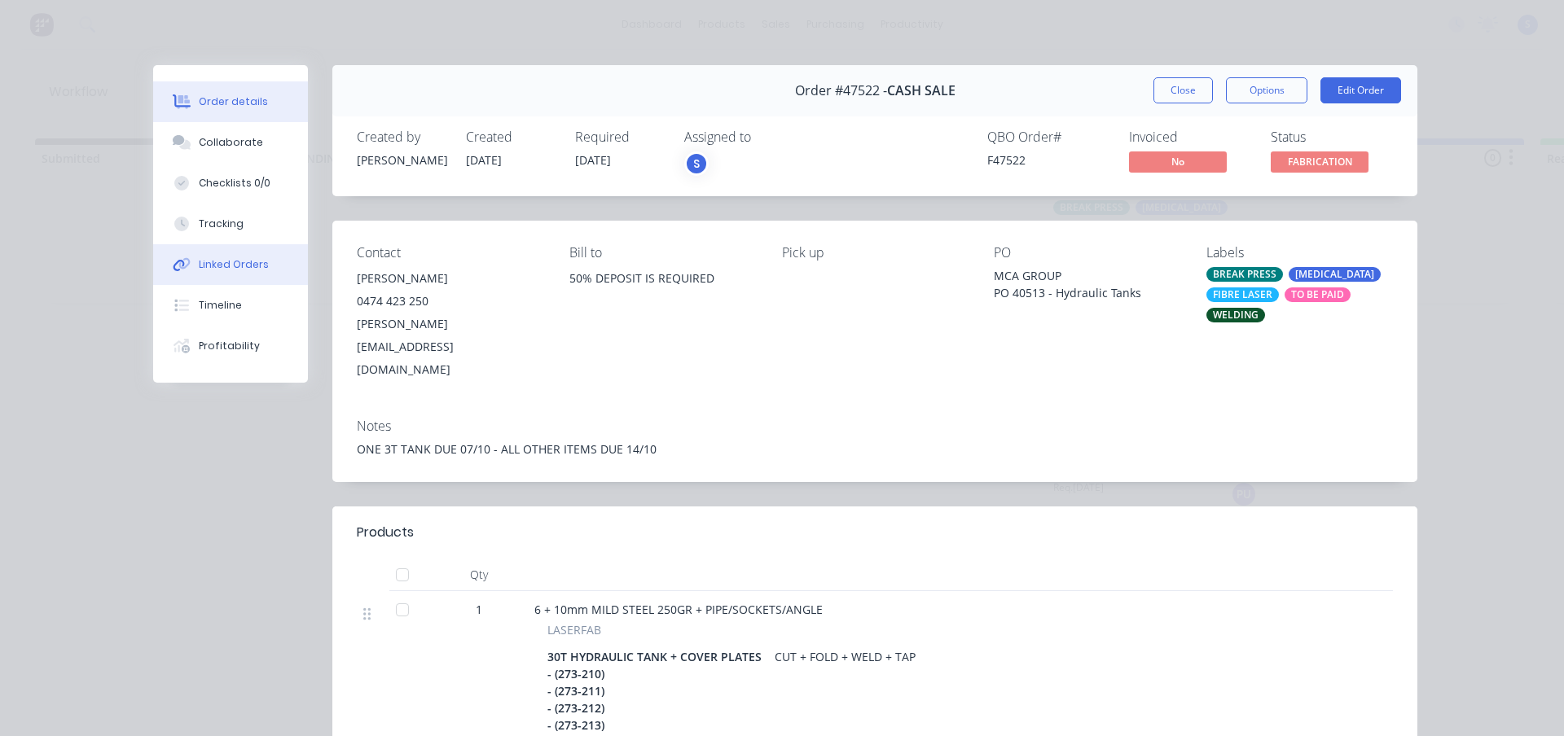
click at [211, 254] on button "Linked Orders" at bounding box center [230, 264] width 155 height 41
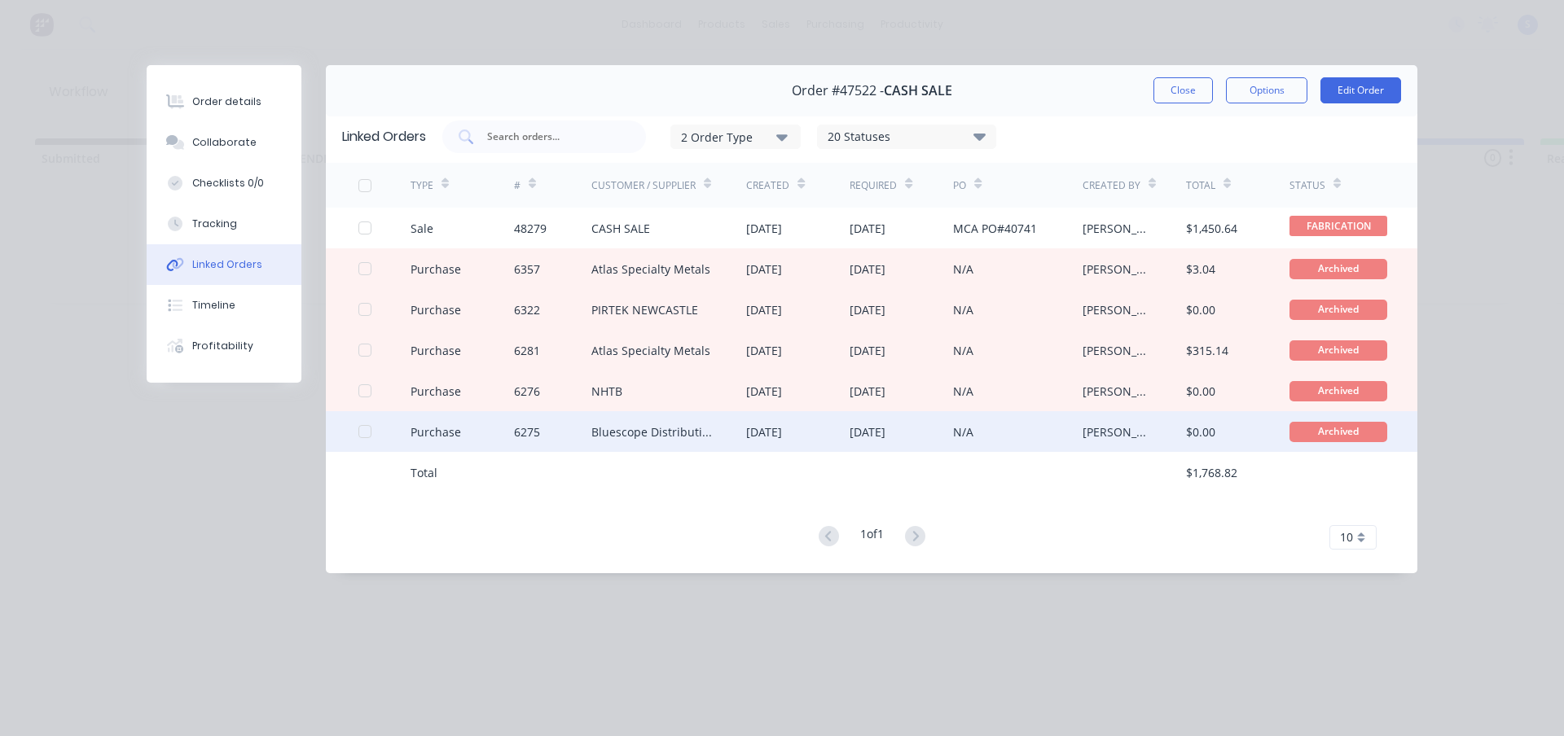
click at [638, 436] on div "Bluescope Distribution" at bounding box center [652, 432] width 123 height 17
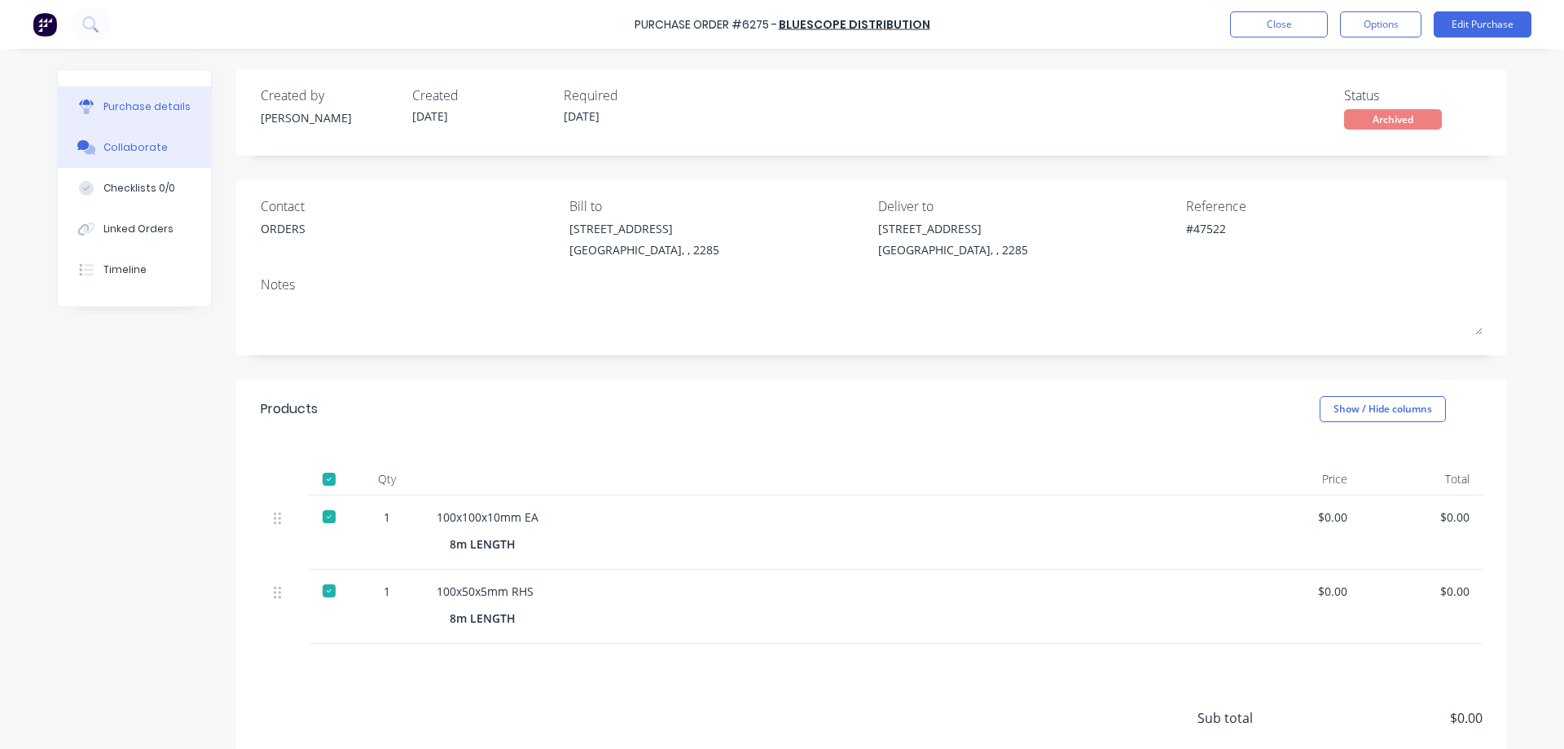
click at [119, 156] on button "Collaborate" at bounding box center [134, 147] width 153 height 41
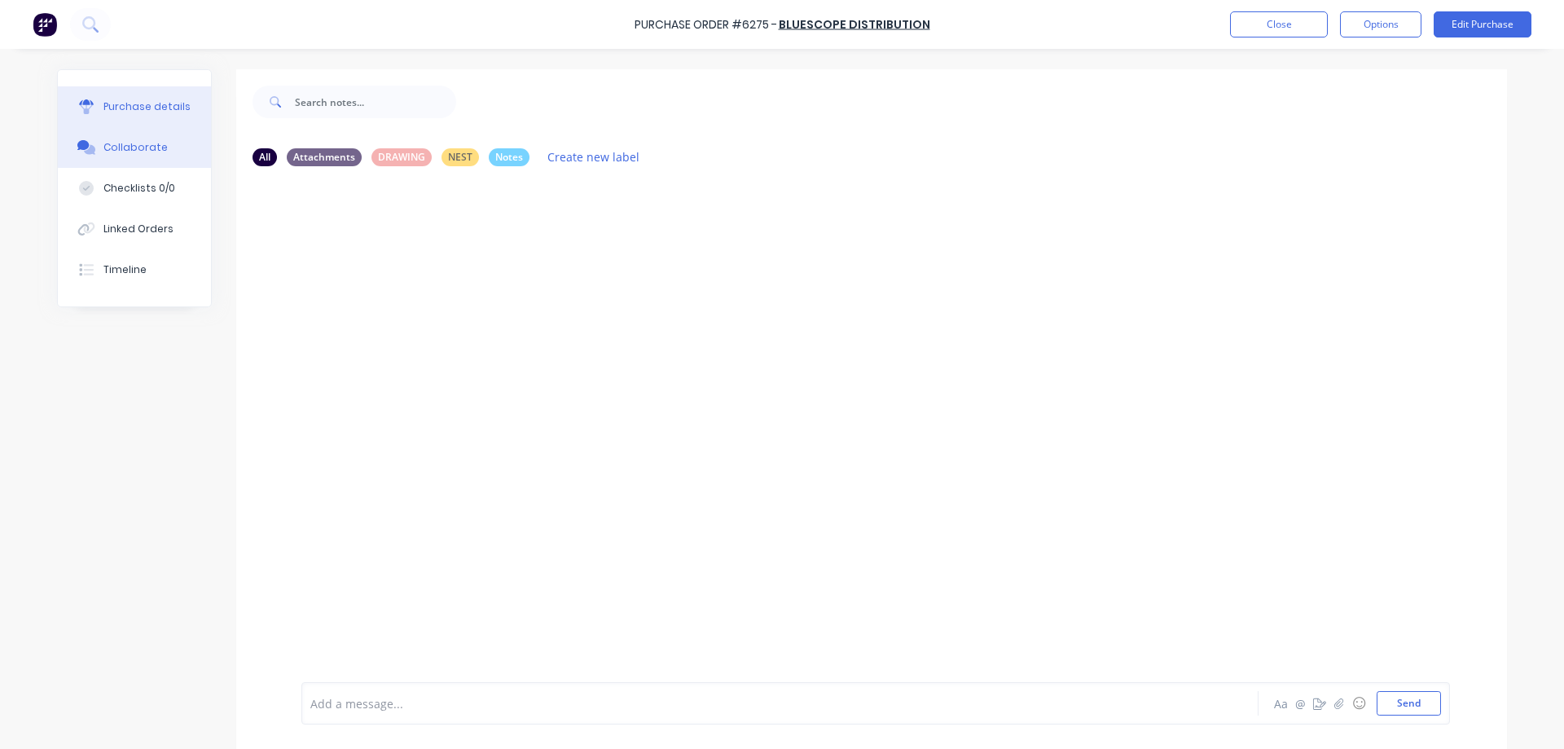
click at [121, 112] on div "Purchase details" at bounding box center [146, 106] width 87 height 15
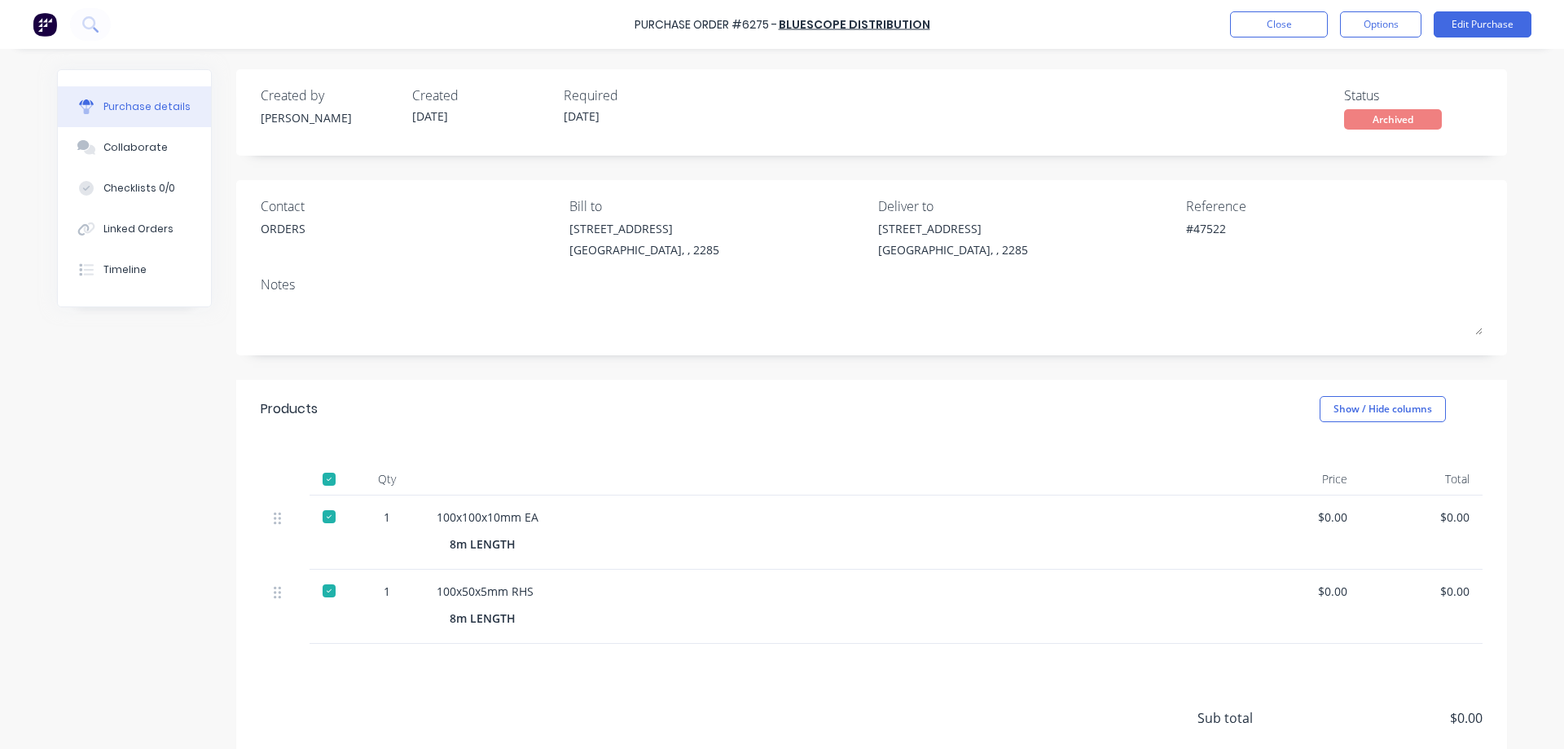
click at [761, 23] on div "Purchase Order #6275 -" at bounding box center [706, 24] width 143 height 17
copy div "6275"
click at [124, 151] on div "Collaborate" at bounding box center [135, 147] width 64 height 15
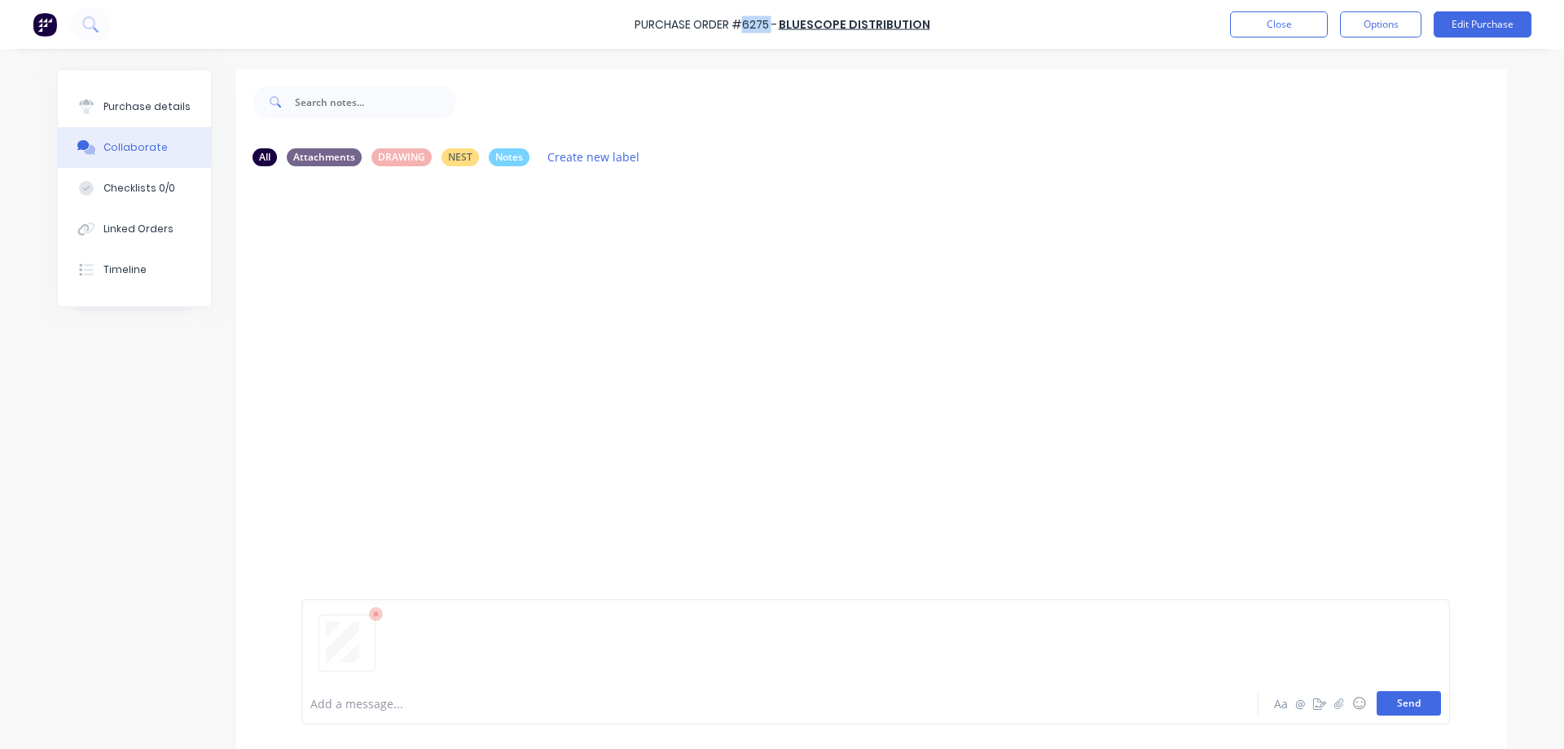
click at [1414, 704] on button "Send" at bounding box center [1409, 703] width 64 height 24
click at [0, 345] on html "Purchase Order #6275 - Bluescope Distribution Close Options Edit Purchase Purch…" at bounding box center [782, 374] width 1564 height 749
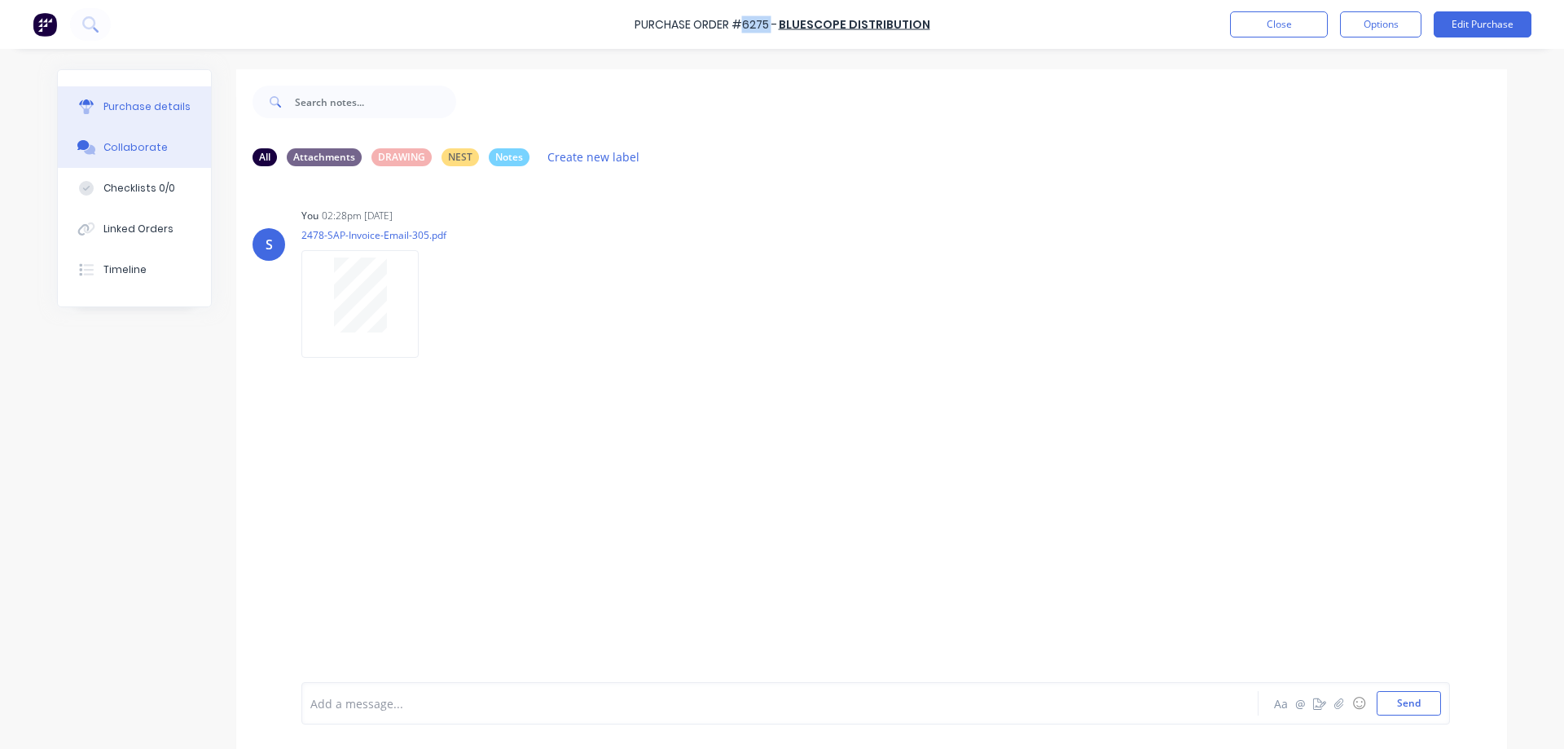
click at [128, 110] on div "Purchase details" at bounding box center [146, 106] width 87 height 15
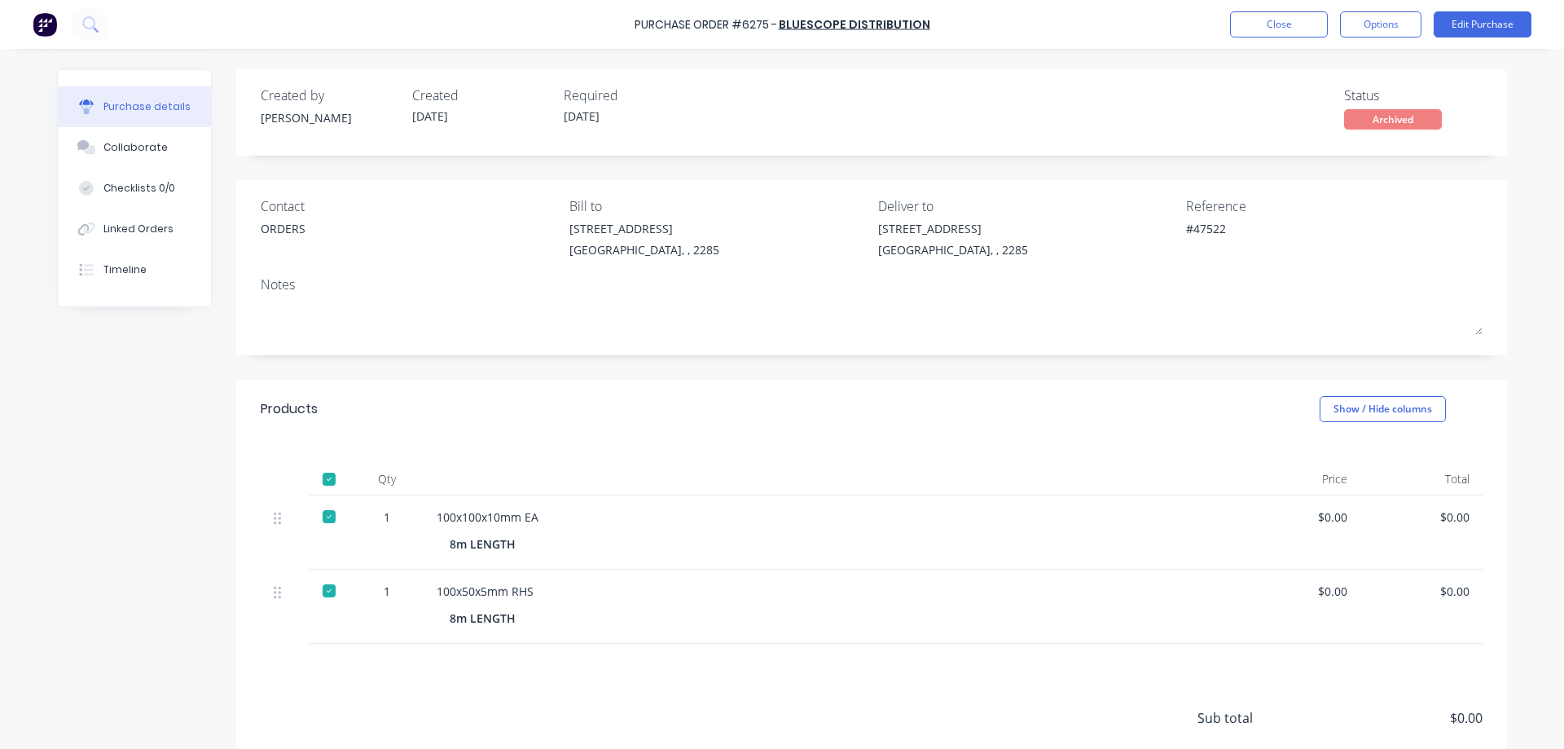
click at [108, 398] on div "Created by [PERSON_NAME] Created [DATE] Required [DATE] Status Archived Contact…" at bounding box center [782, 464] width 1450 height 790
click at [1395, 28] on button "Options" at bounding box center [1380, 24] width 81 height 26
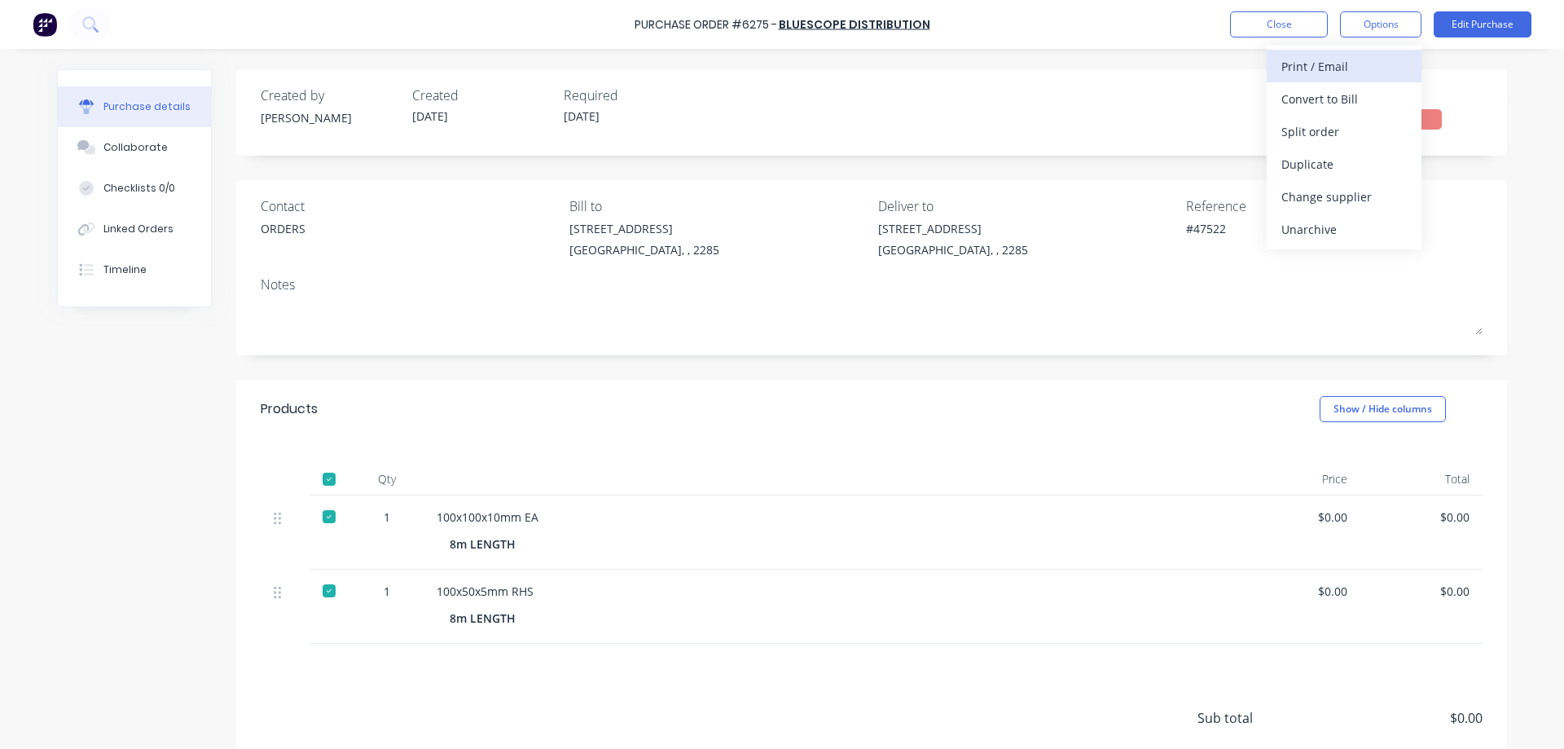
click at [1316, 68] on div "Print / Email" at bounding box center [1343, 67] width 125 height 24
click at [1312, 130] on div "Without pricing" at bounding box center [1343, 132] width 125 height 24
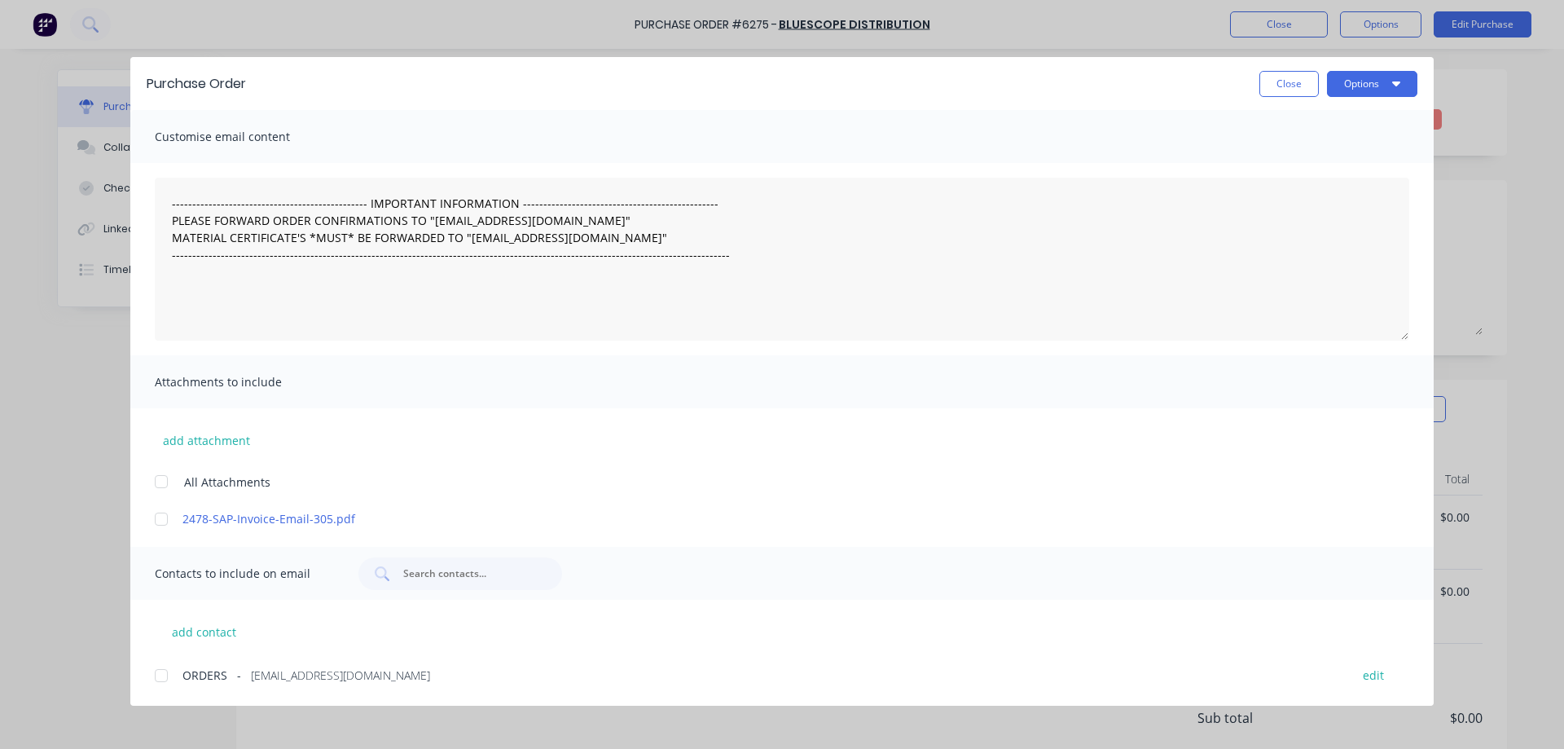
click at [1350, 97] on div "Purchase Order Close Options" at bounding box center [781, 83] width 1303 height 53
click at [1360, 89] on button "Options" at bounding box center [1372, 84] width 90 height 26
click at [1311, 143] on button "Print" at bounding box center [1340, 158] width 155 height 33
click at [1291, 81] on button "Close" at bounding box center [1288, 84] width 59 height 26
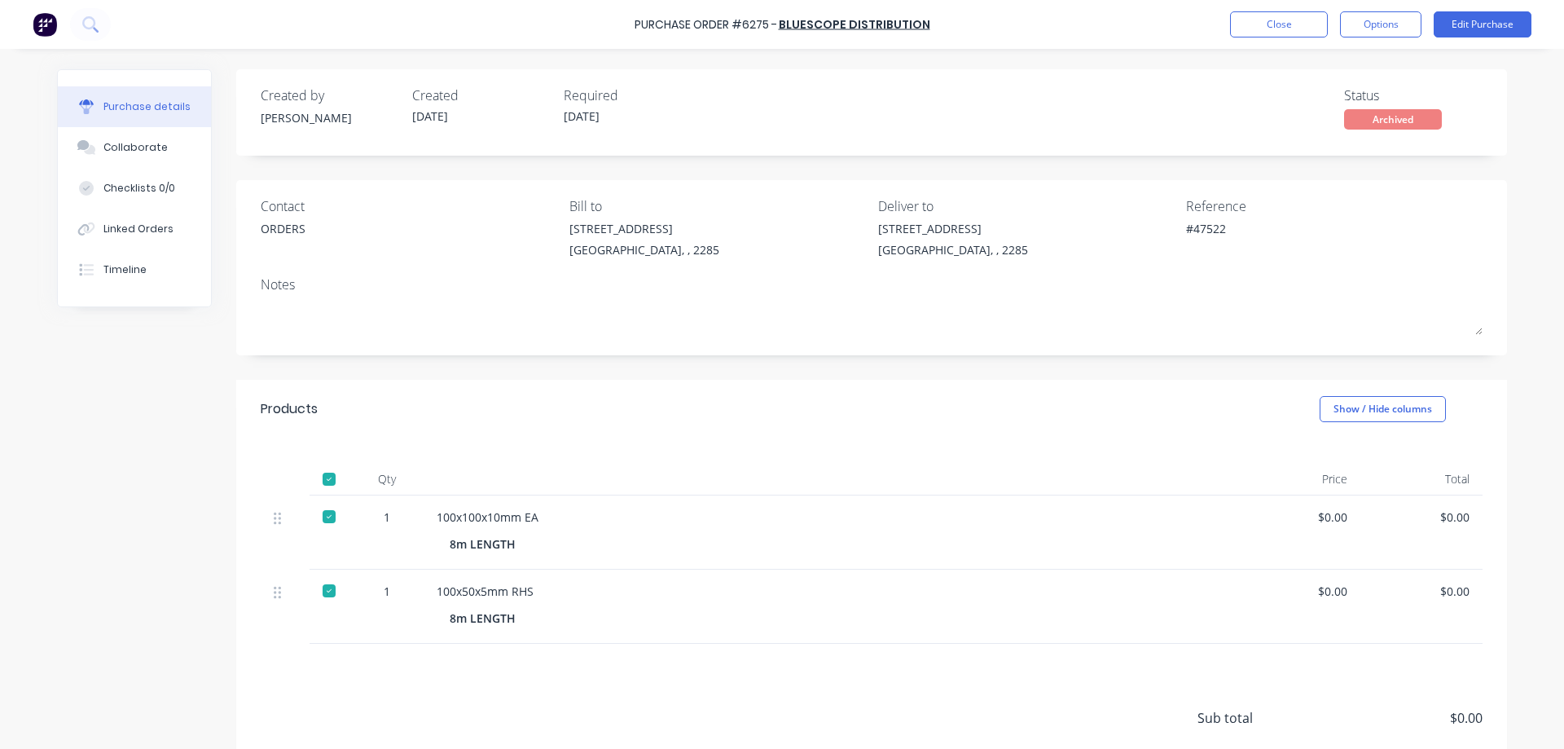
click at [100, 526] on div "Created by [PERSON_NAME] Created [DATE] Required [DATE] Status Archived Contact…" at bounding box center [782, 464] width 1450 height 790
click at [1380, 22] on button "Options" at bounding box center [1380, 24] width 81 height 26
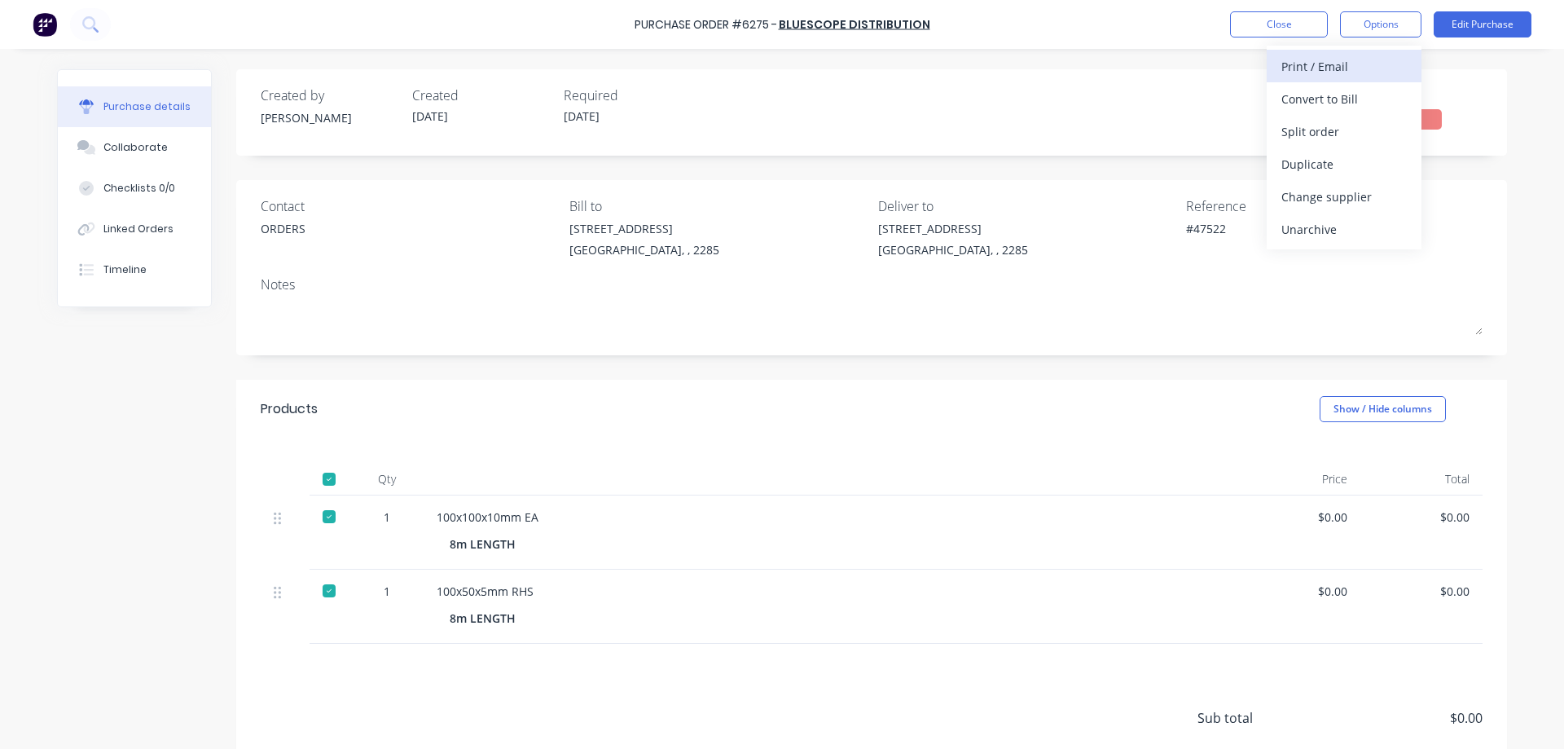
click at [1334, 72] on div "Print / Email" at bounding box center [1343, 67] width 125 height 24
click at [1328, 130] on div "Without pricing" at bounding box center [1343, 132] width 125 height 24
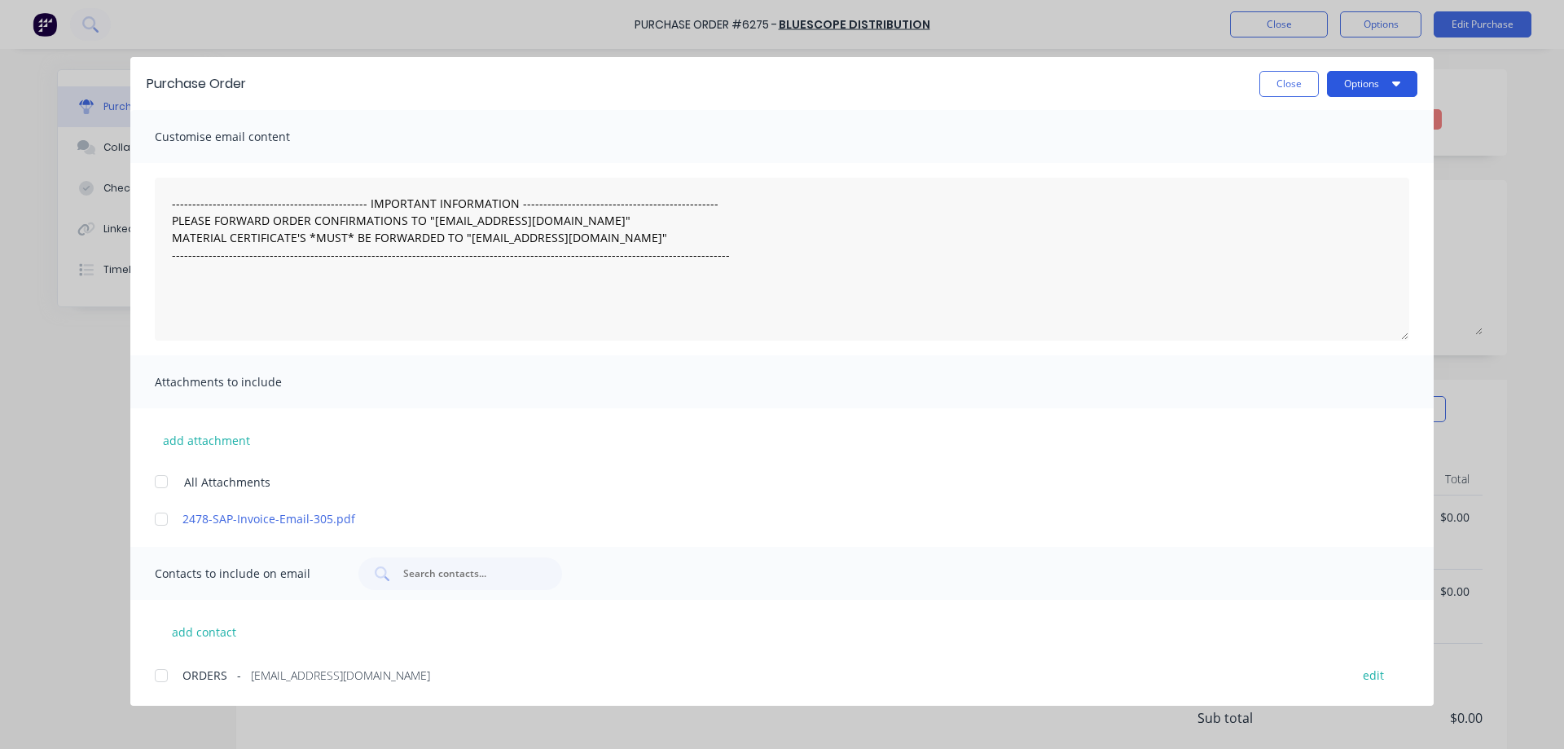
click at [1346, 90] on button "Options" at bounding box center [1372, 84] width 90 height 26
click at [1306, 152] on div "Print" at bounding box center [1339, 158] width 125 height 24
click at [1287, 84] on button "Close" at bounding box center [1288, 84] width 59 height 26
type textarea "x"
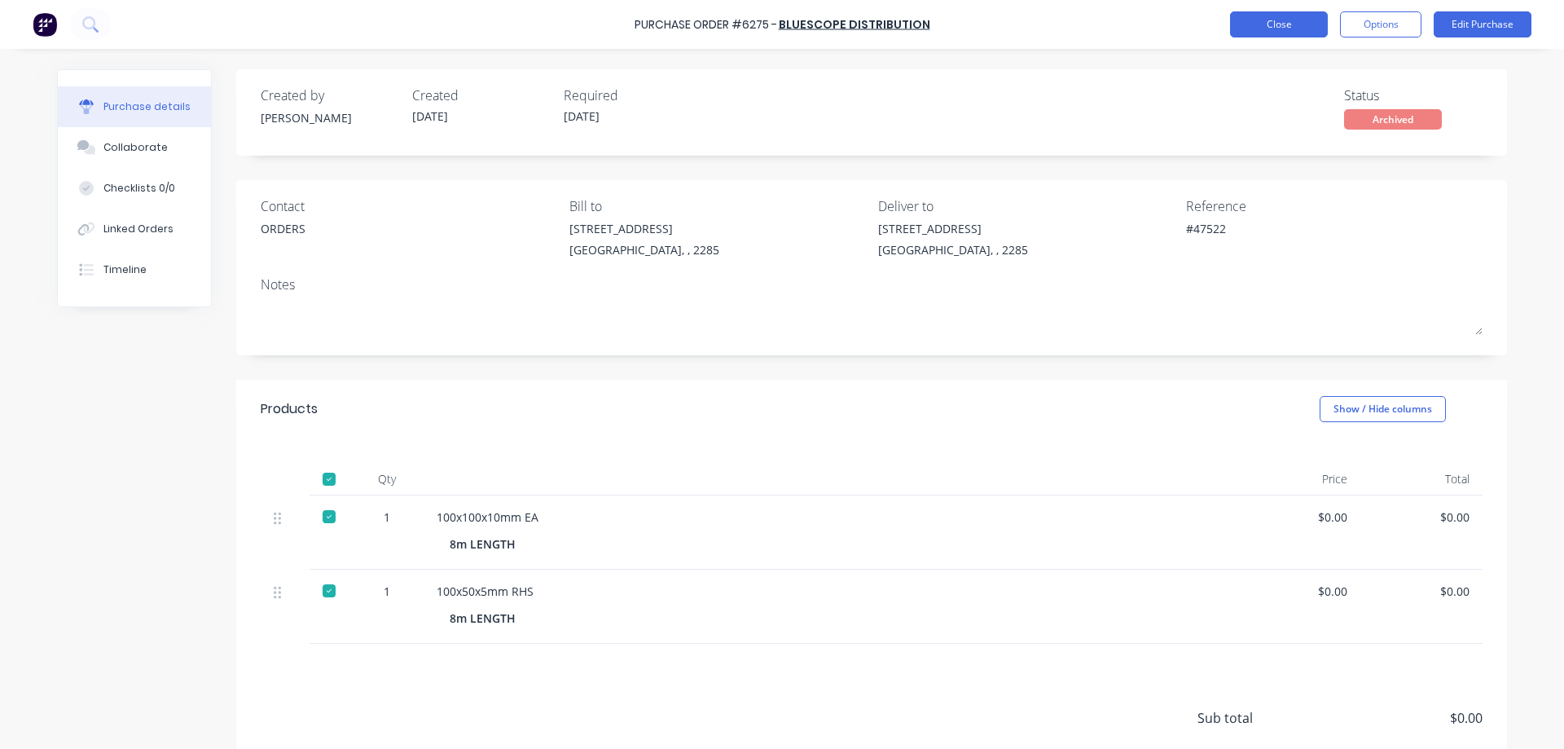
click at [1306, 22] on button "Close" at bounding box center [1279, 24] width 98 height 26
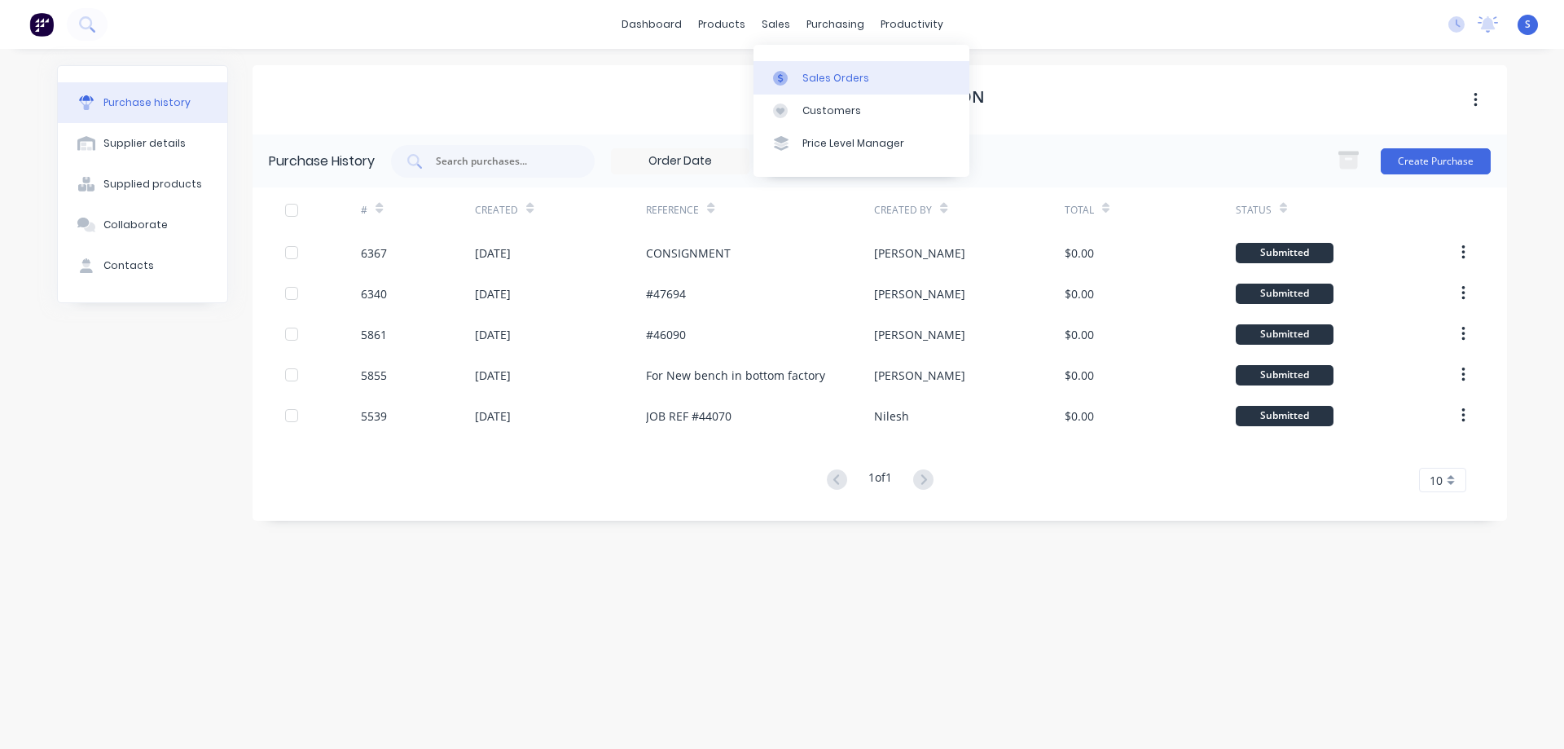
click at [840, 79] on div "Sales Orders" at bounding box center [835, 78] width 67 height 15
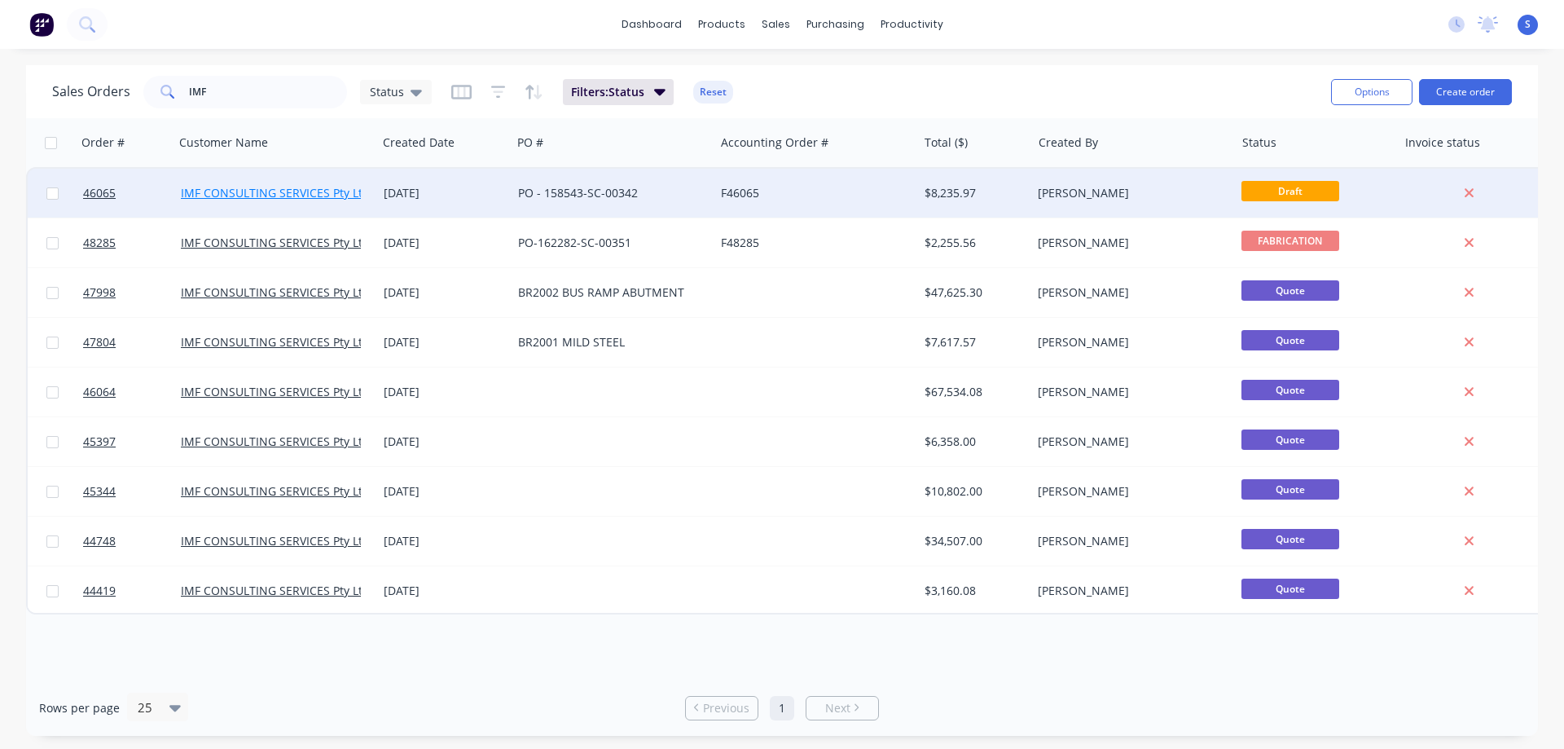
click at [341, 191] on link "IMF CONSULTING SERVICES Pty Ltd" at bounding box center [275, 192] width 189 height 15
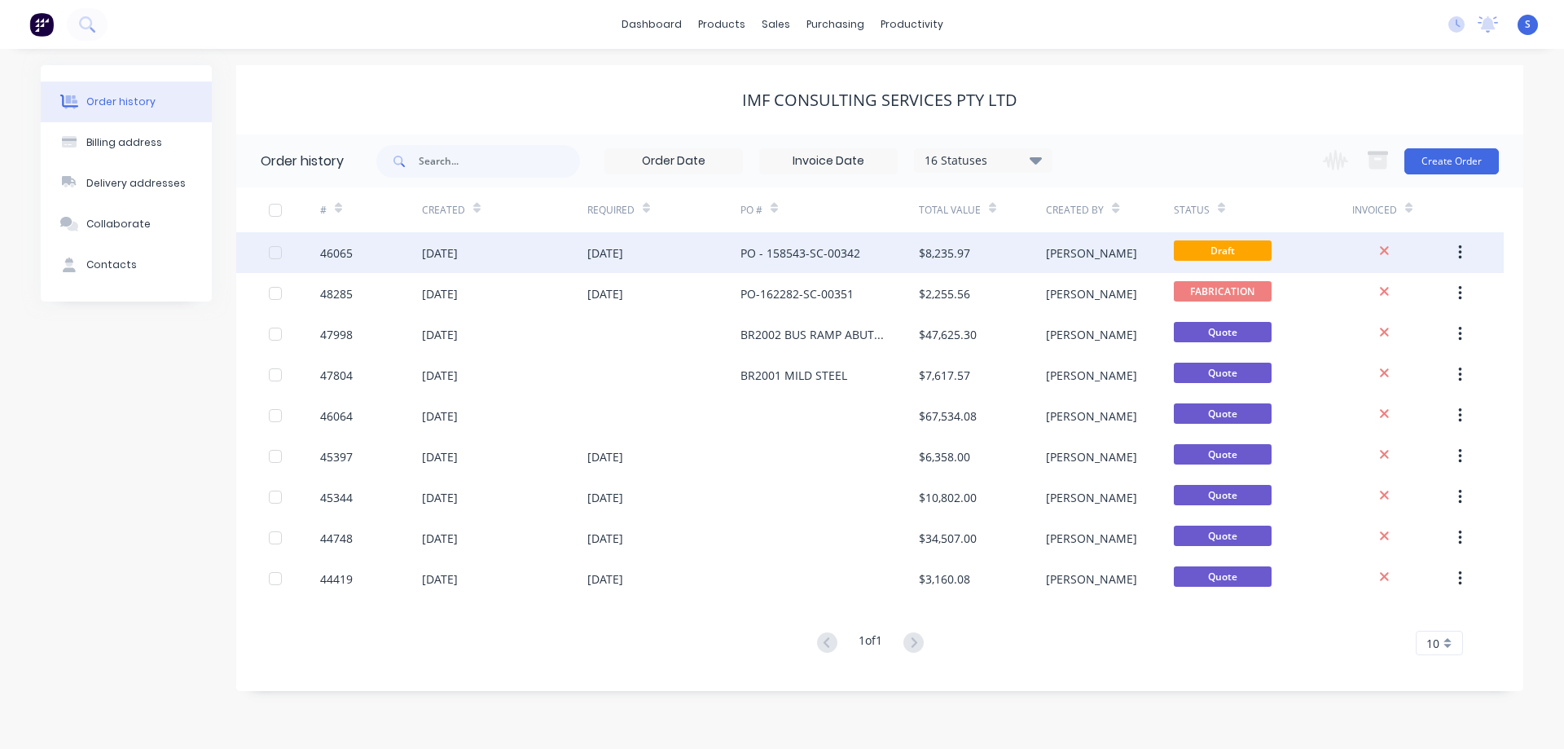
click at [1014, 251] on div "$8,235.97" at bounding box center [982, 252] width 127 height 41
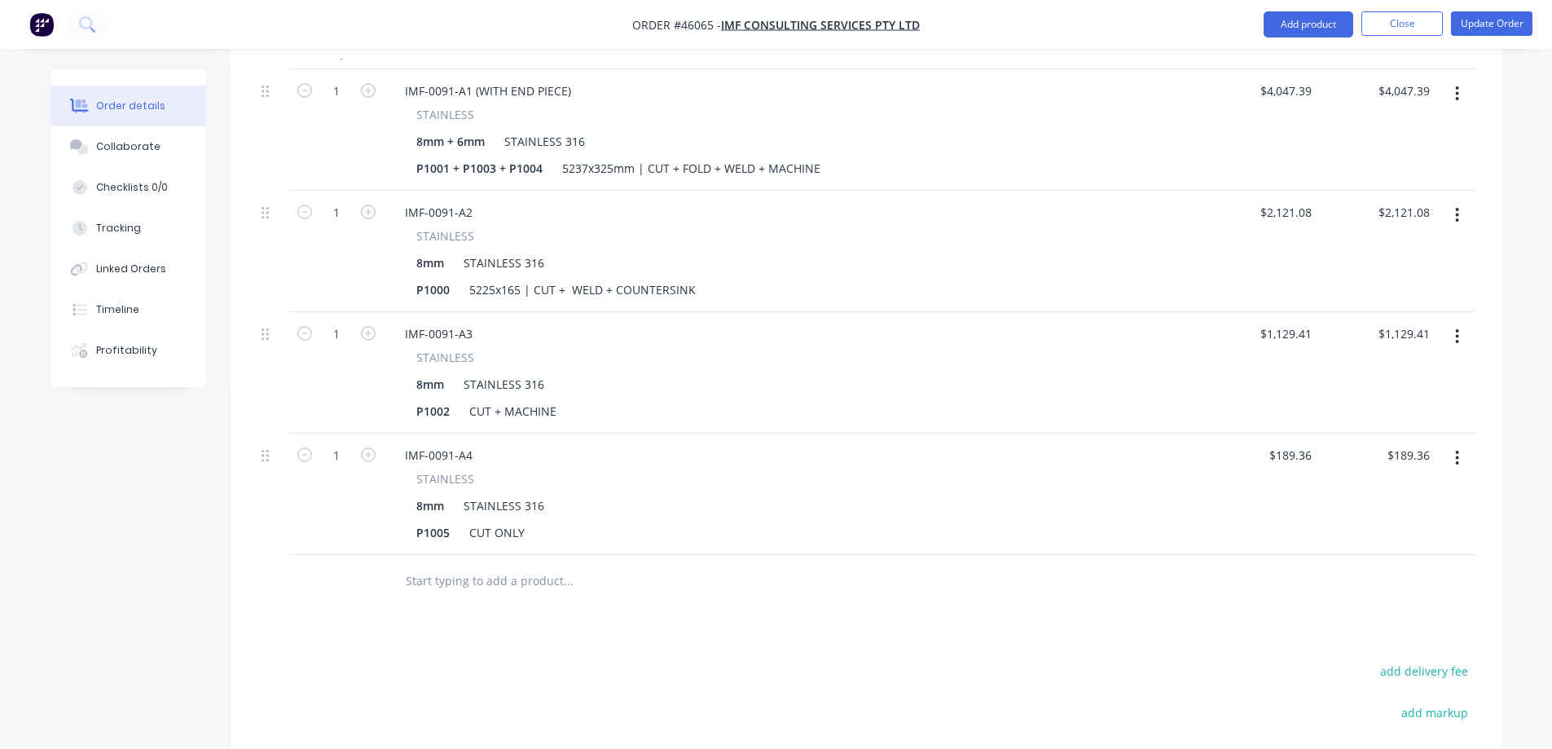
scroll to position [652, 0]
click at [470, 398] on div "CUT + MACHINE" at bounding box center [513, 410] width 100 height 24
drag, startPoint x: 534, startPoint y: 365, endPoint x: 369, endPoint y: 378, distance: 165.1
click at [373, 378] on div "1 IMF-0091-A3 STAINLESS 8mm STAINLESS 316 P1002 1180x210 | CUT + MACHINE $1,129…" at bounding box center [866, 371] width 1222 height 121
copy div "1180x210 |"
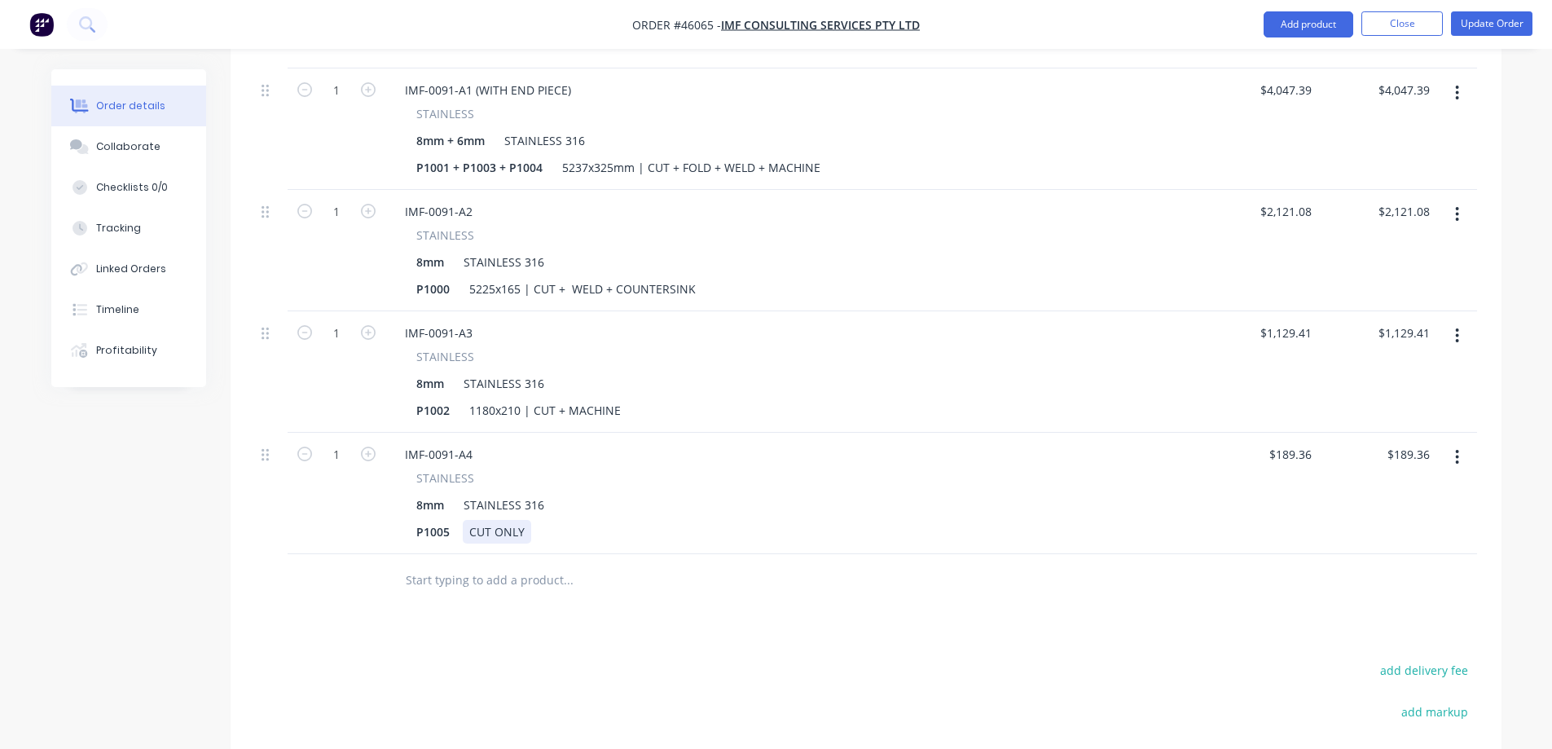
click at [463, 520] on div "CUT ONLY" at bounding box center [497, 532] width 68 height 24
paste div
drag, startPoint x: 519, startPoint y: 485, endPoint x: 398, endPoint y: 499, distance: 121.4
click at [398, 499] on div "IMF-0091-A4 STAINLESS 8mm STAINLESS 316 P1005 1180x210 | CUT ONLY" at bounding box center [792, 493] width 815 height 121
click at [277, 587] on div "Drawings Add drawing Products Show / Hide columns Add product Qty Price Total 1…" at bounding box center [866, 440] width 1271 height 1043
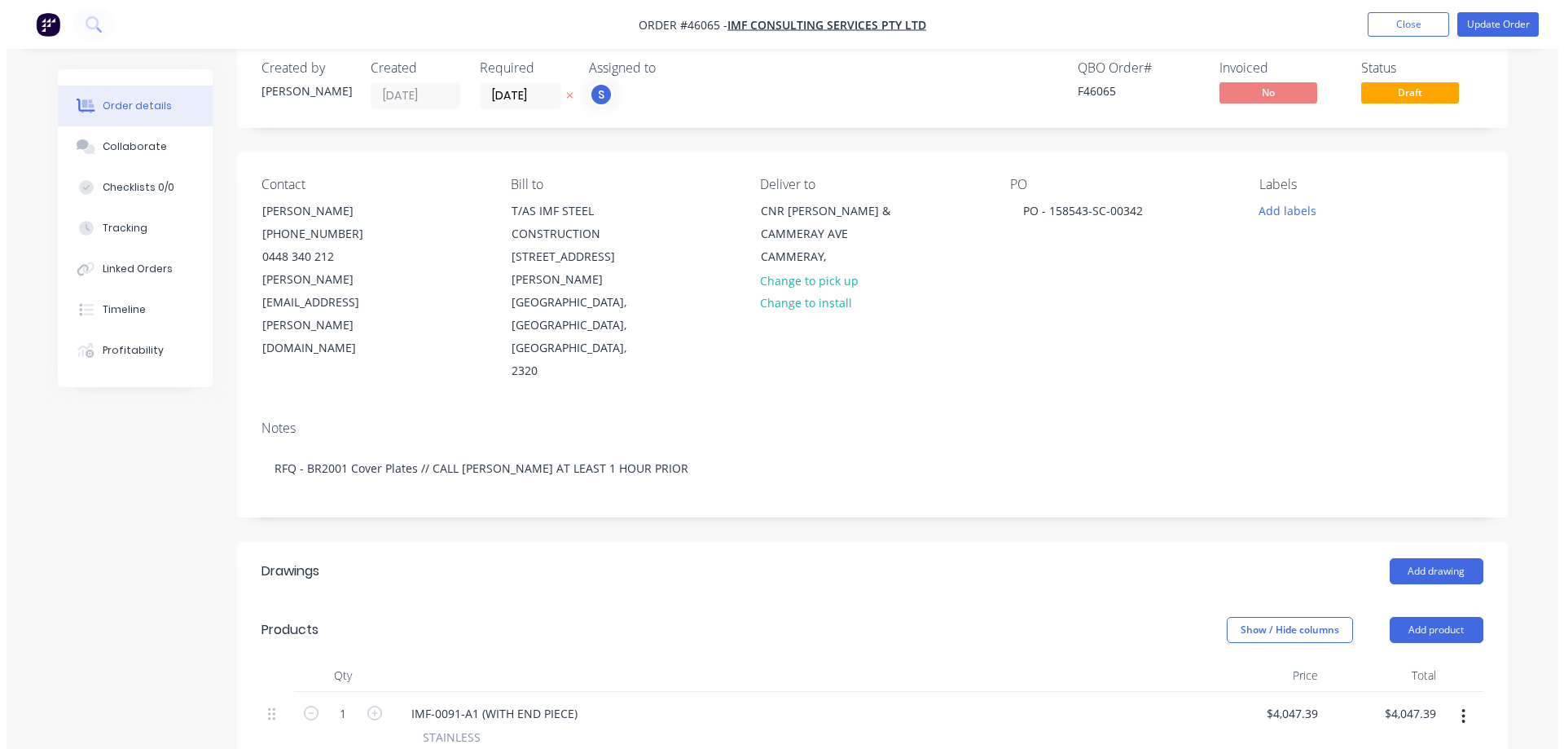
scroll to position [0, 0]
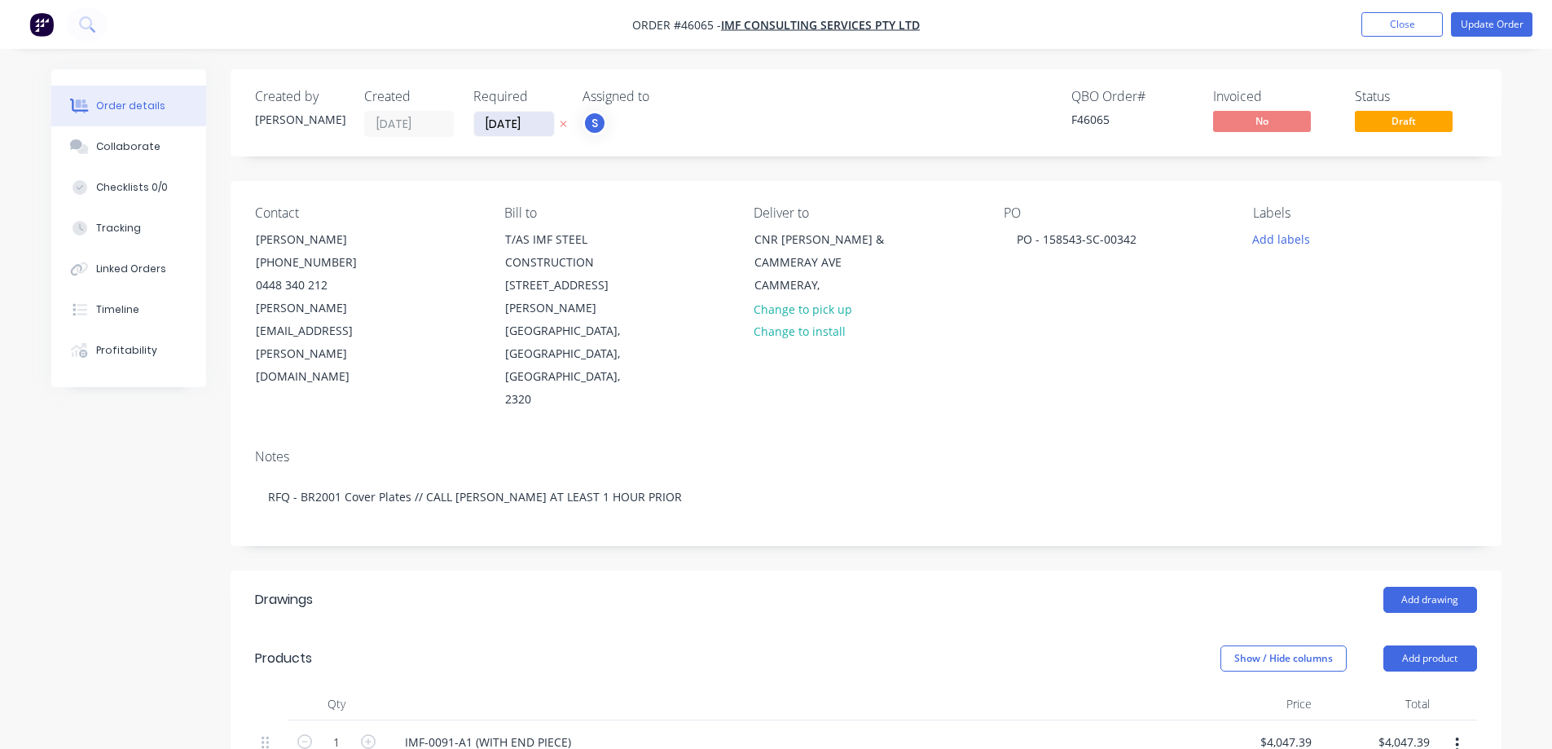
click at [535, 130] on input "[DATE]" at bounding box center [514, 124] width 80 height 24
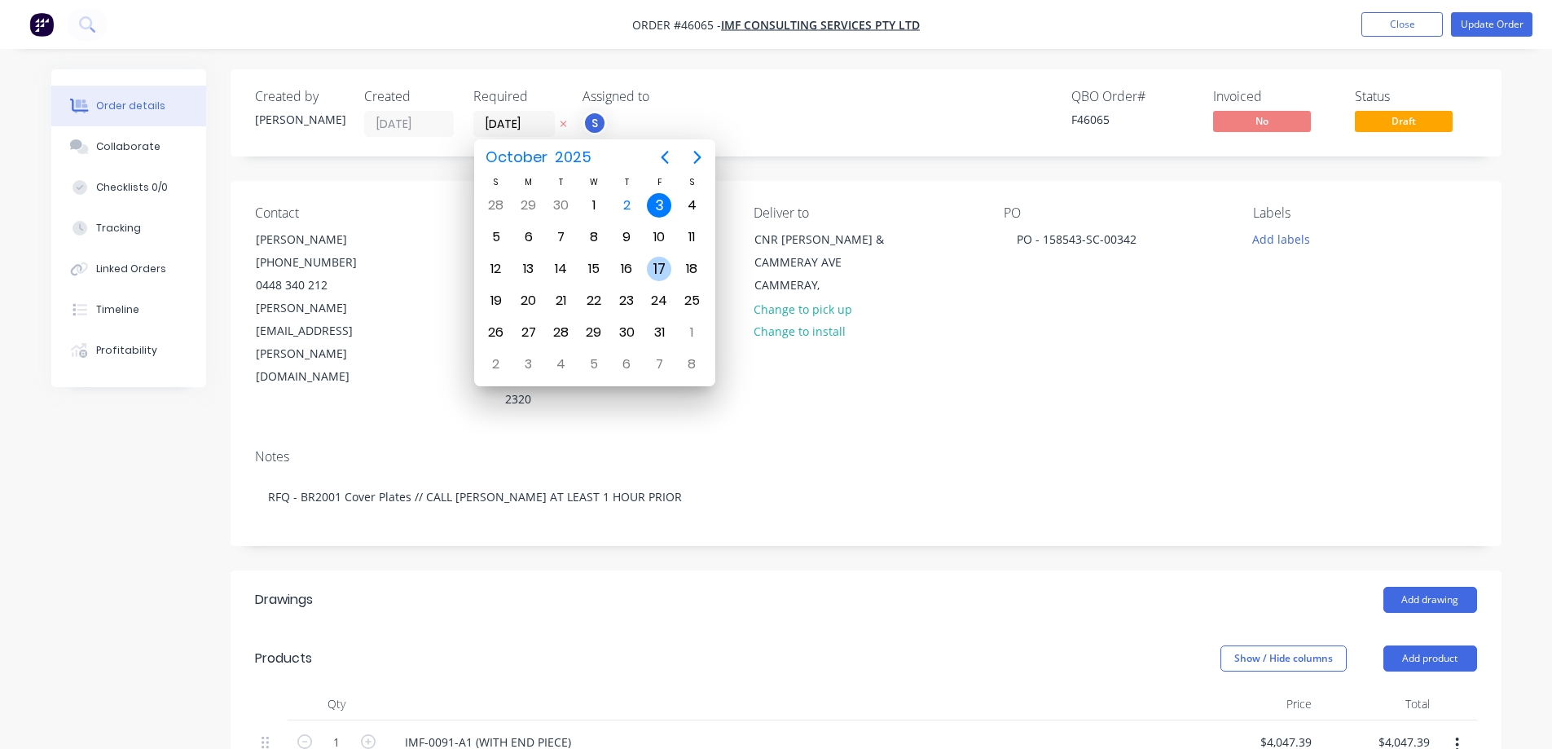
click at [658, 266] on div "17" at bounding box center [659, 269] width 24 height 24
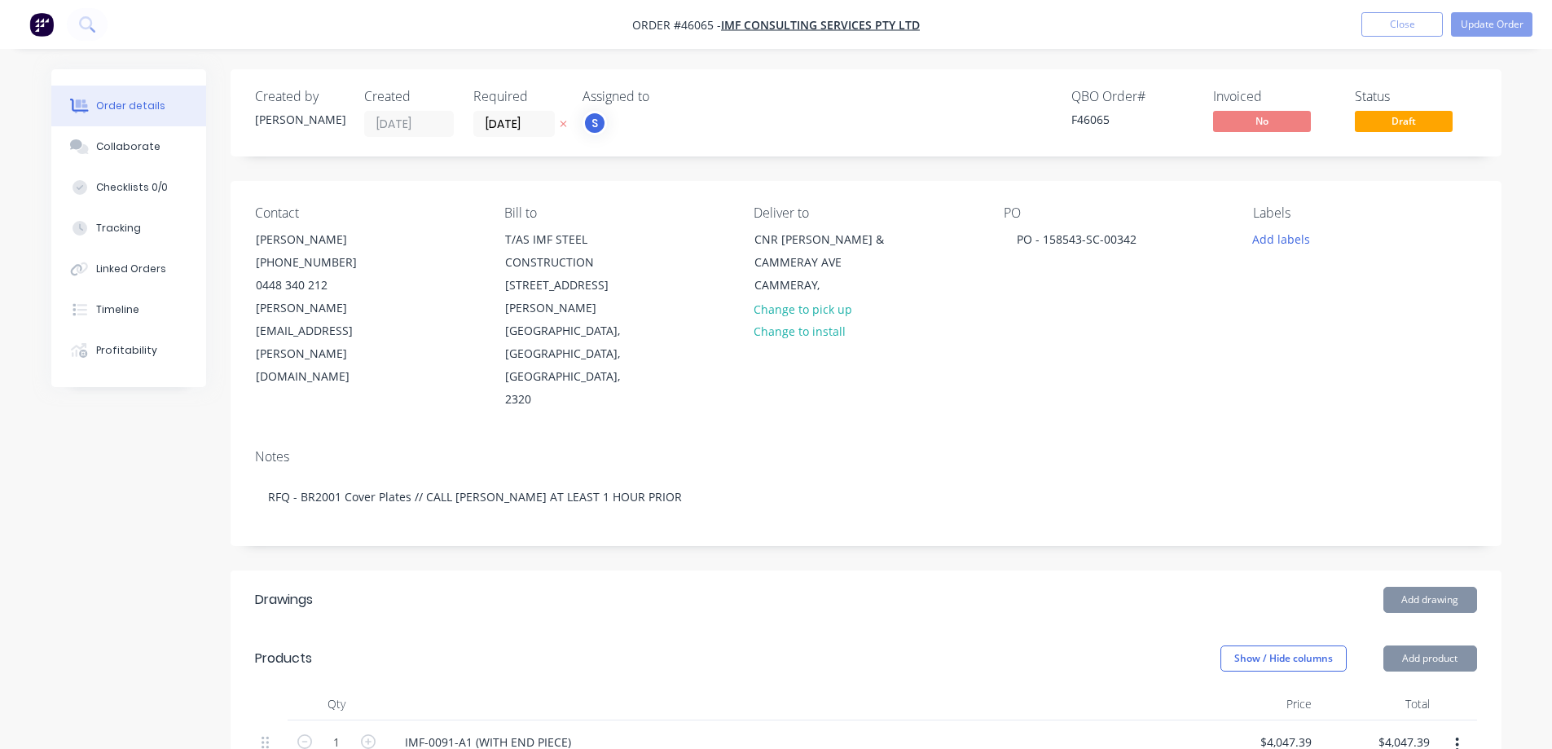
type input "[DATE]"
click at [1486, 18] on button "Update Order" at bounding box center [1491, 24] width 81 height 24
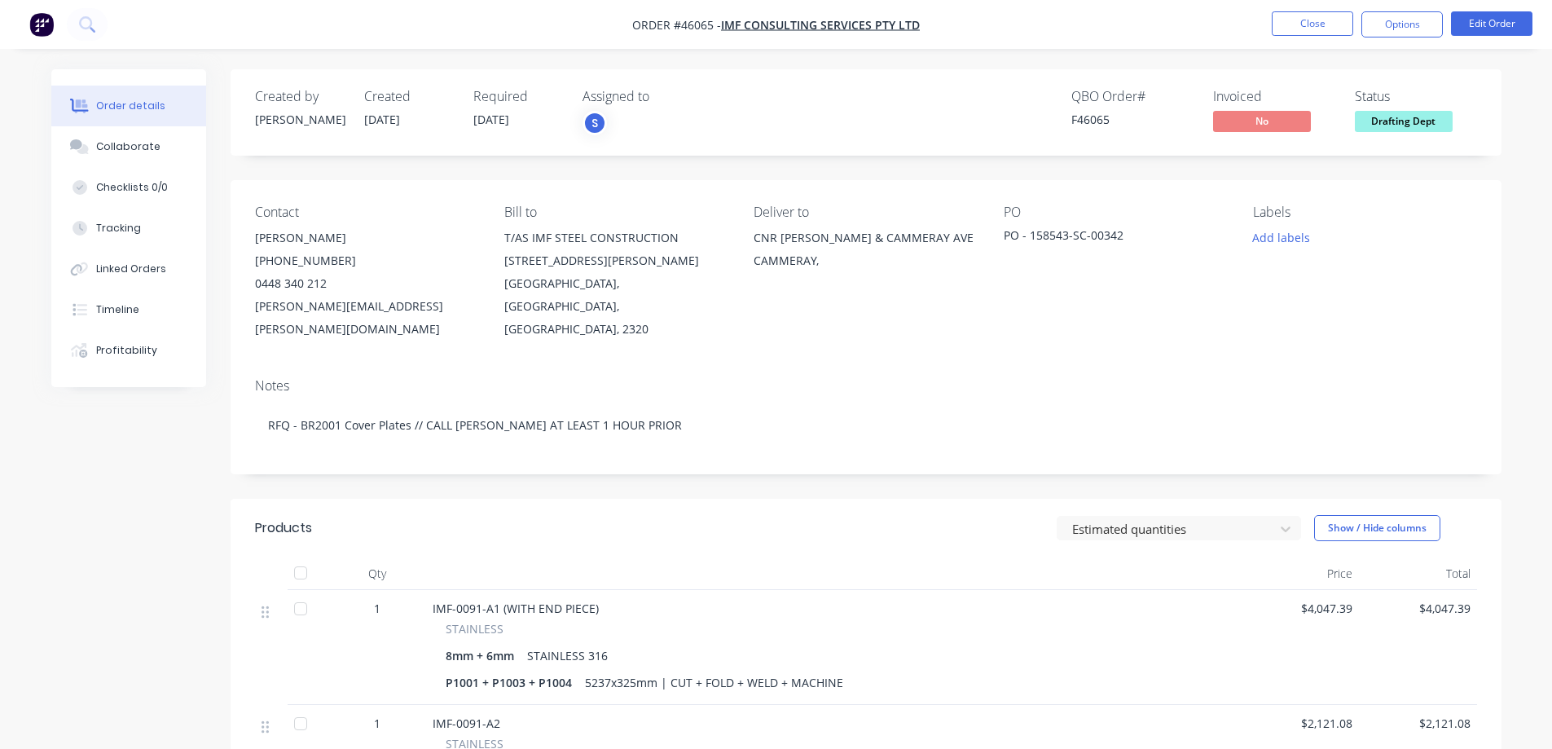
click at [1406, 24] on button "Options" at bounding box center [1401, 24] width 81 height 26
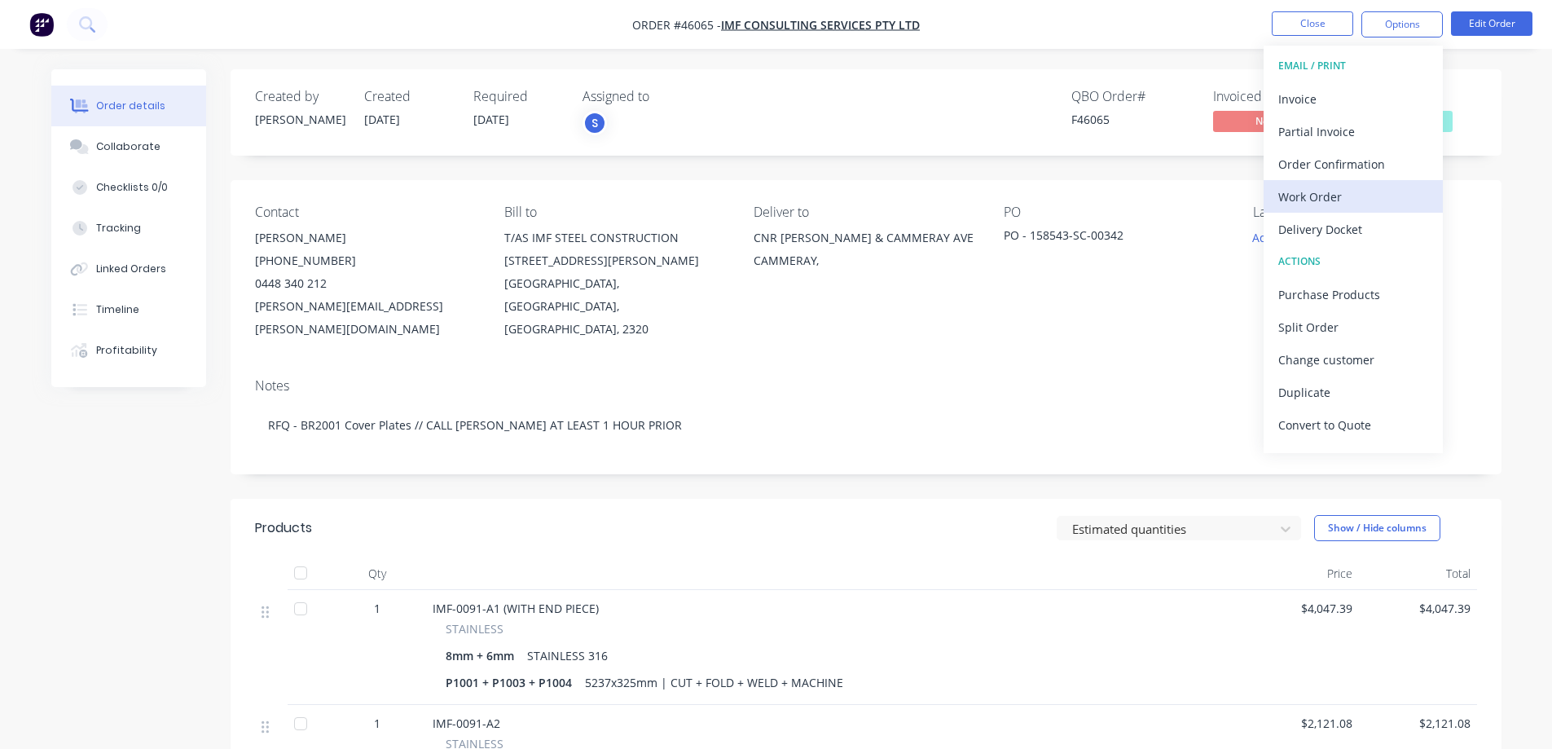
click at [1311, 200] on div "Work Order" at bounding box center [1353, 197] width 150 height 24
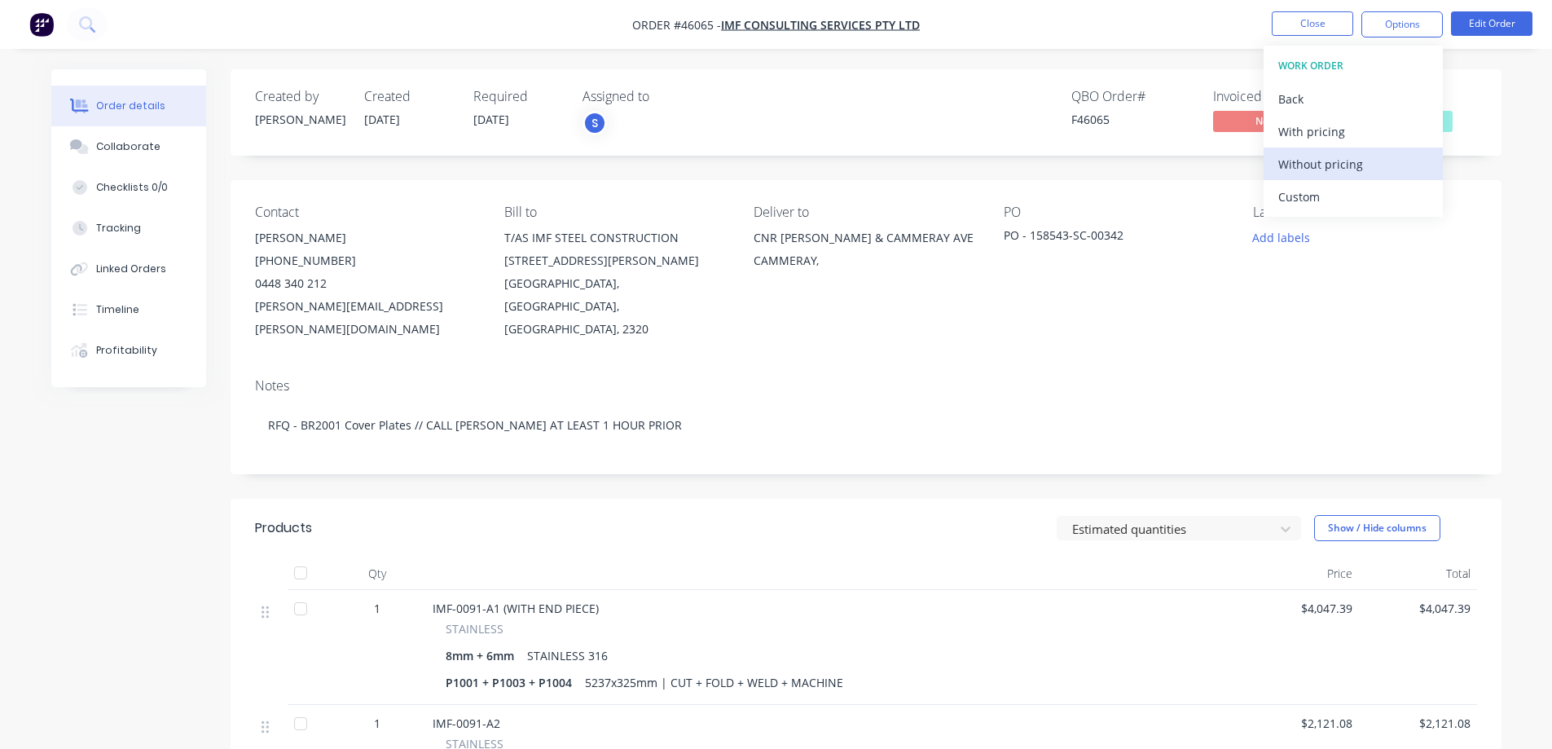
click at [1316, 167] on div "Without pricing" at bounding box center [1353, 164] width 150 height 24
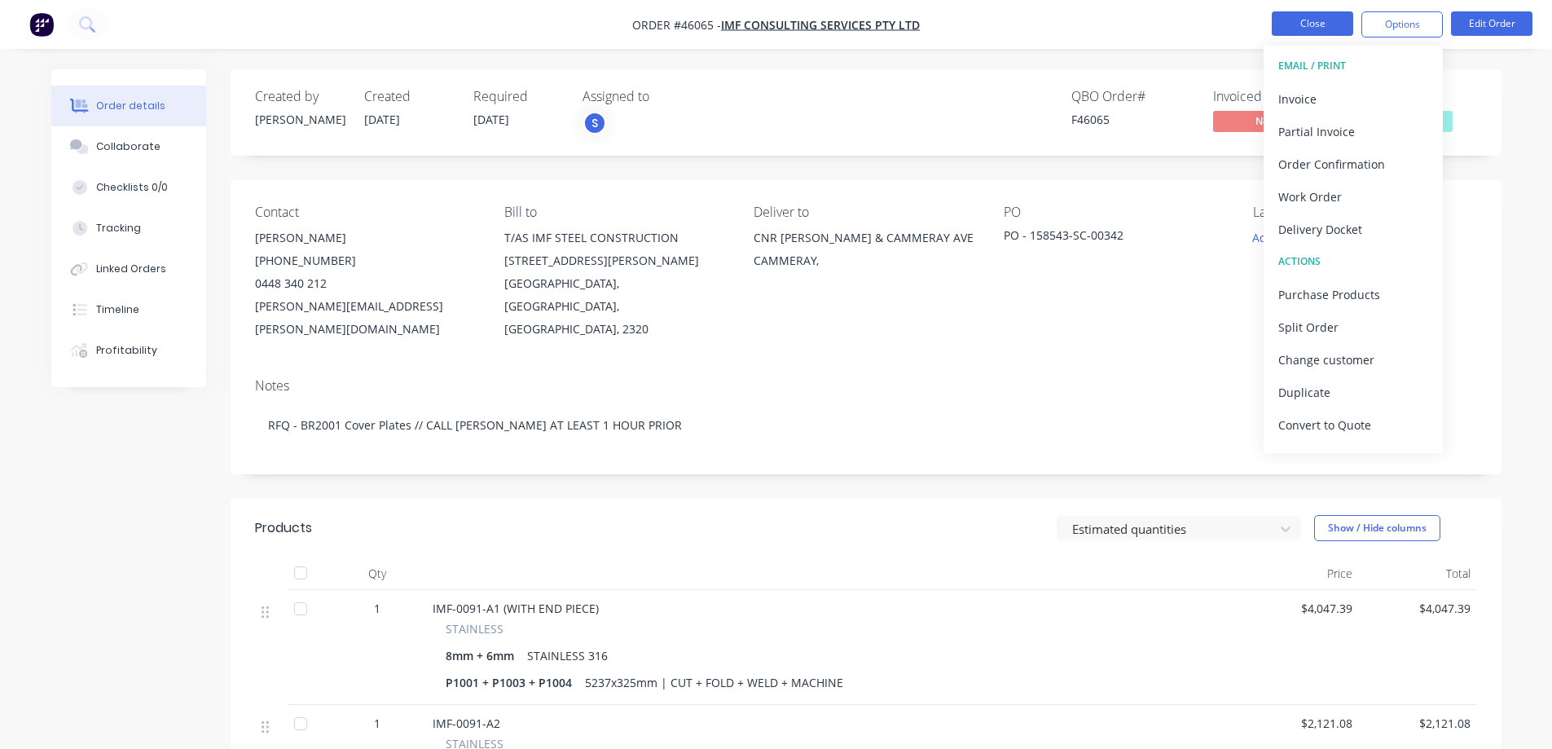
click at [1320, 24] on button "Close" at bounding box center [1312, 23] width 81 height 24
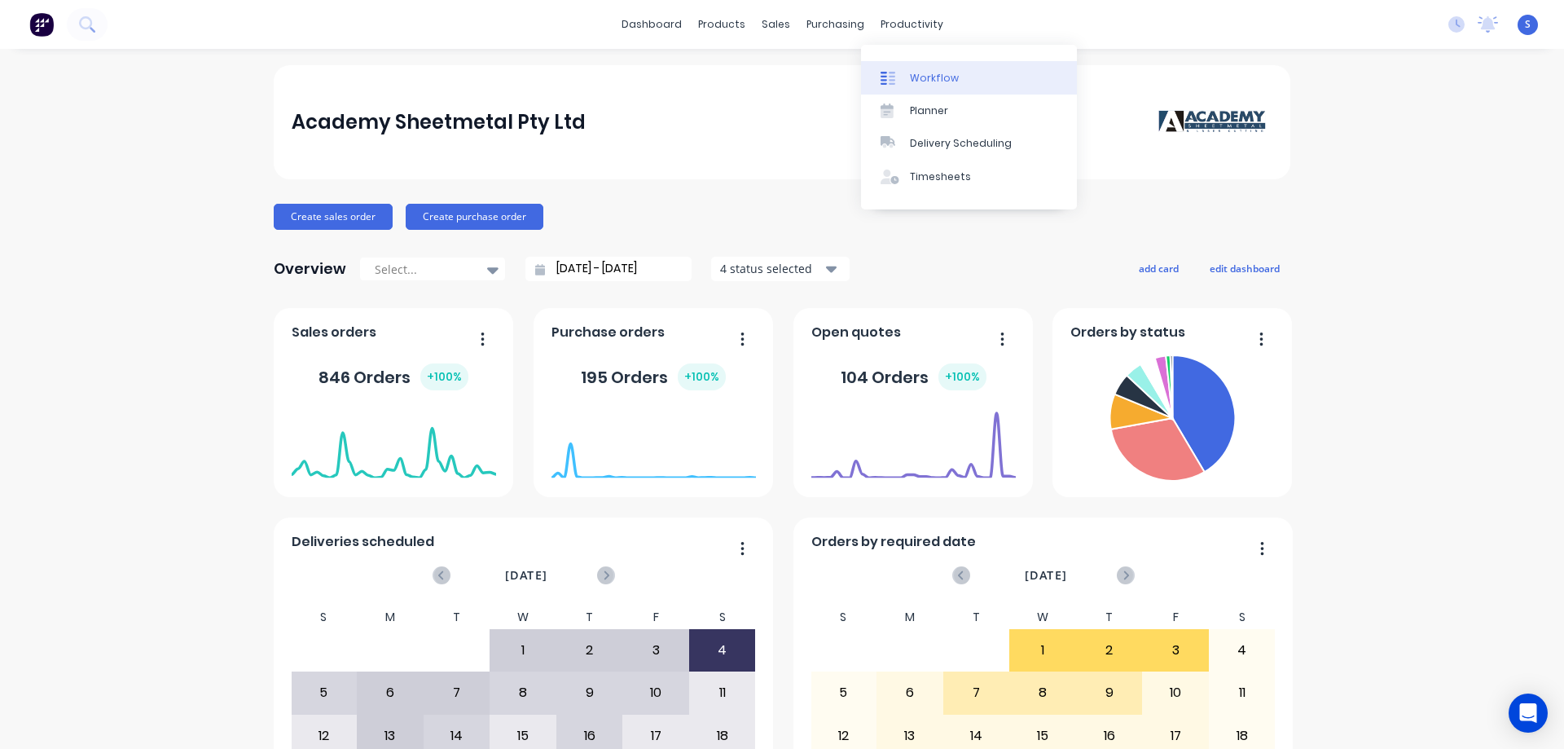
click at [934, 81] on div "Workflow" at bounding box center [934, 78] width 49 height 15
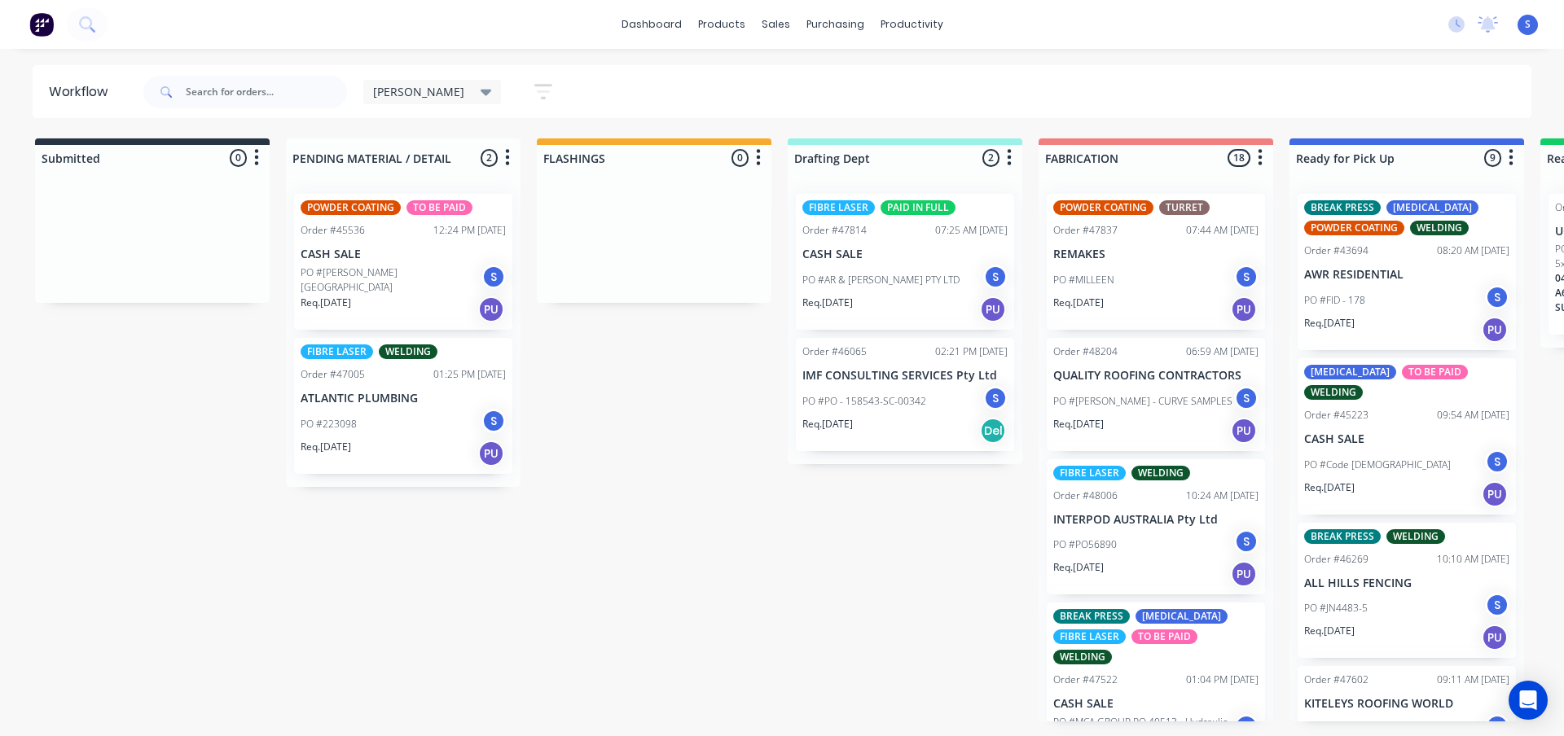
click at [389, 91] on span "[PERSON_NAME]" at bounding box center [418, 91] width 91 height 17
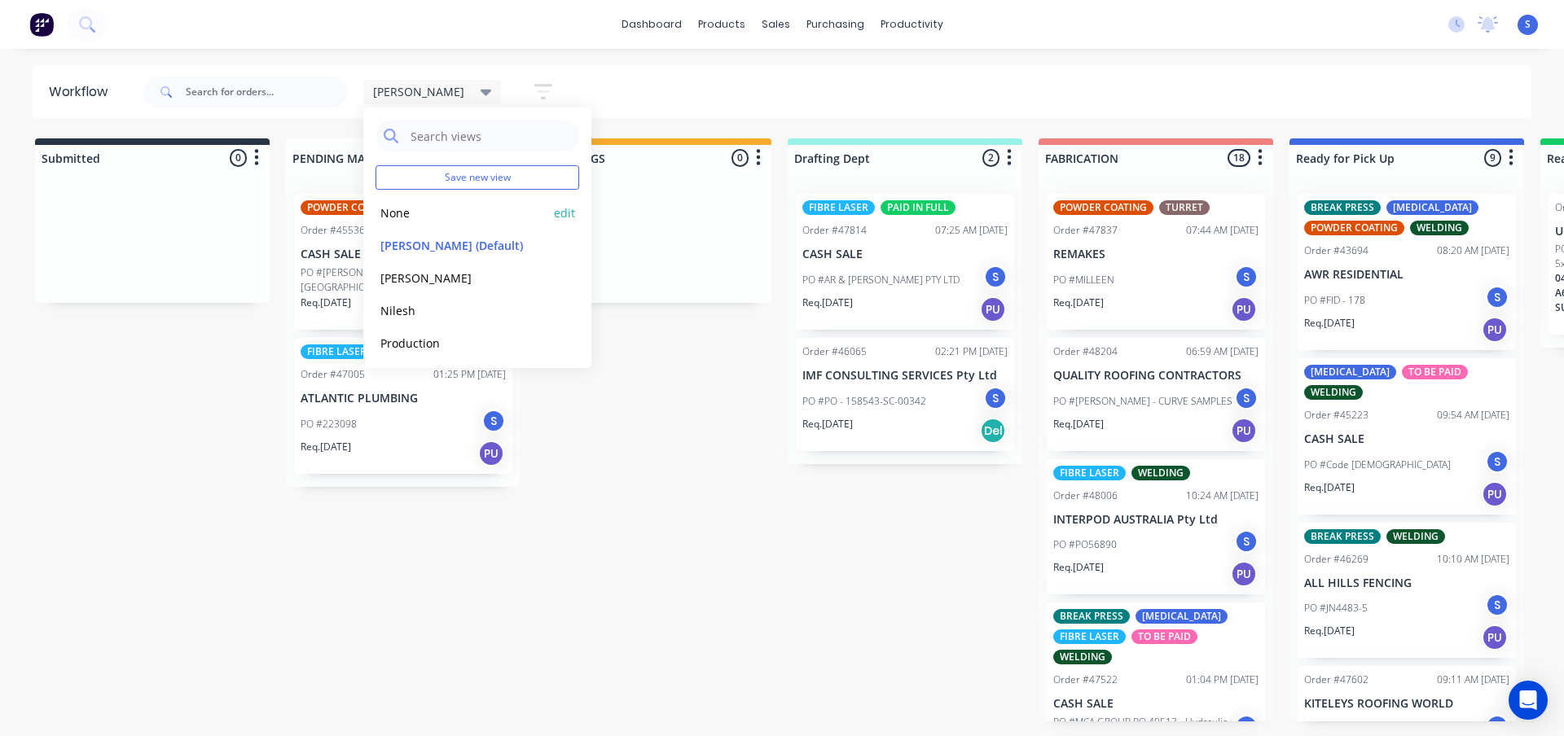
click at [418, 208] on button "None" at bounding box center [463, 213] width 174 height 19
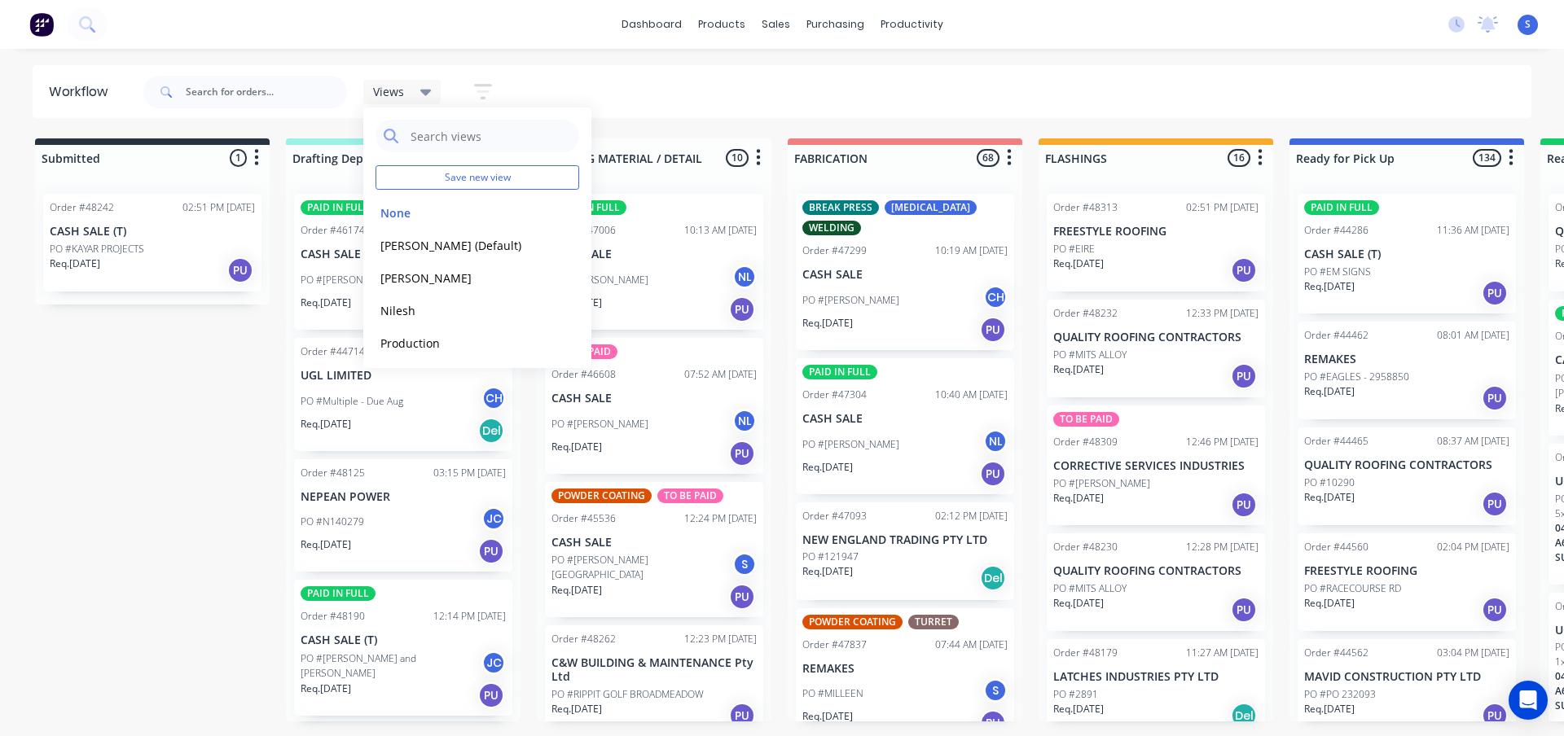
click at [691, 101] on div "Views Save new view None edit Stuart (Default) edit Josh edit Nilesh edit Produ…" at bounding box center [836, 92] width 1392 height 49
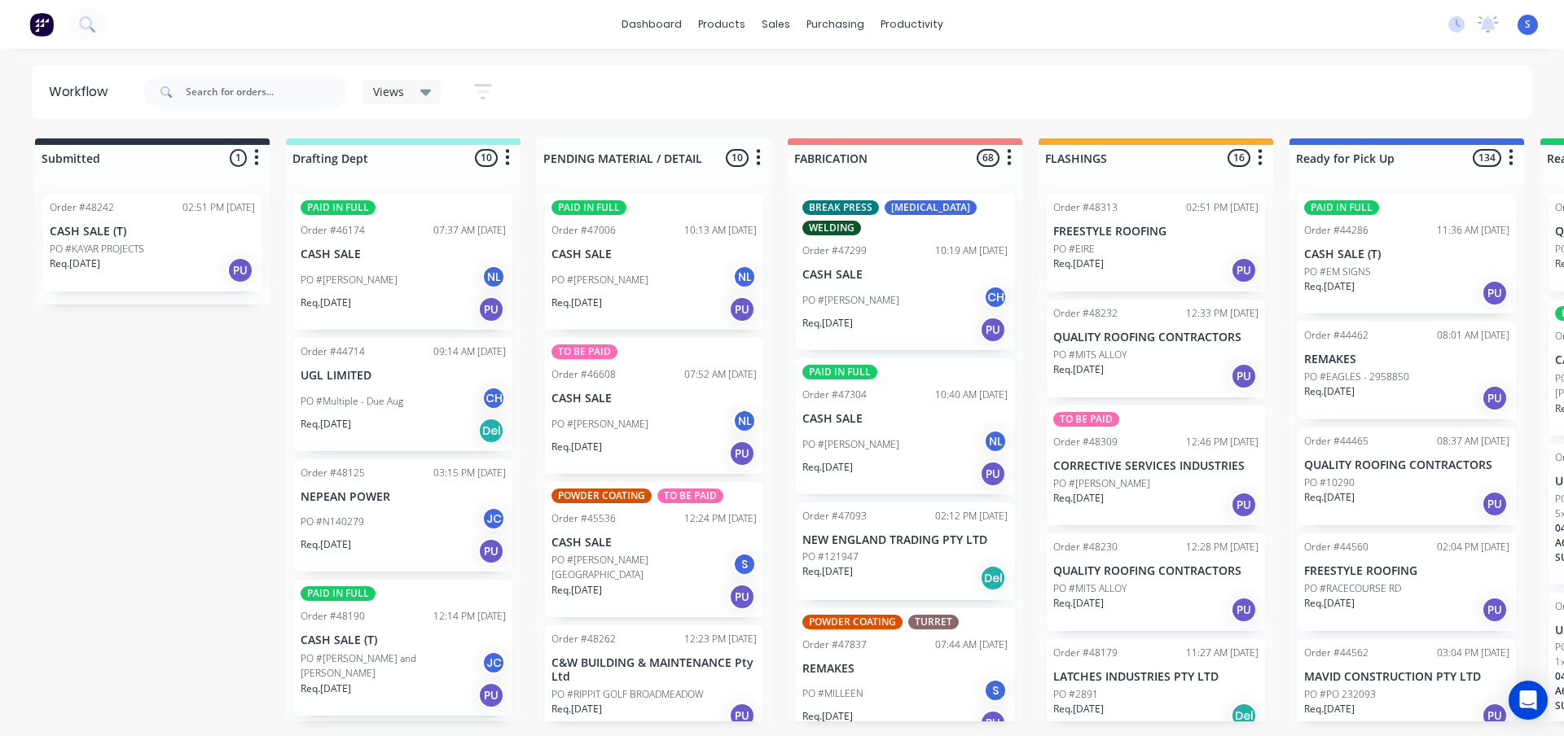
click at [166, 258] on div "Req. 01/10/25 PU" at bounding box center [152, 271] width 205 height 28
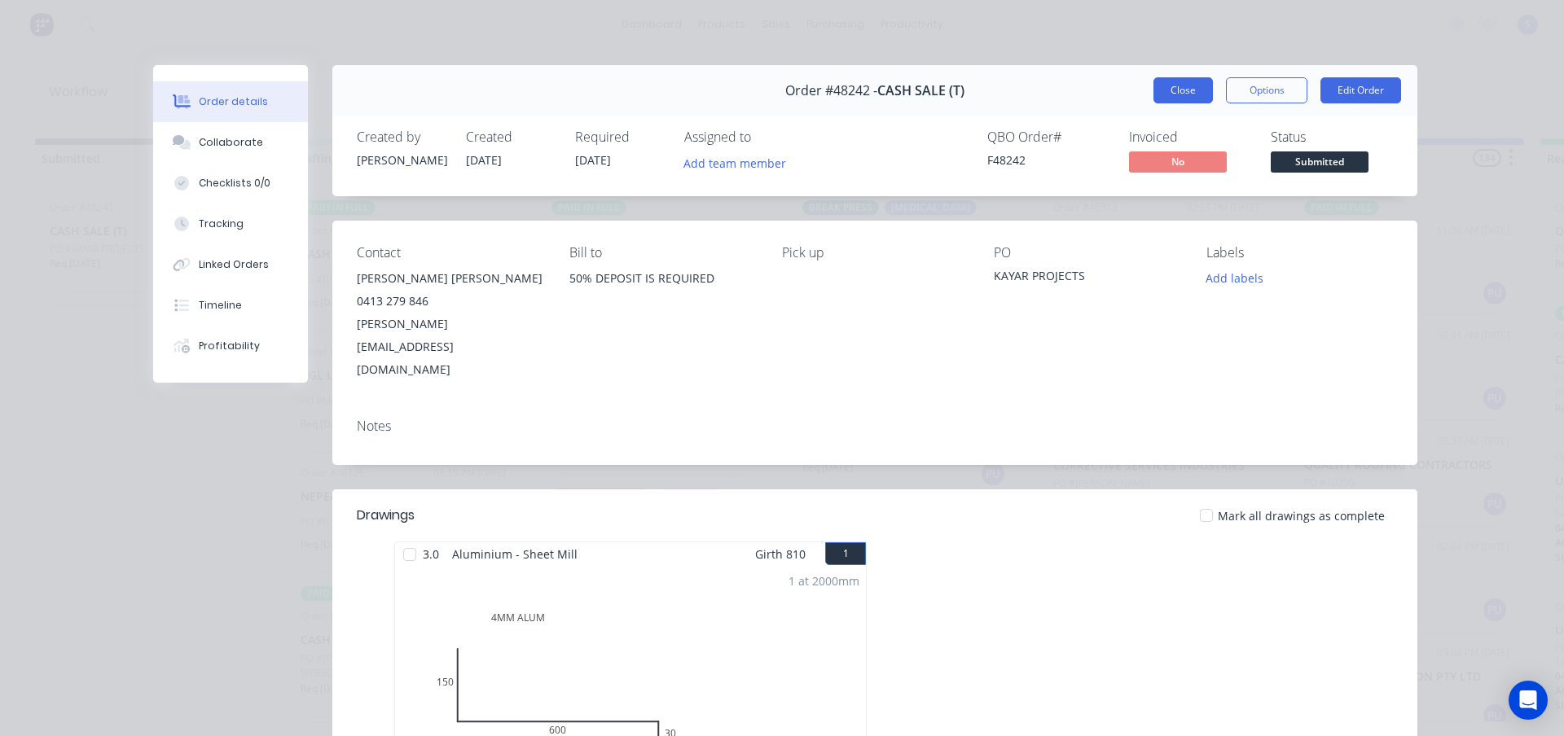
click at [1189, 94] on button "Close" at bounding box center [1182, 90] width 59 height 26
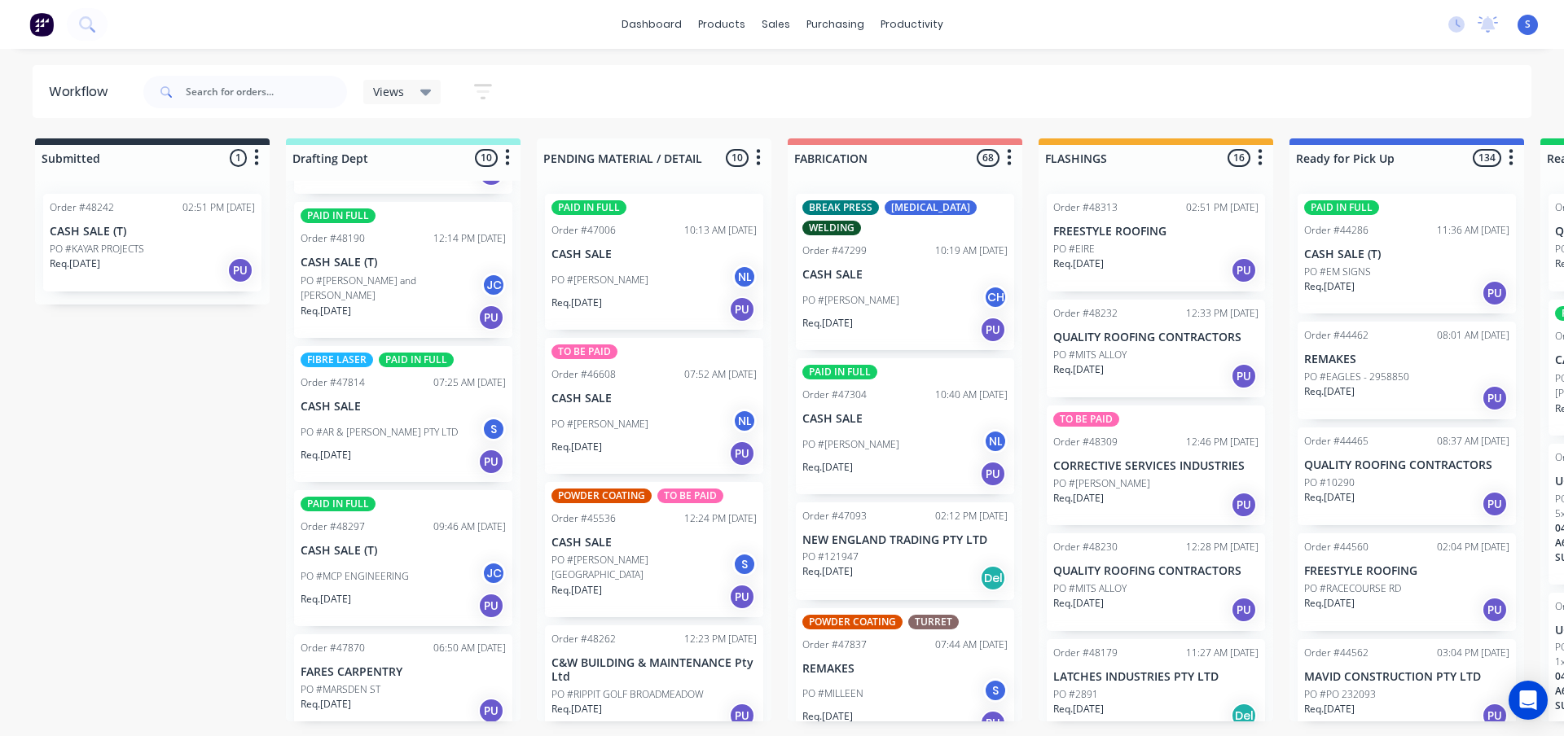
scroll to position [407, 0]
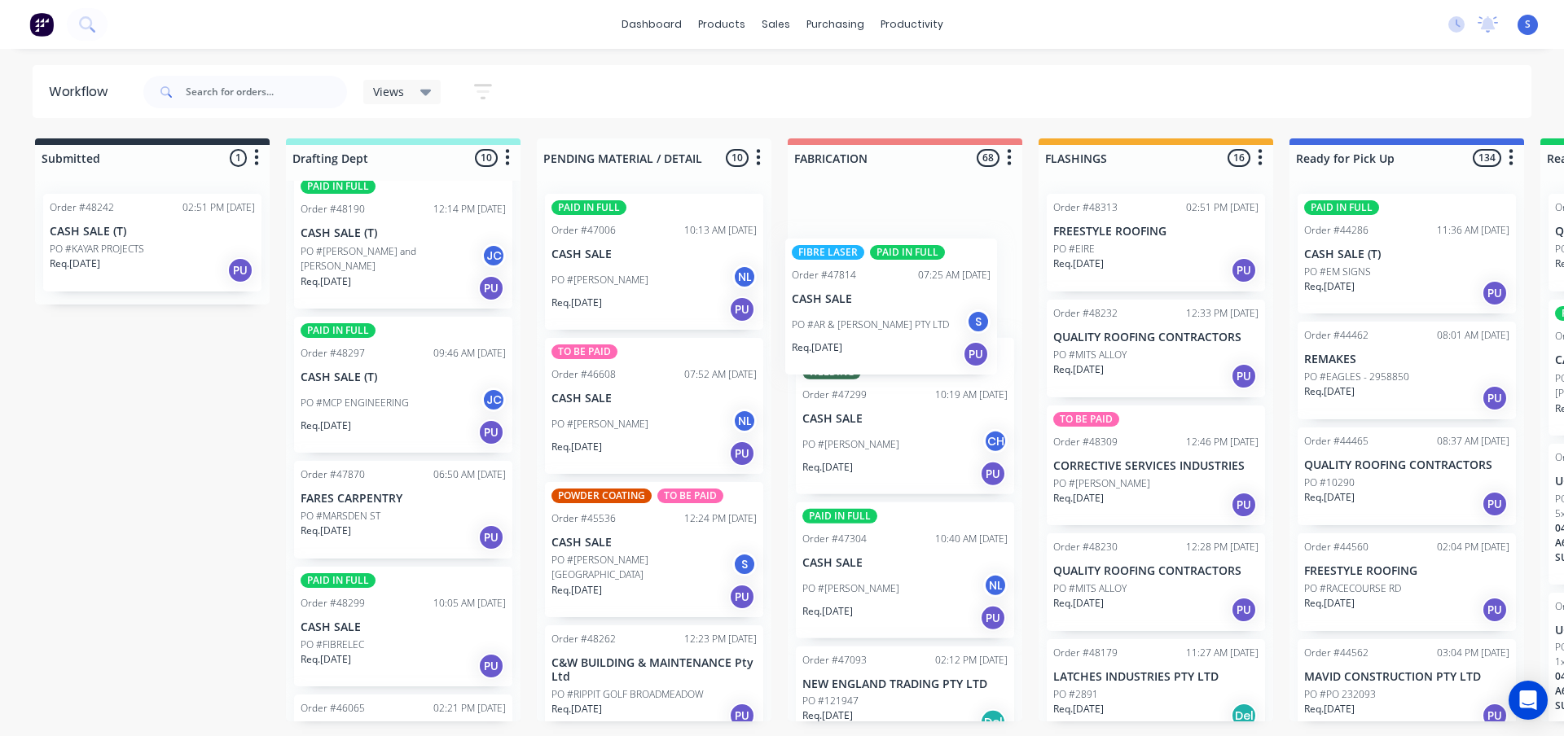
drag, startPoint x: 363, startPoint y: 416, endPoint x: 860, endPoint y: 340, distance: 502.8
click at [860, 340] on div "Submitted 1 Sort By Created date Required date Order number Customer name Most …" at bounding box center [1346, 429] width 2717 height 583
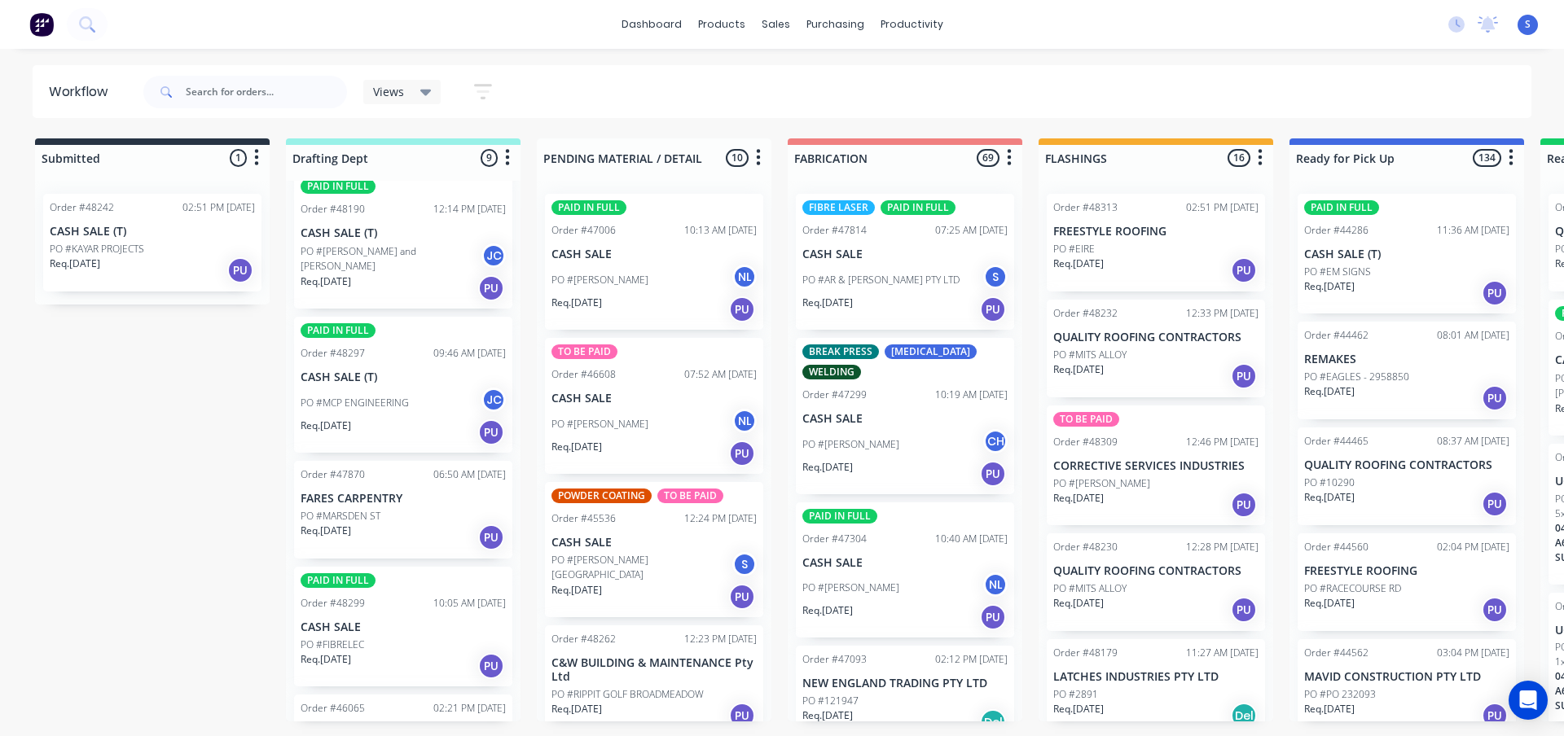
scroll to position [489, 0]
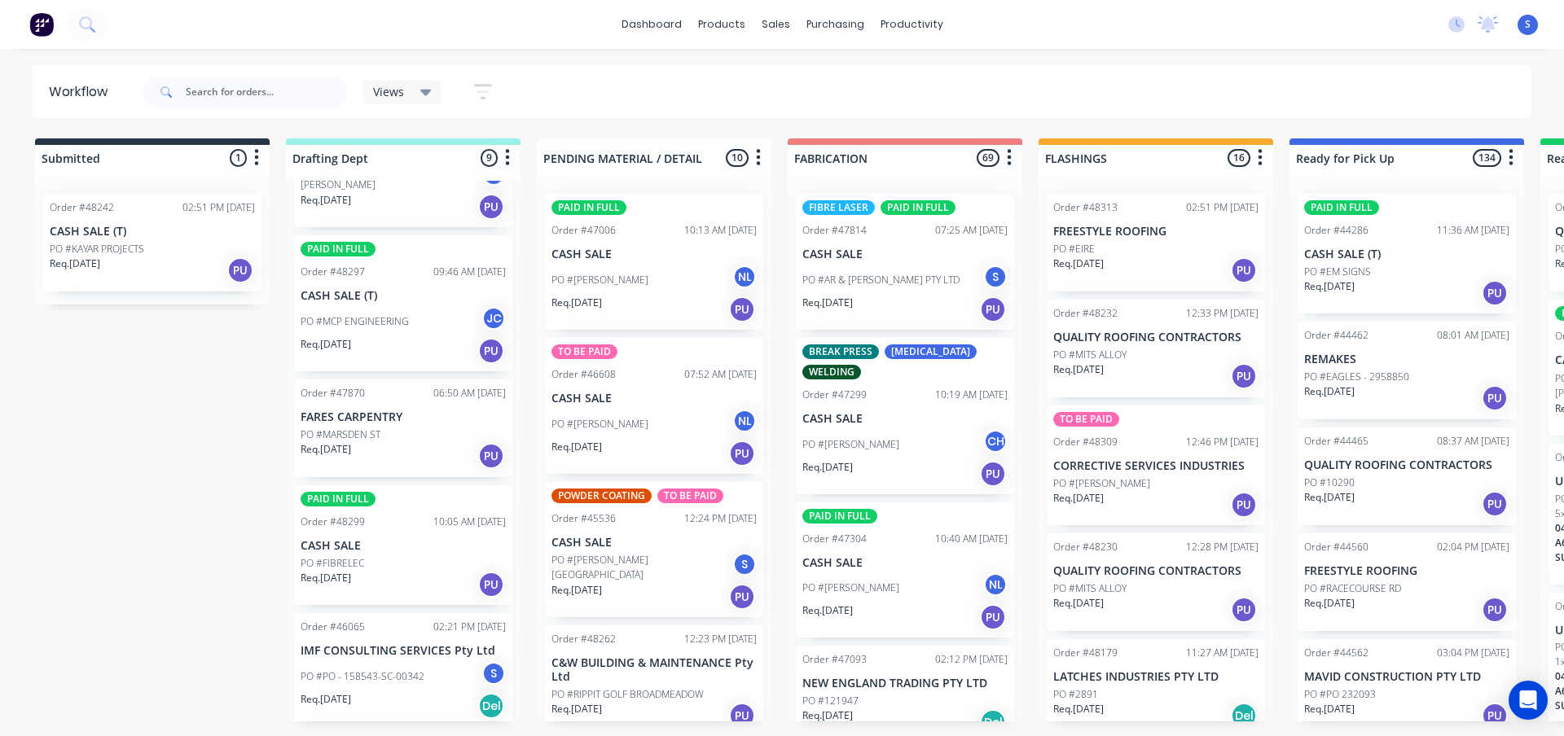
click at [384, 441] on div "PO #MARSDEN ST" at bounding box center [403, 435] width 205 height 15
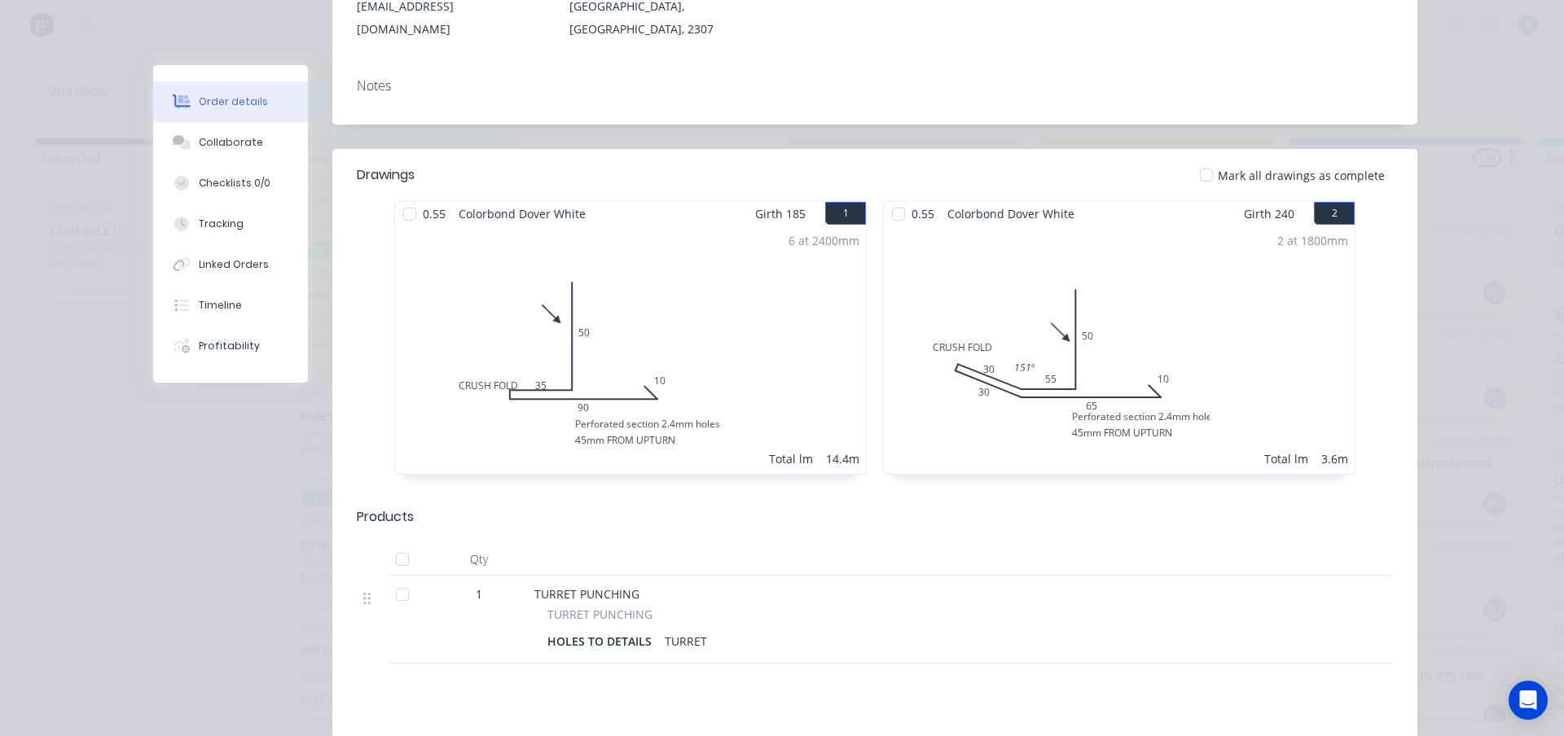
scroll to position [0, 0]
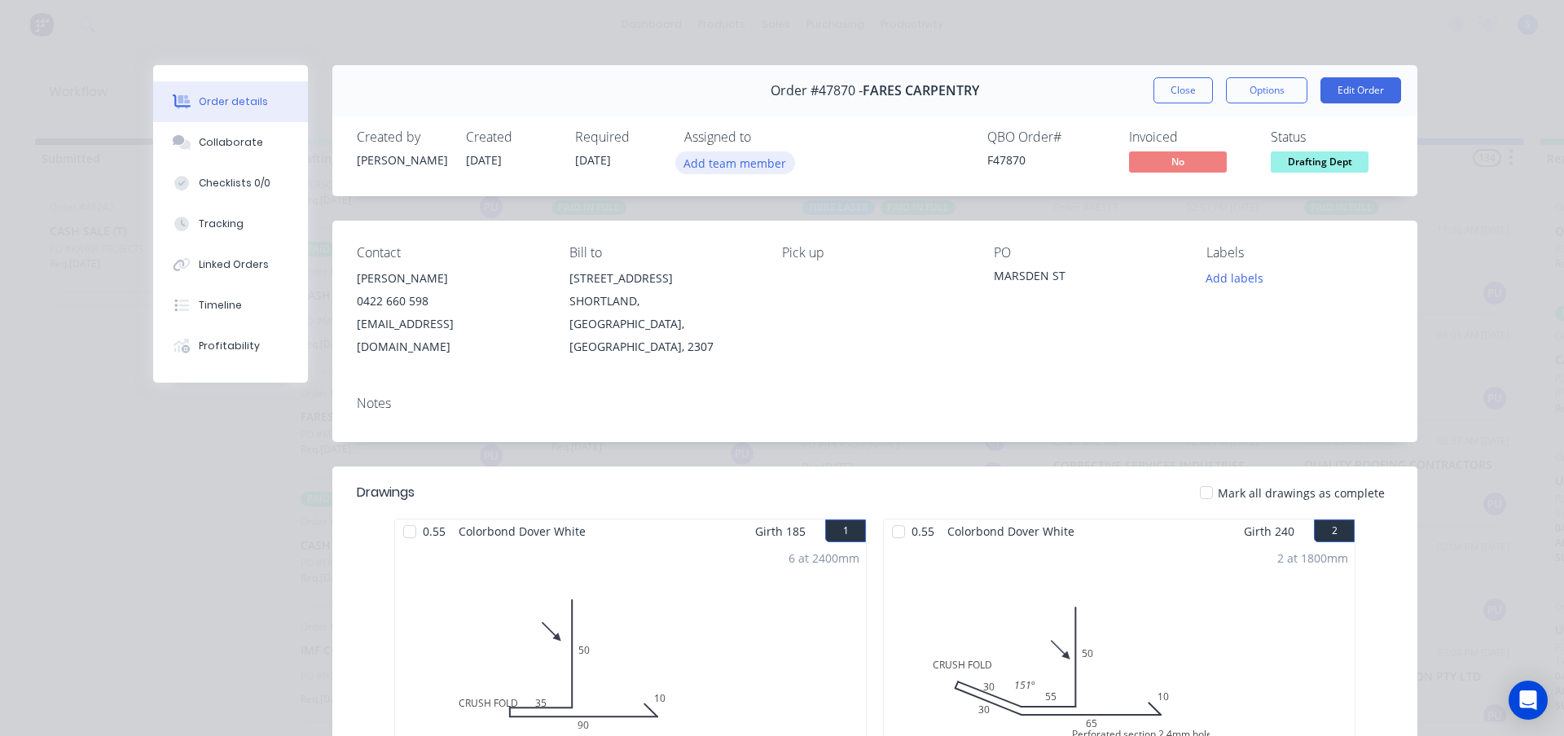
click at [736, 170] on button "Add team member" at bounding box center [735, 163] width 120 height 22
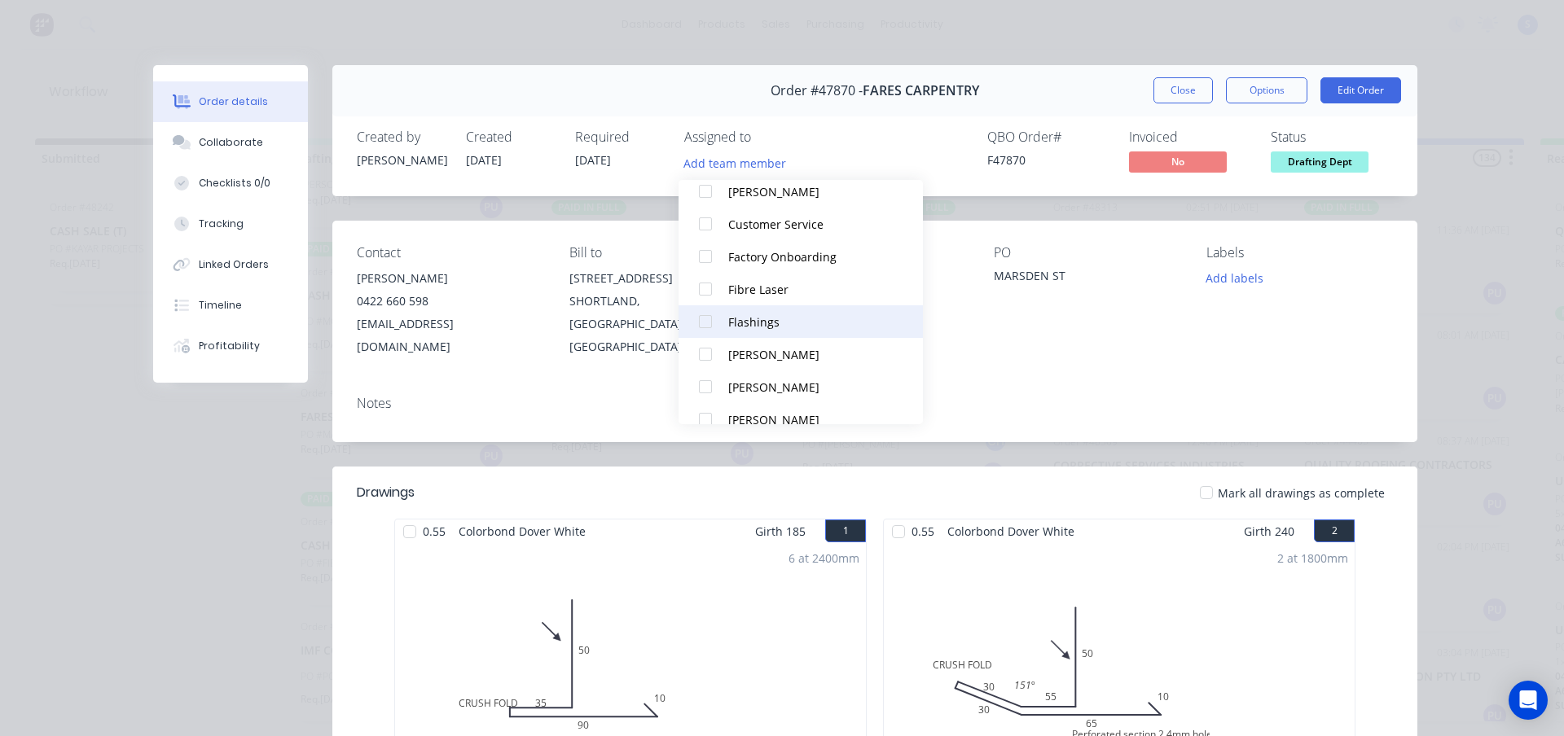
scroll to position [310, 0]
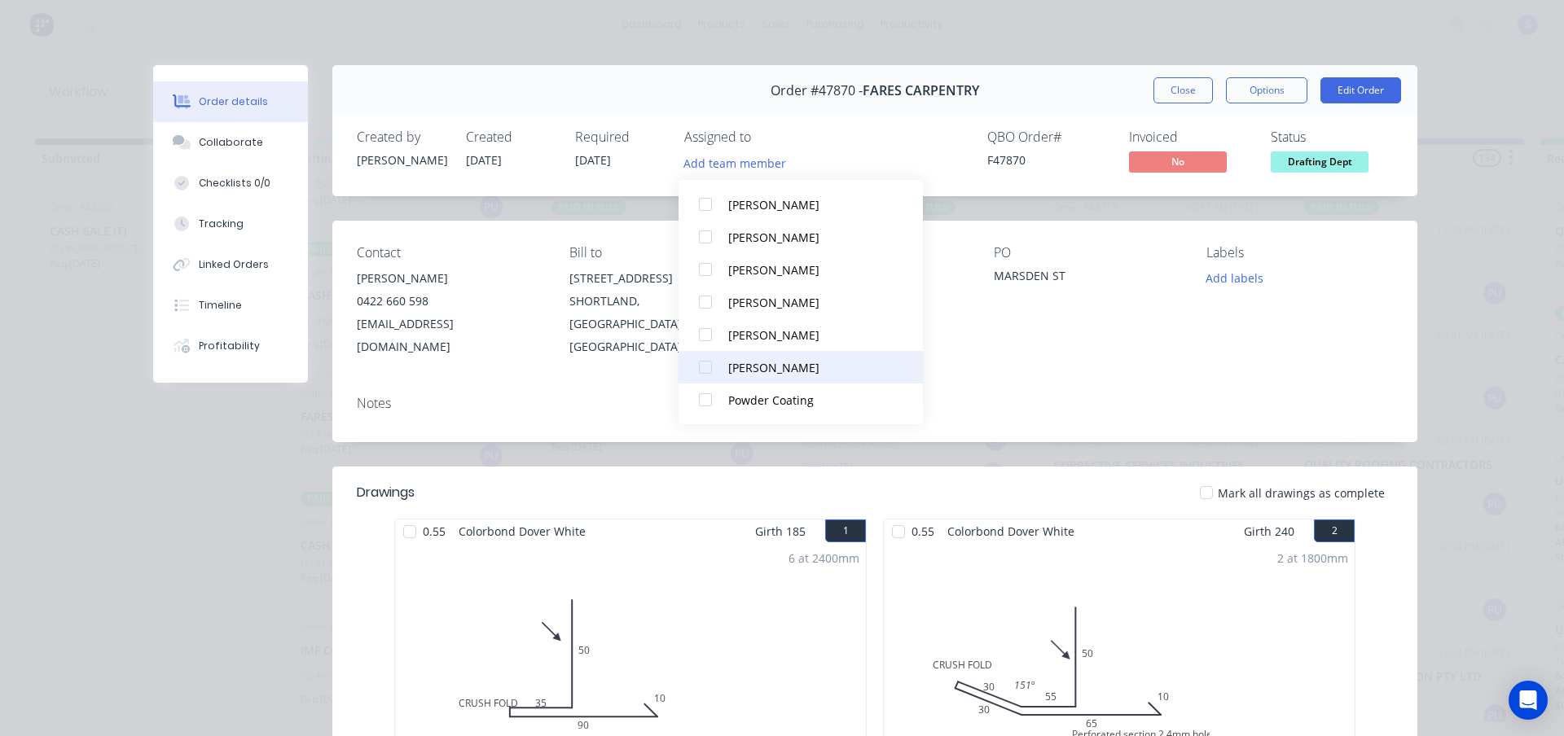
click at [765, 369] on div "[PERSON_NAME]" at bounding box center [809, 367] width 163 height 17
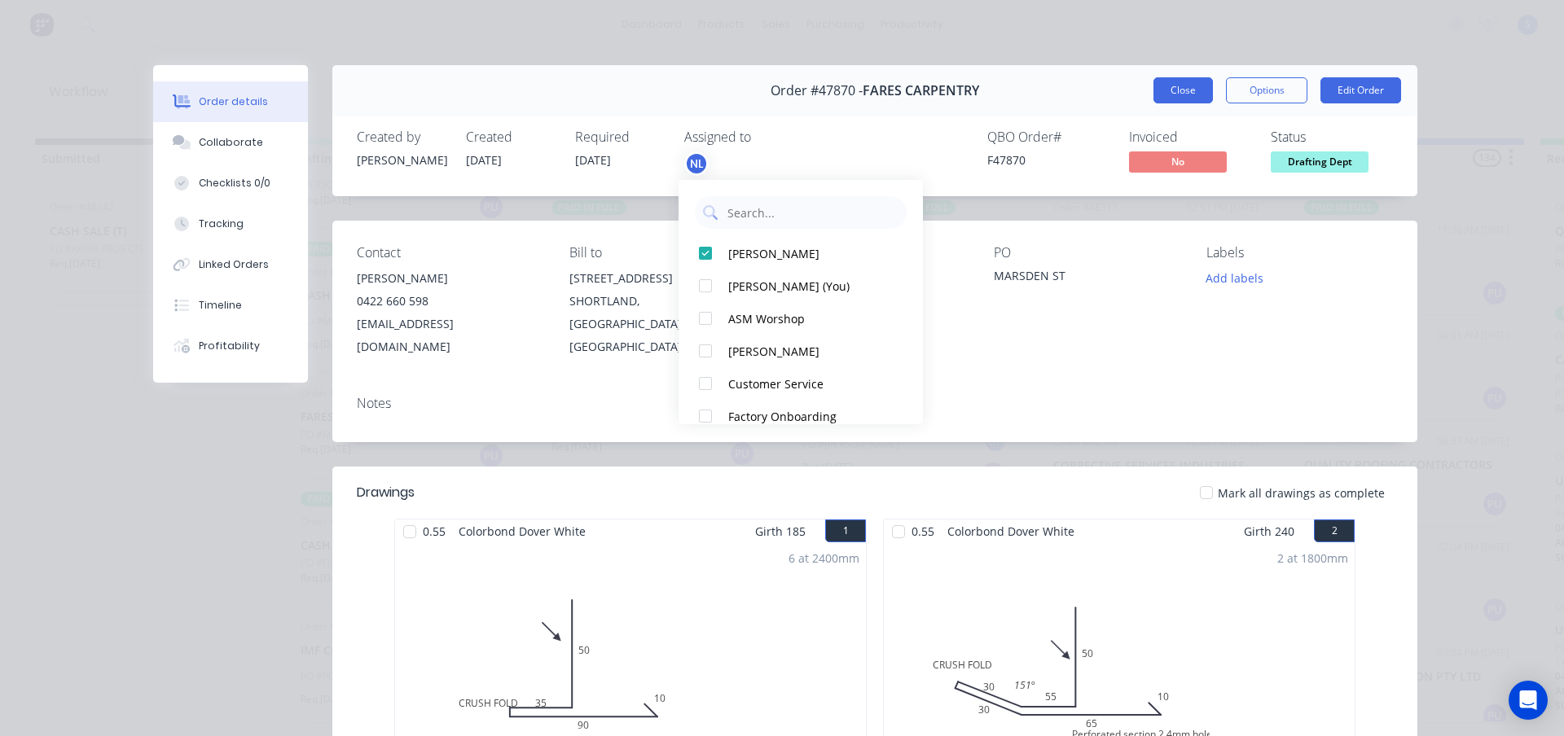
click at [1187, 94] on button "Close" at bounding box center [1182, 90] width 59 height 26
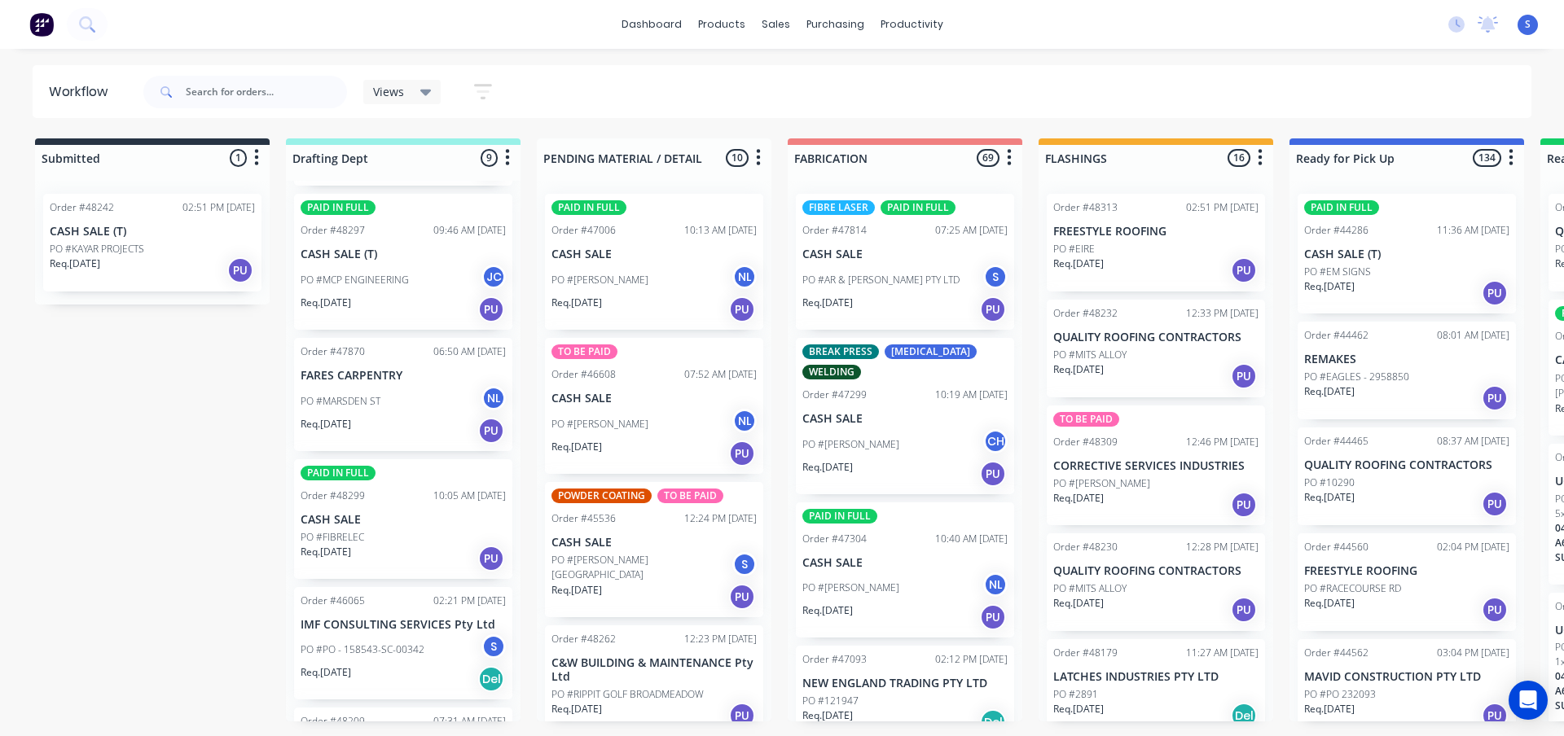
scroll to position [570, 0]
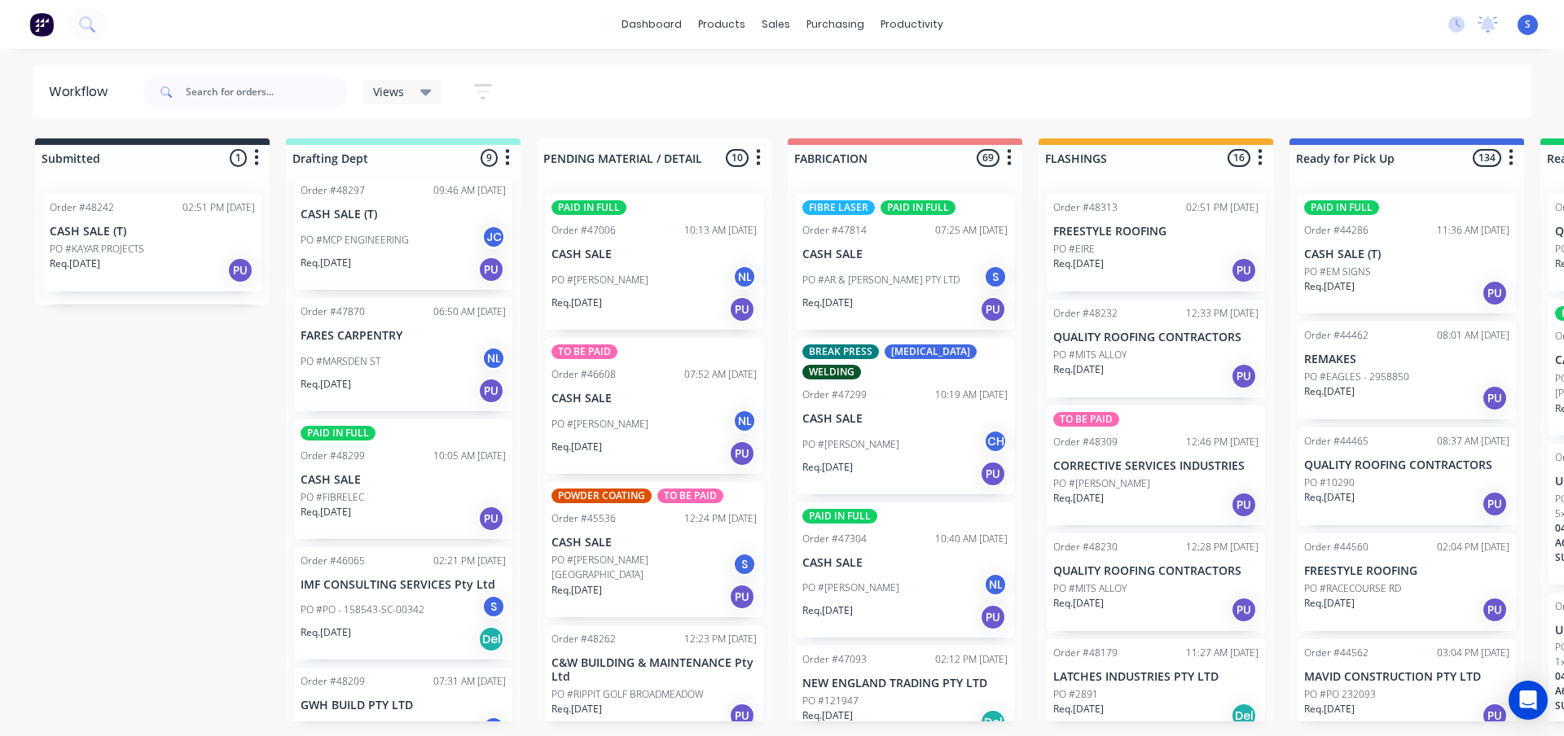
click at [409, 520] on div "Req. 10/10/25 PU" at bounding box center [403, 519] width 205 height 28
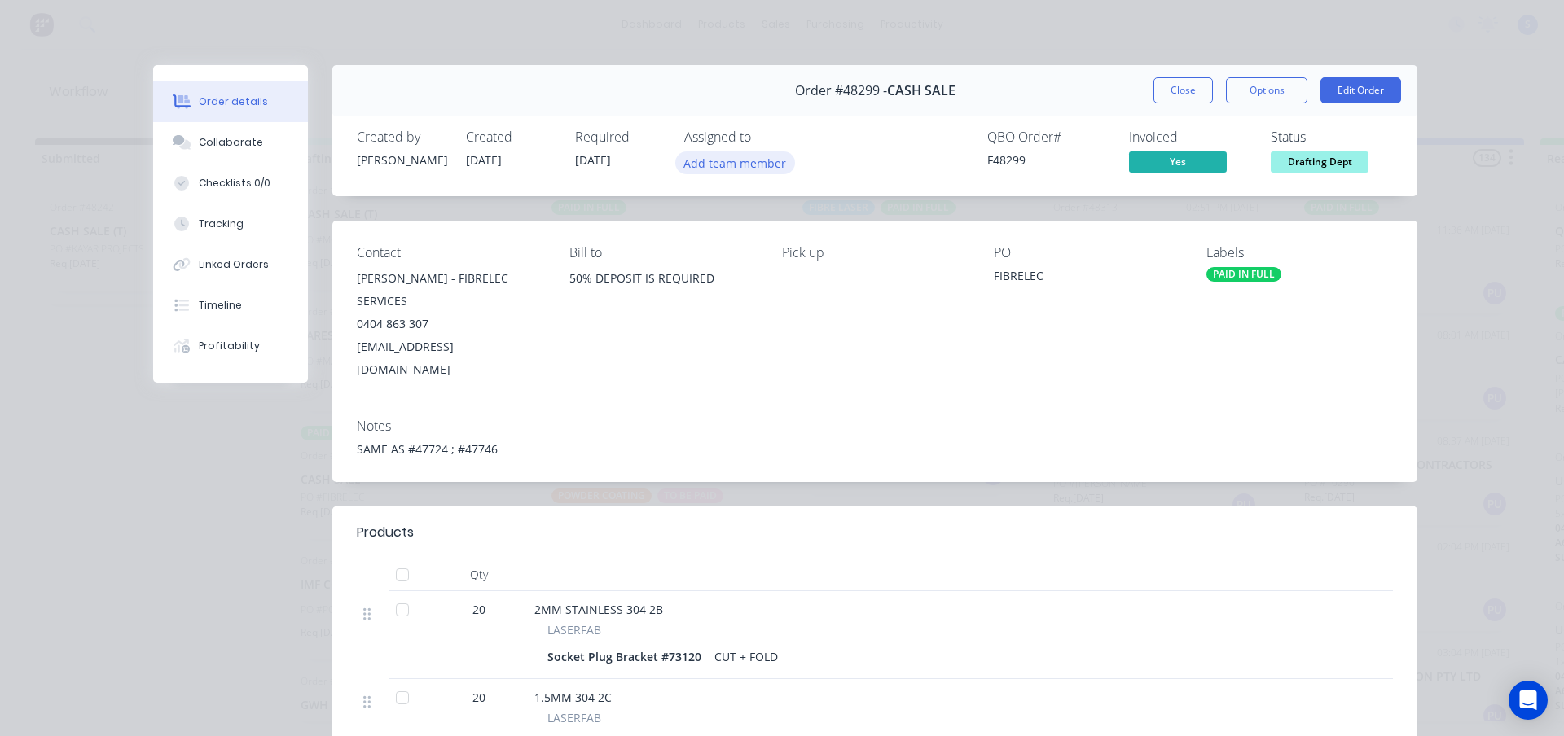
click at [730, 171] on button "Add team member" at bounding box center [735, 163] width 120 height 22
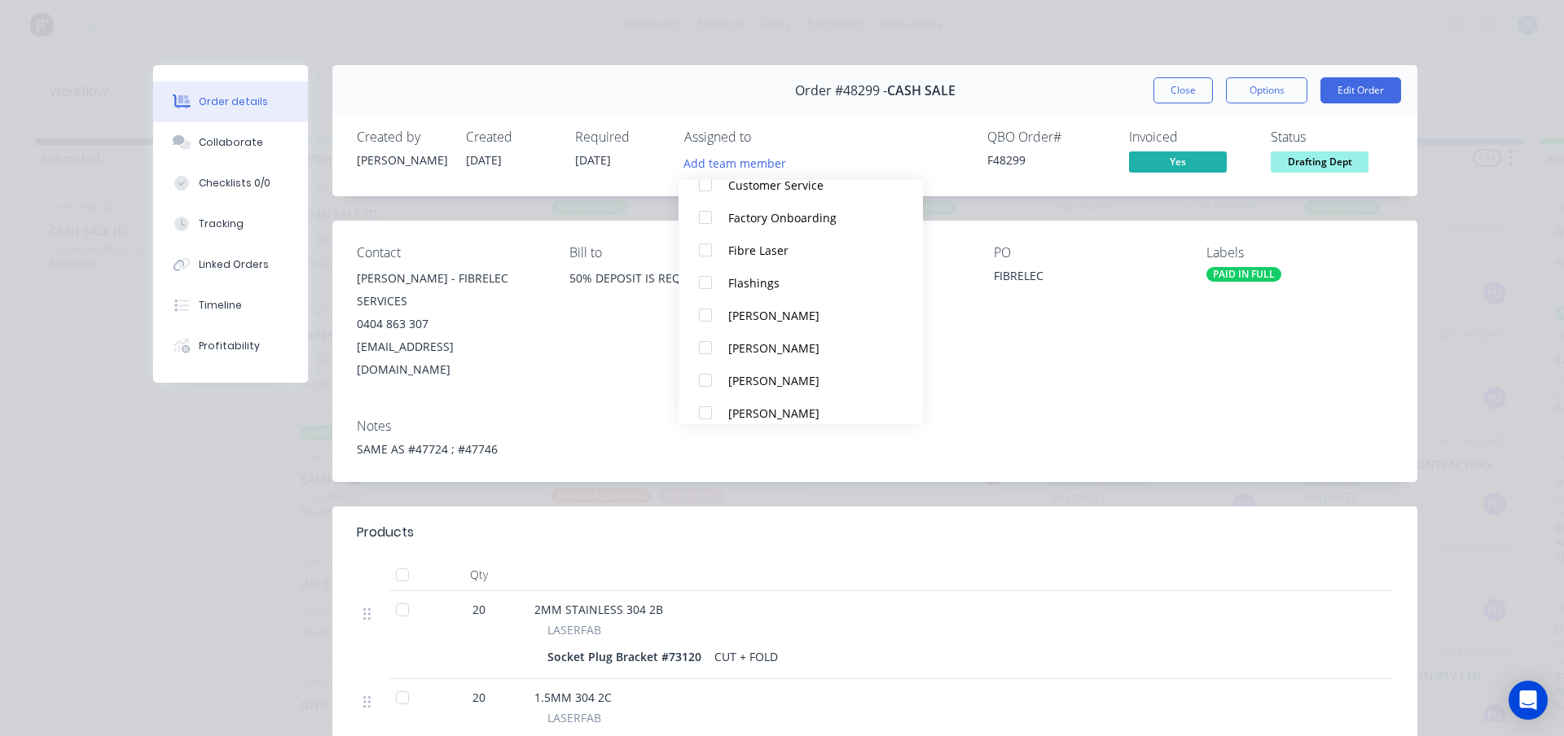
scroll to position [310, 0]
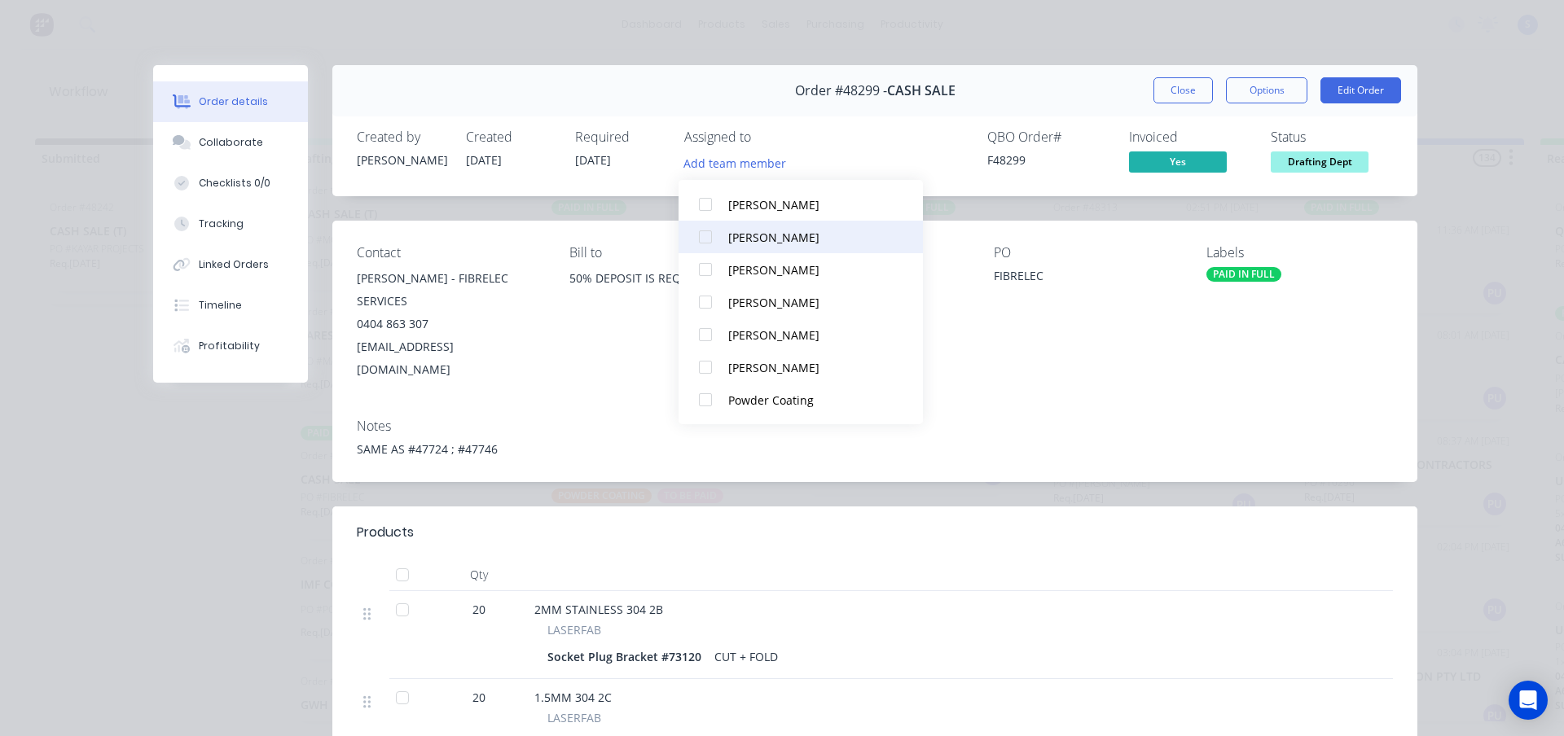
click at [713, 248] on div at bounding box center [705, 237] width 33 height 33
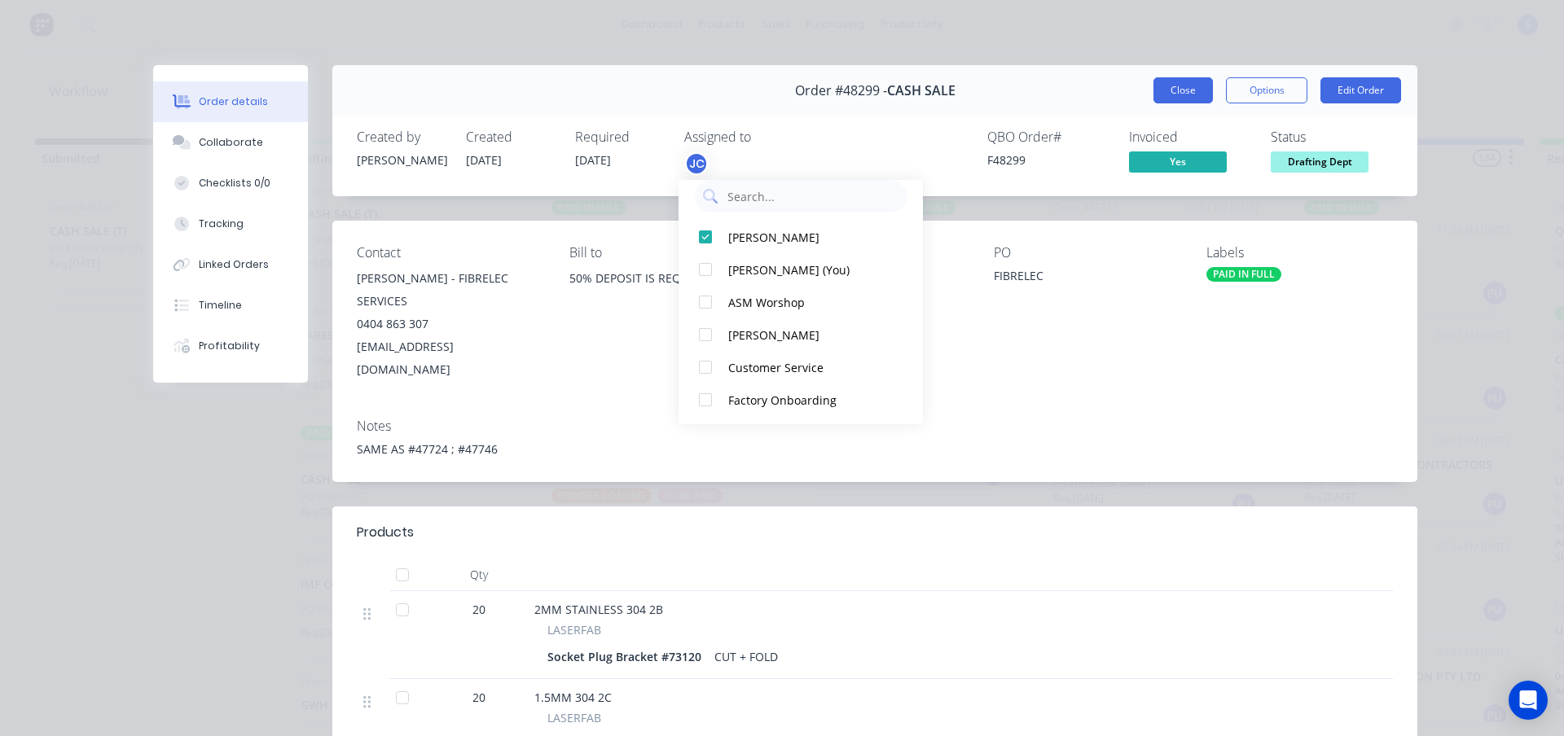
click at [1198, 95] on button "Close" at bounding box center [1182, 90] width 59 height 26
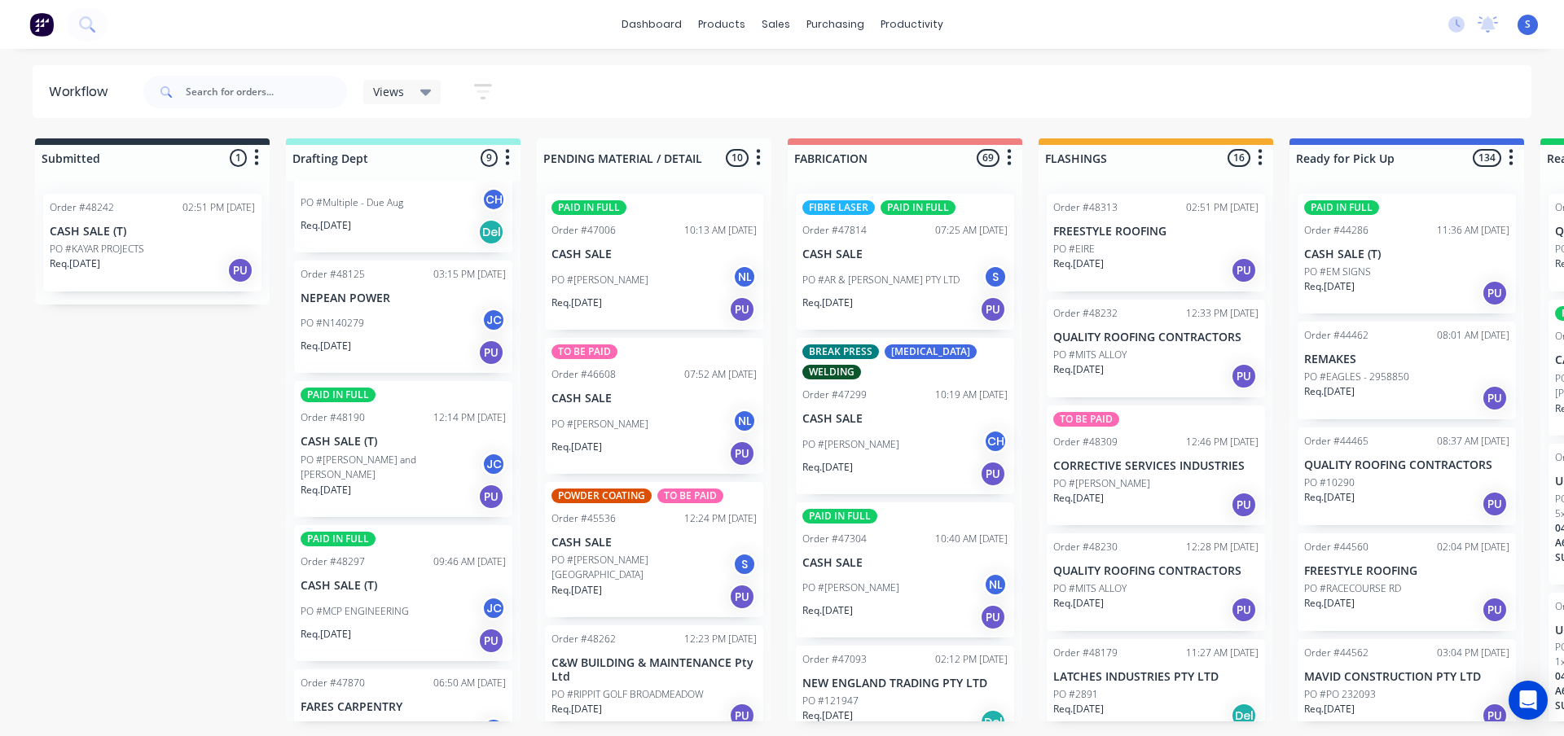
scroll to position [0, 0]
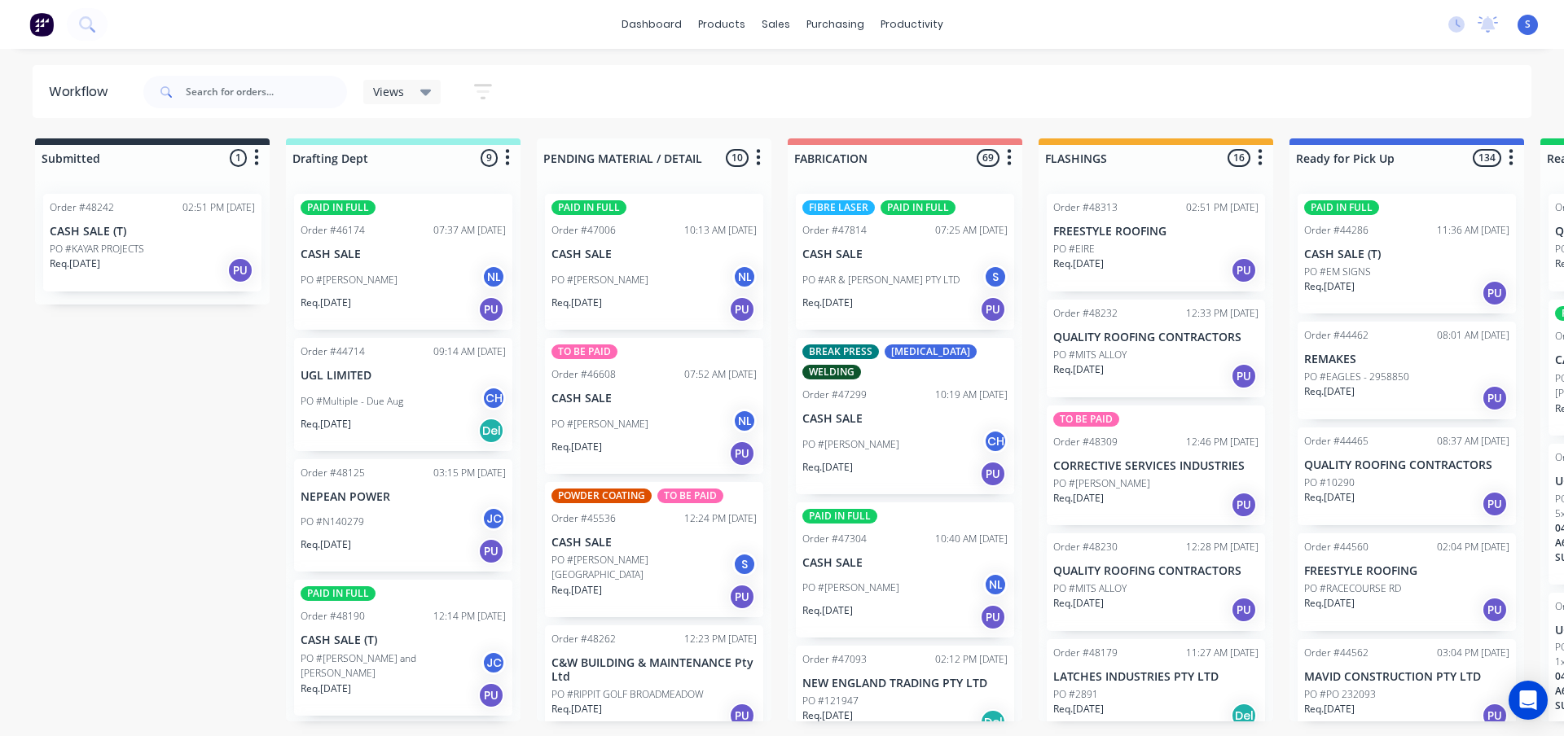
click at [196, 568] on div "Submitted 1 Sort By Created date Required date Order number Customer name Most …" at bounding box center [1346, 429] width 2717 height 583
